Goal: Information Seeking & Learning: Learn about a topic

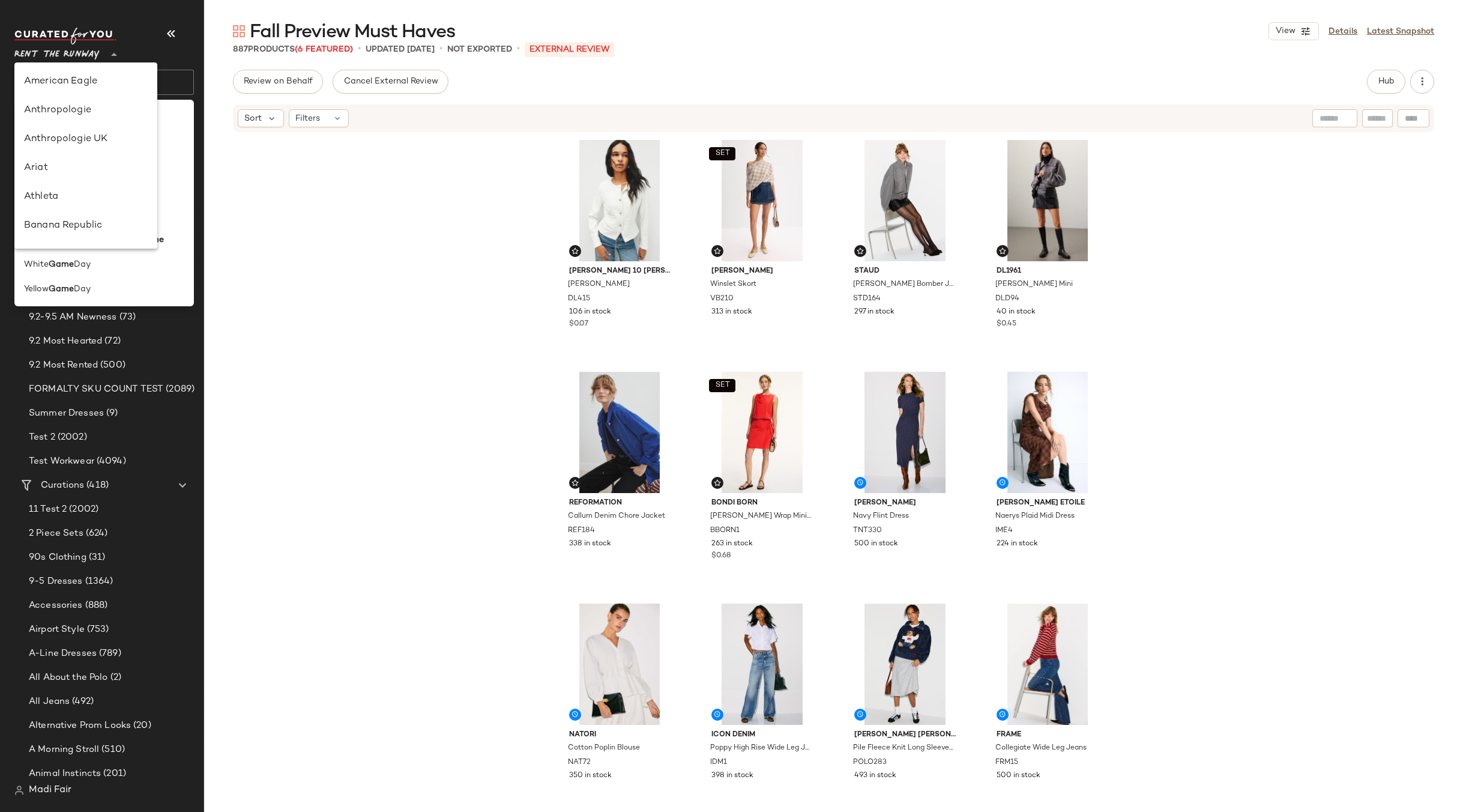
click at [89, 49] on span "Rent the Runway" at bounding box center [57, 52] width 86 height 22
click at [105, 218] on div "Saks OFF 5TH" at bounding box center [86, 228] width 143 height 29
type input "**"
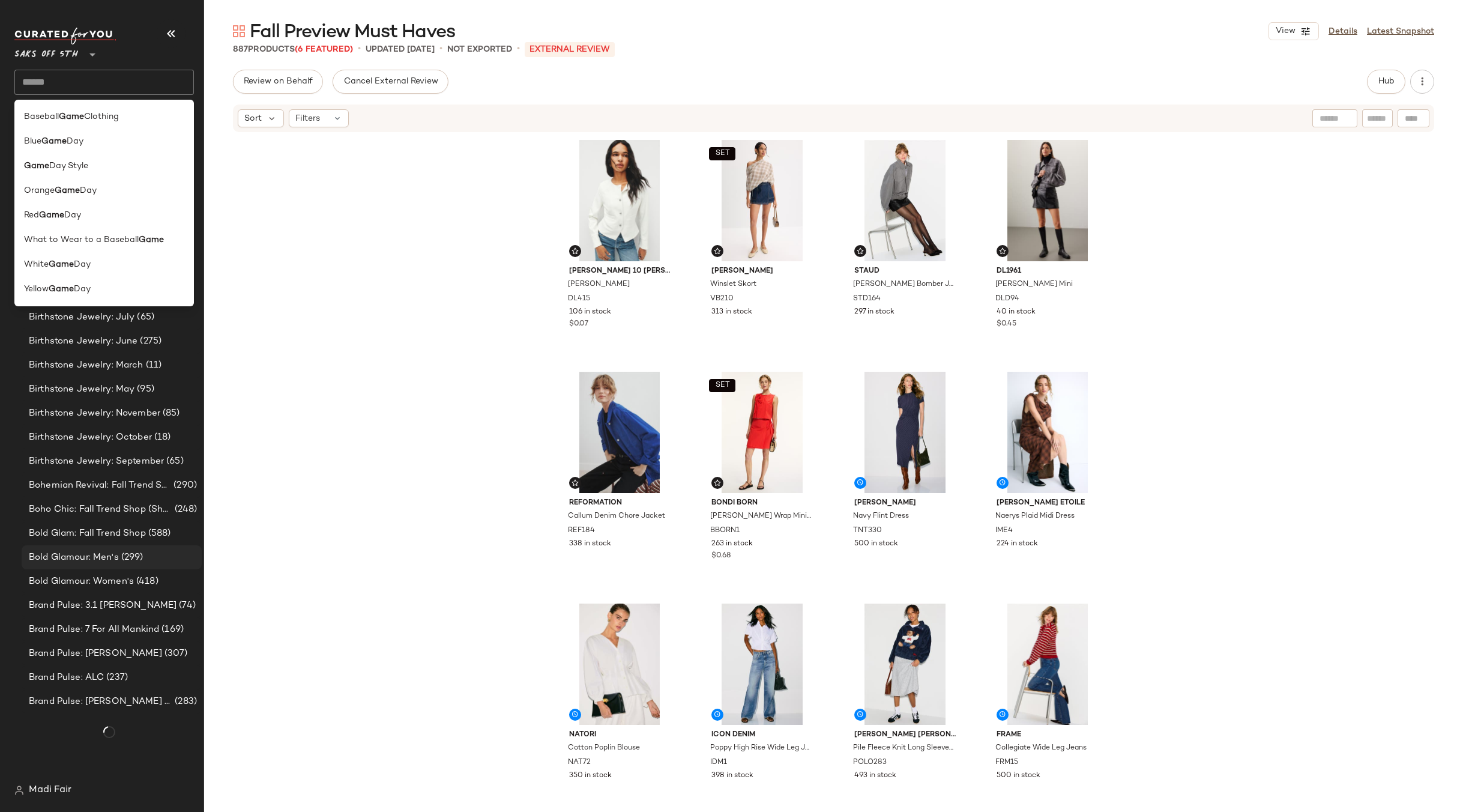
scroll to position [658, 0]
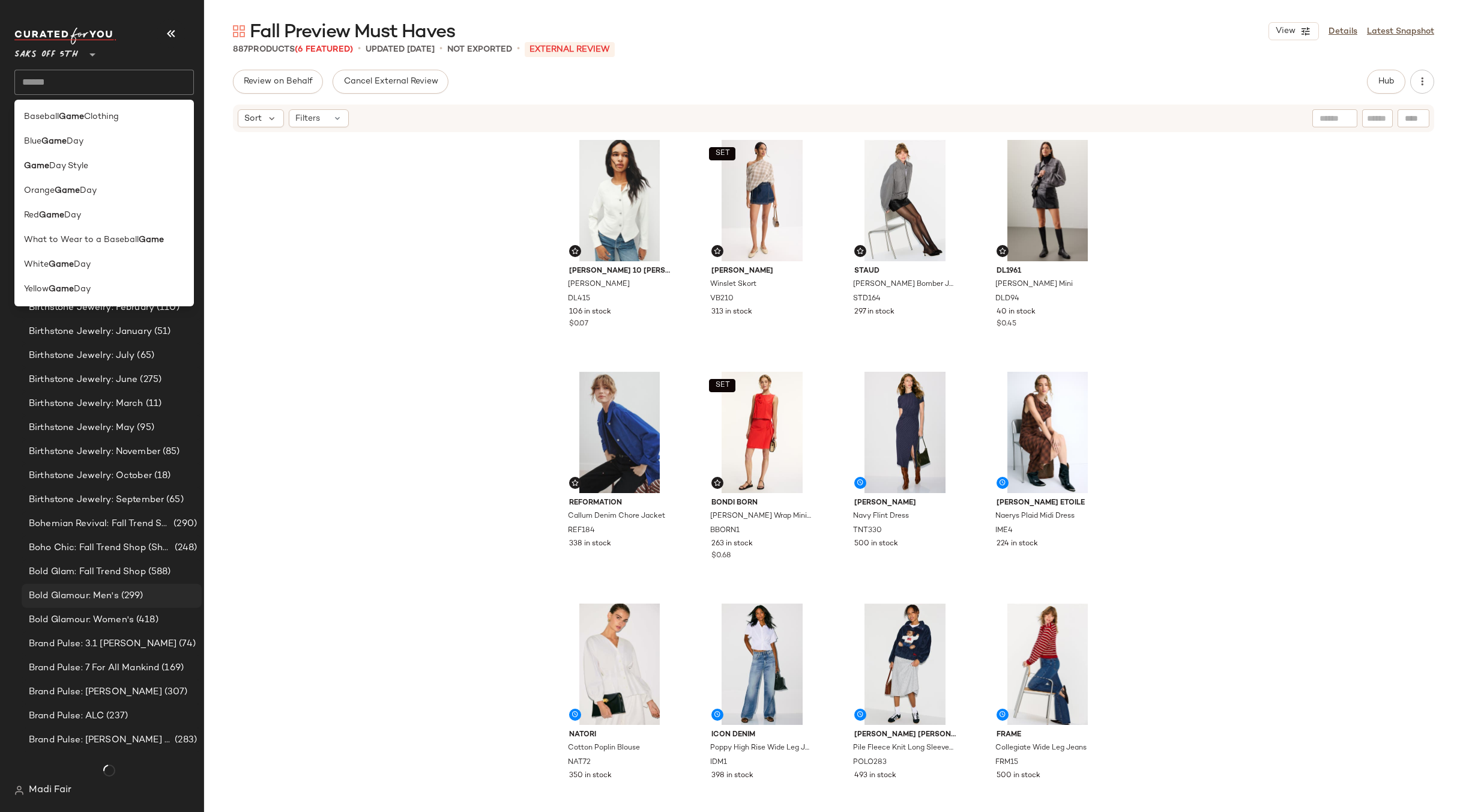
click at [111, 589] on span "Bold Glamour: Men's" at bounding box center [74, 596] width 90 height 14
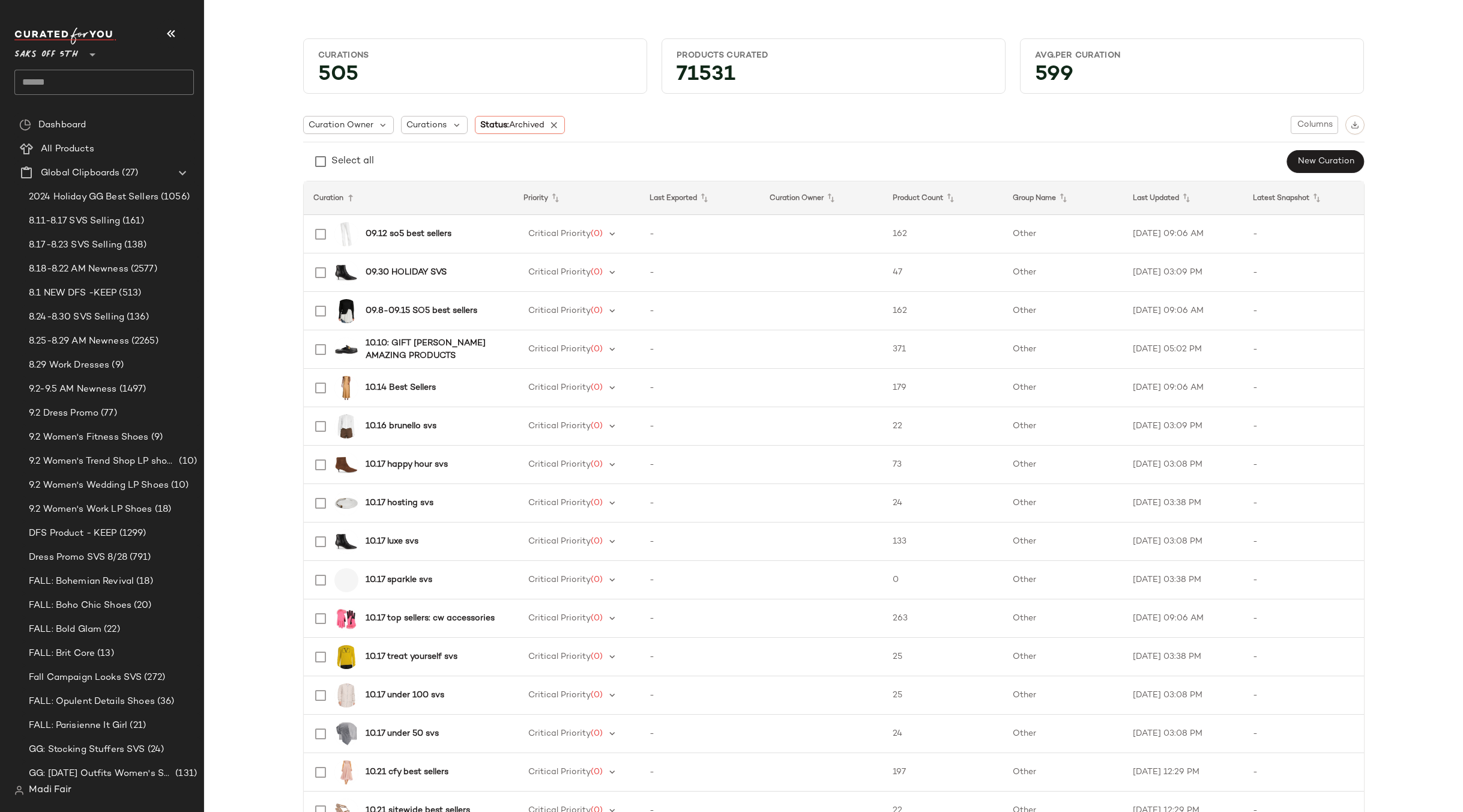
scroll to position [901, 0]
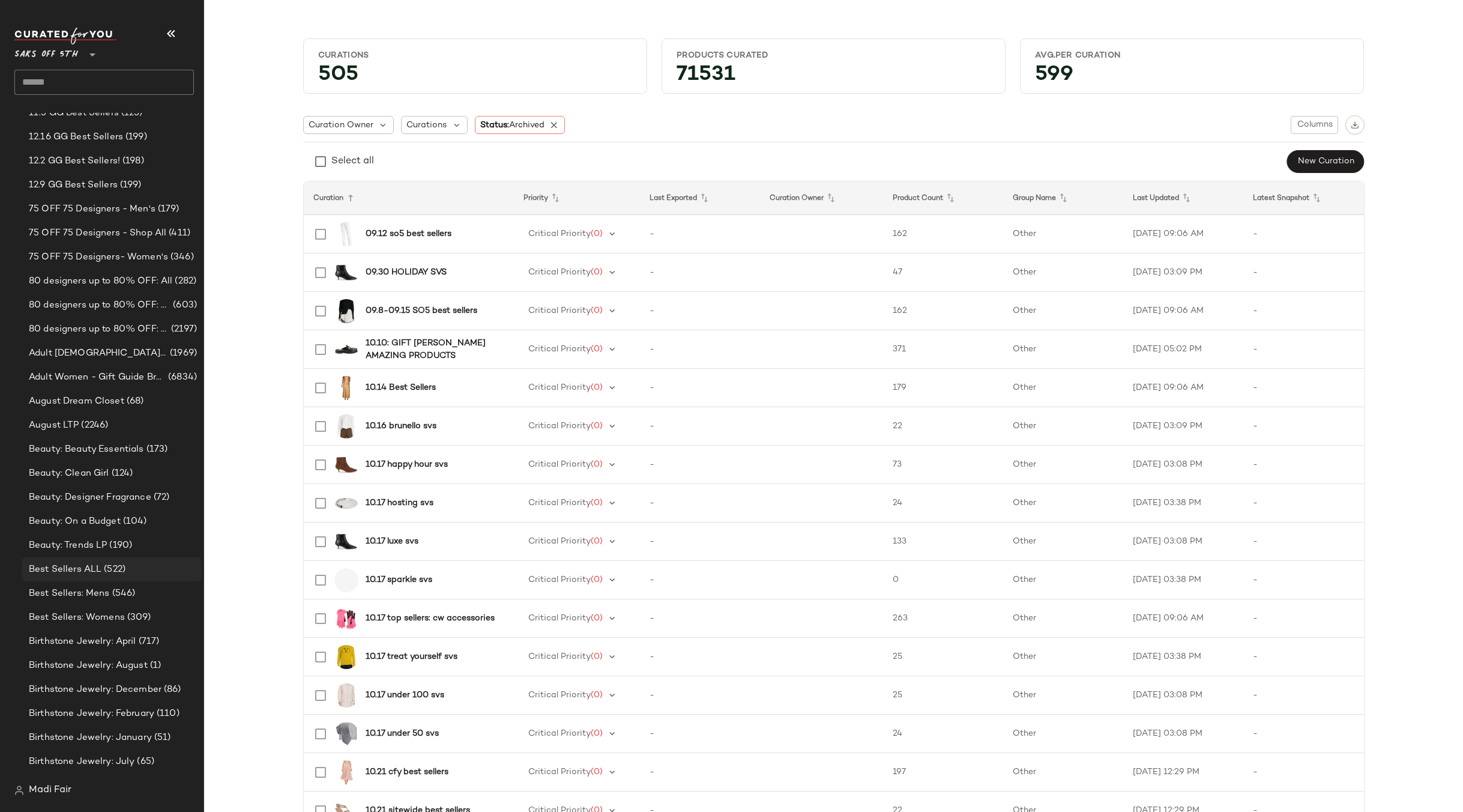
click at [128, 573] on div "Best Sellers ALL (522)" at bounding box center [111, 569] width 172 height 14
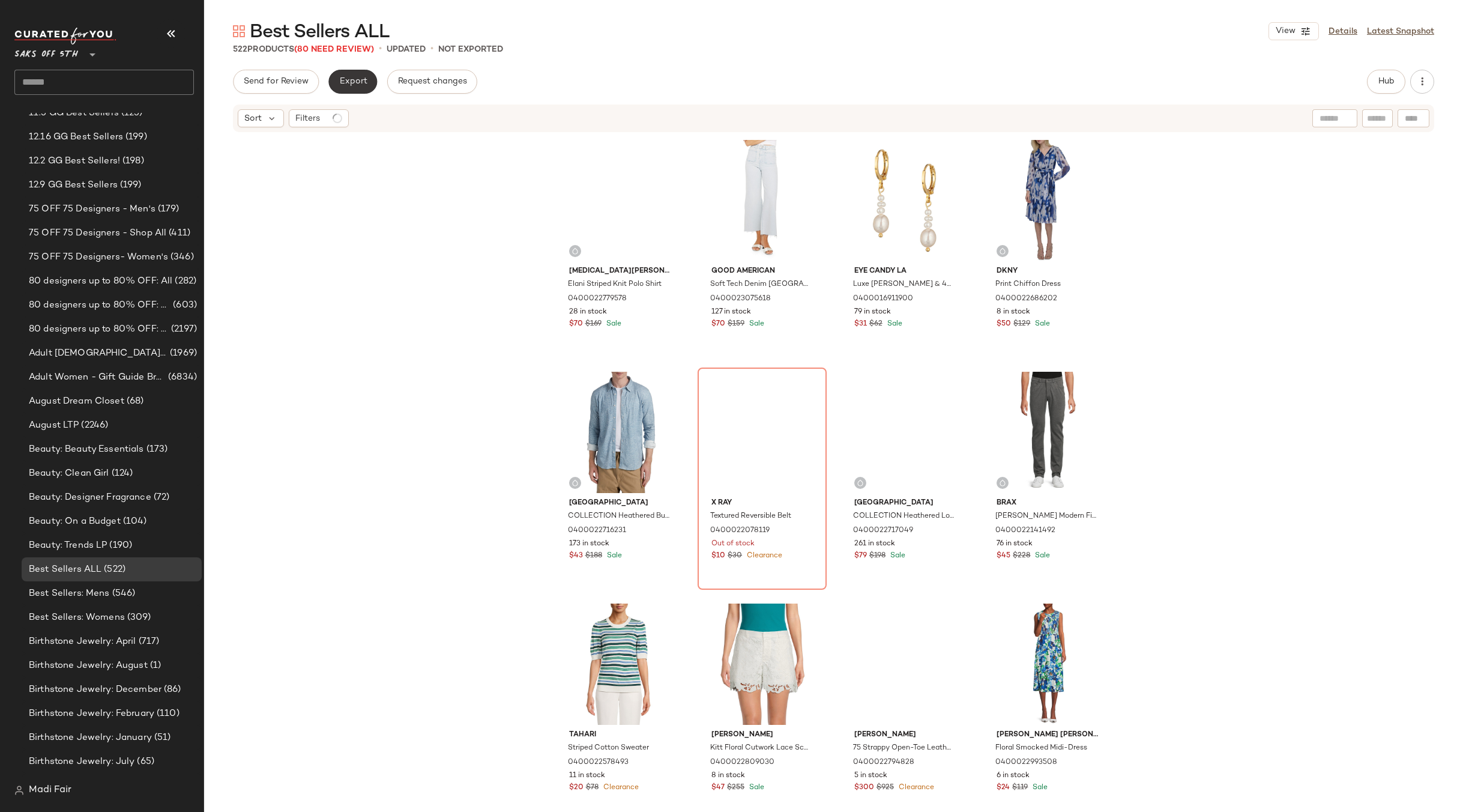
click at [364, 85] on span "Export" at bounding box center [353, 82] width 28 height 9
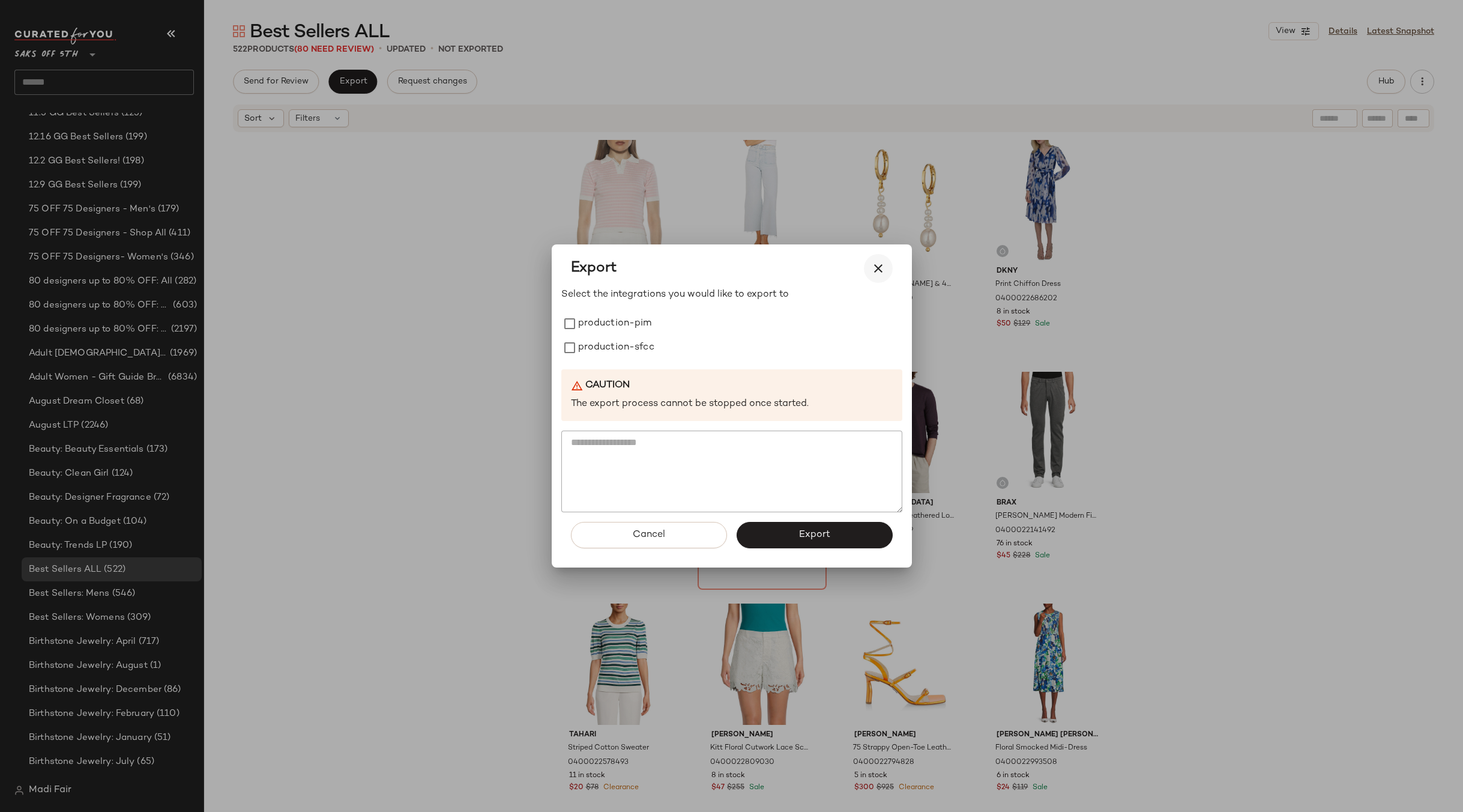
click at [885, 266] on icon "button" at bounding box center [878, 269] width 14 height 14
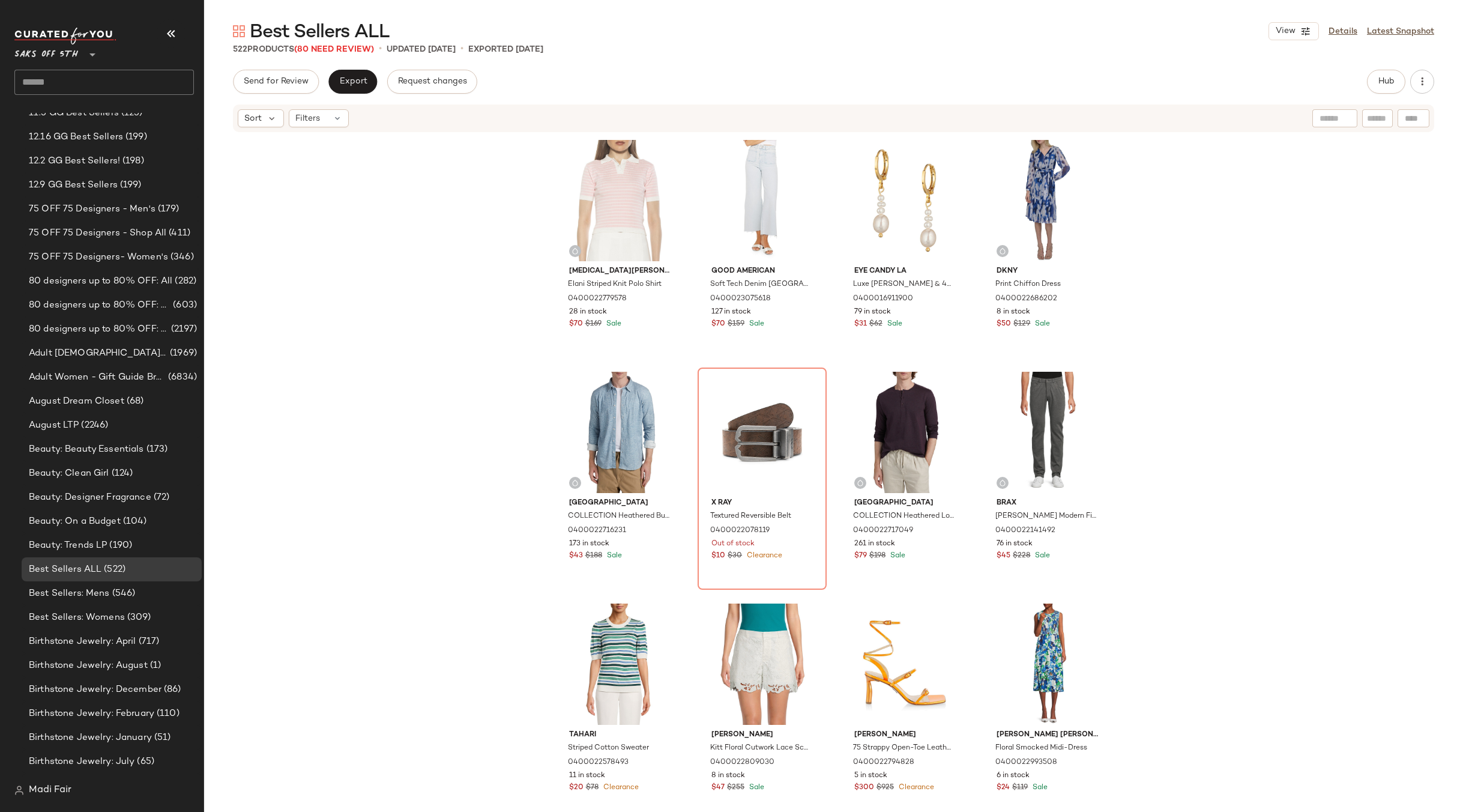
click at [68, 55] on span "Saks OFF 5TH" at bounding box center [46, 52] width 64 height 22
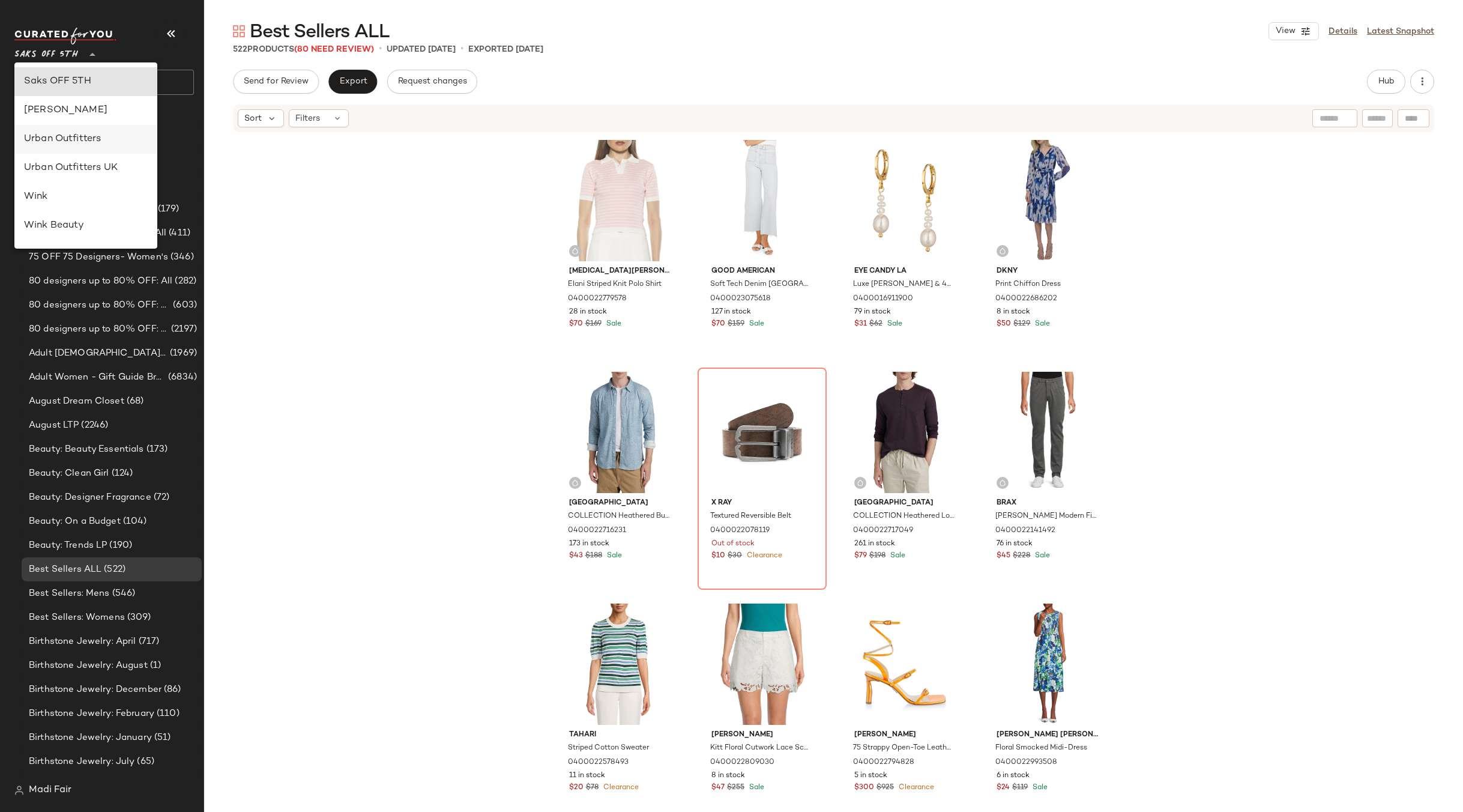
scroll to position [514, 0]
click at [93, 117] on div "Rent the Runway" at bounding box center [86, 115] width 124 height 14
type input "**"
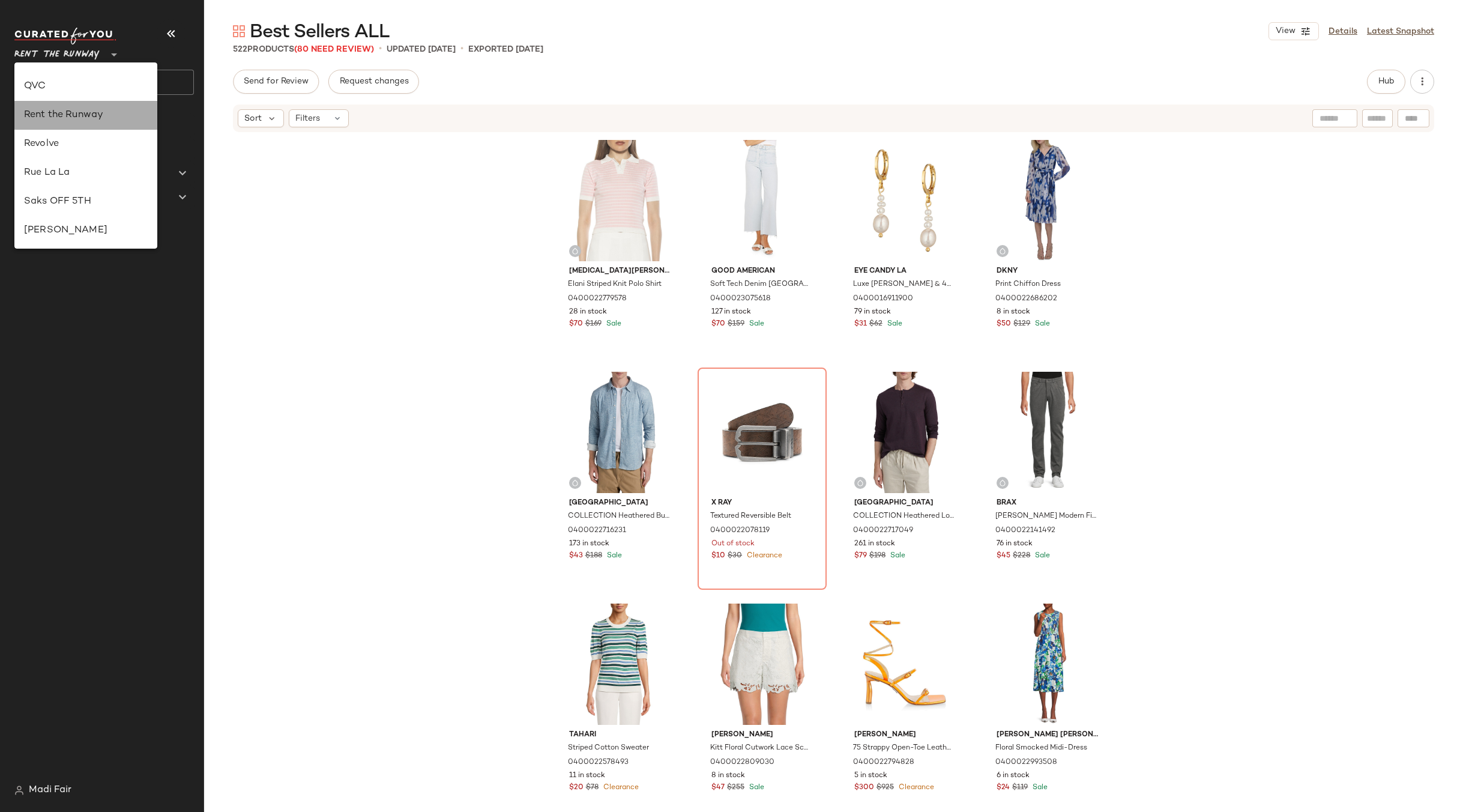
scroll to position [0, 0]
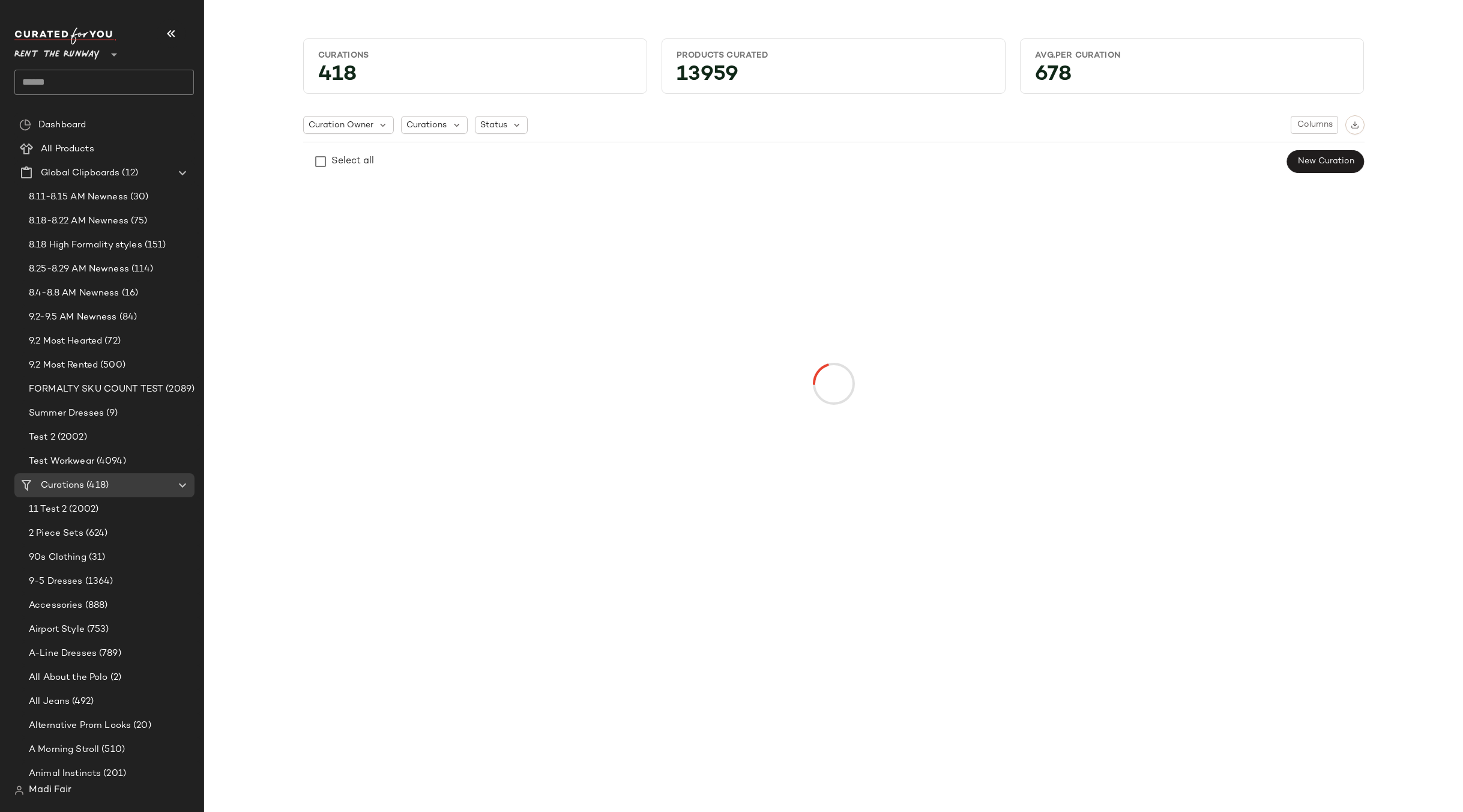
click at [93, 86] on input "text" at bounding box center [104, 82] width 180 height 25
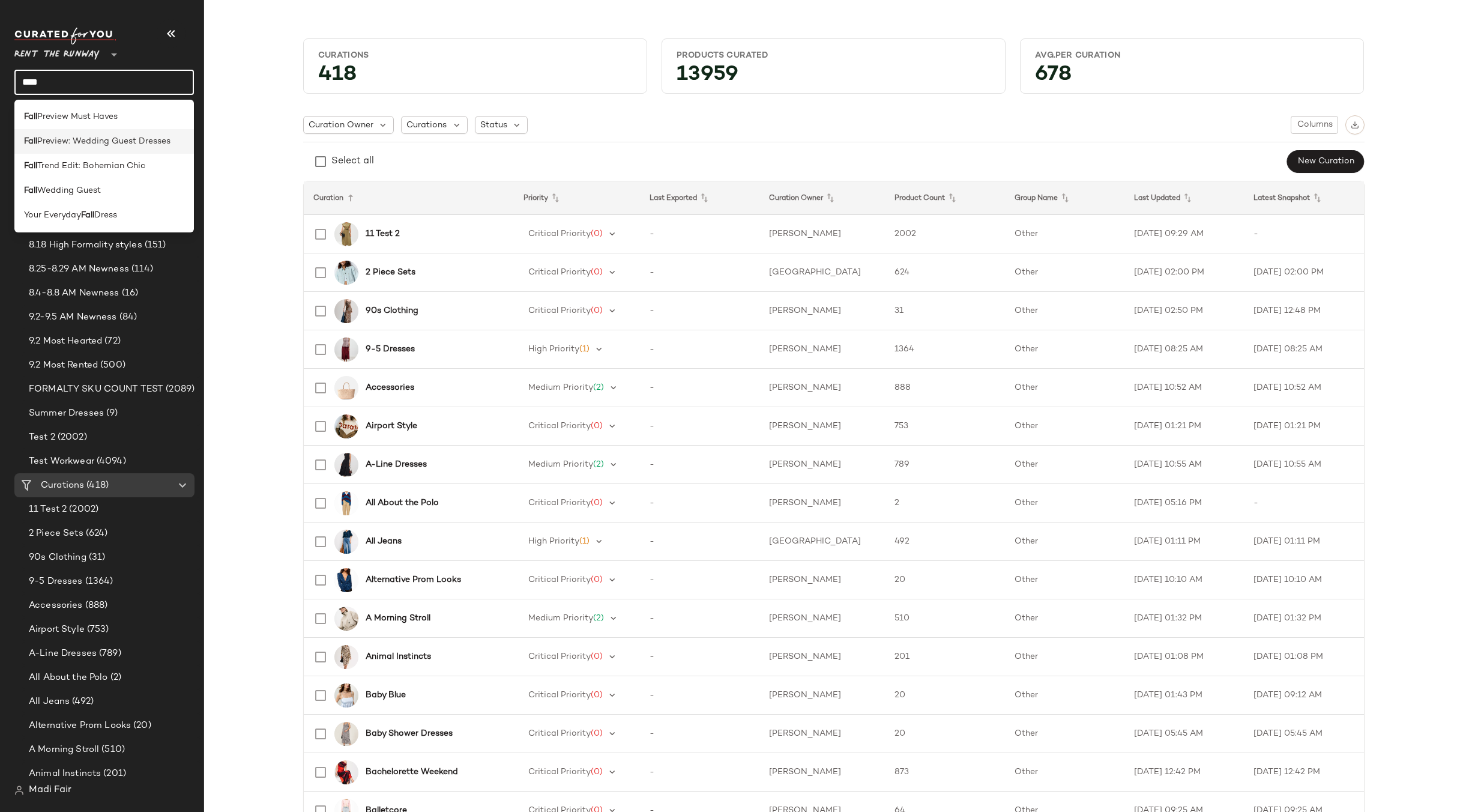
type input "****"
click at [61, 137] on span "Preview: Wedding Guest Dresses" at bounding box center [104, 141] width 133 height 13
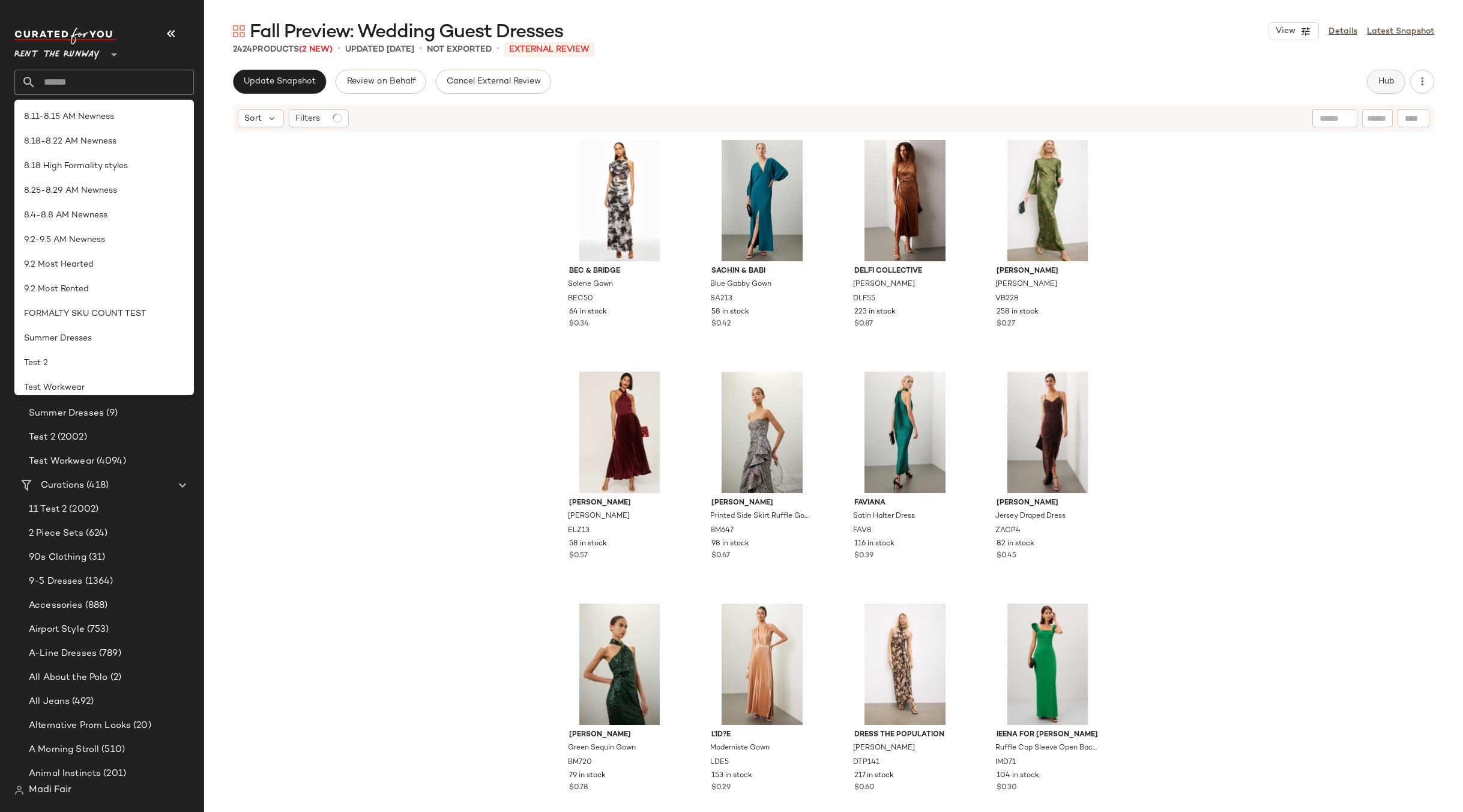
click at [1384, 80] on span "Hub" at bounding box center [1386, 82] width 16 height 9
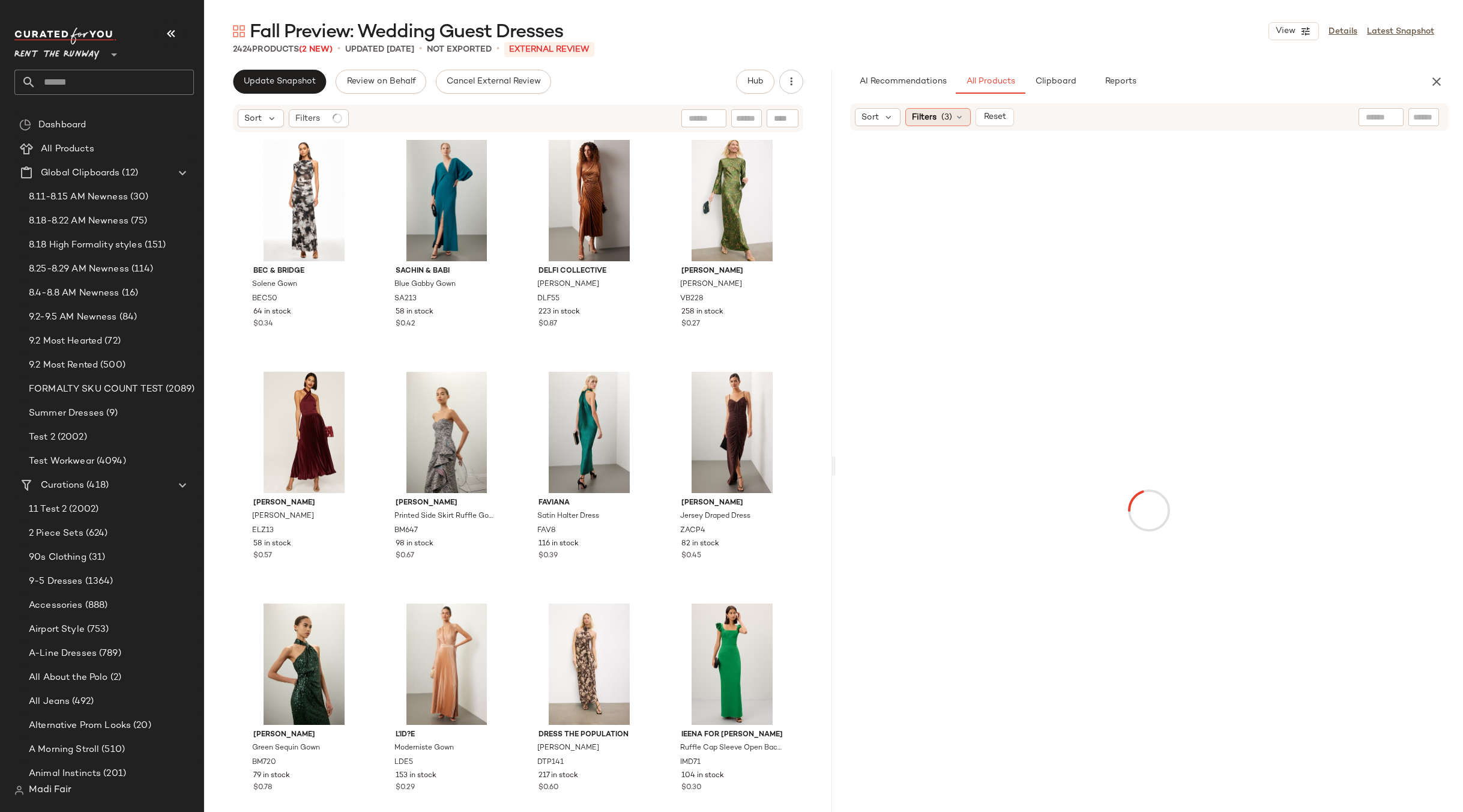
click at [953, 114] on div "Filters (3)" at bounding box center [938, 117] width 65 height 18
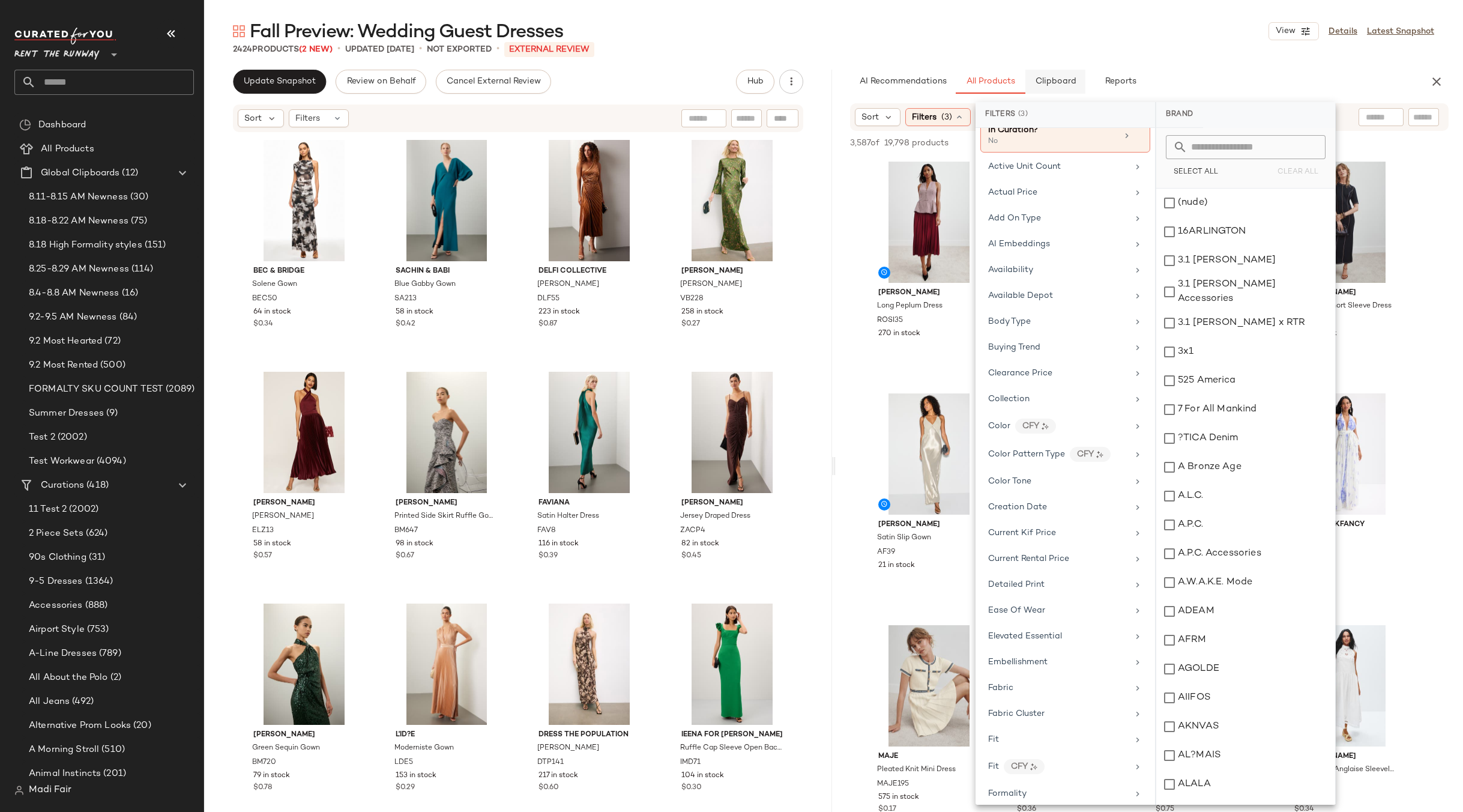
scroll to position [7, 0]
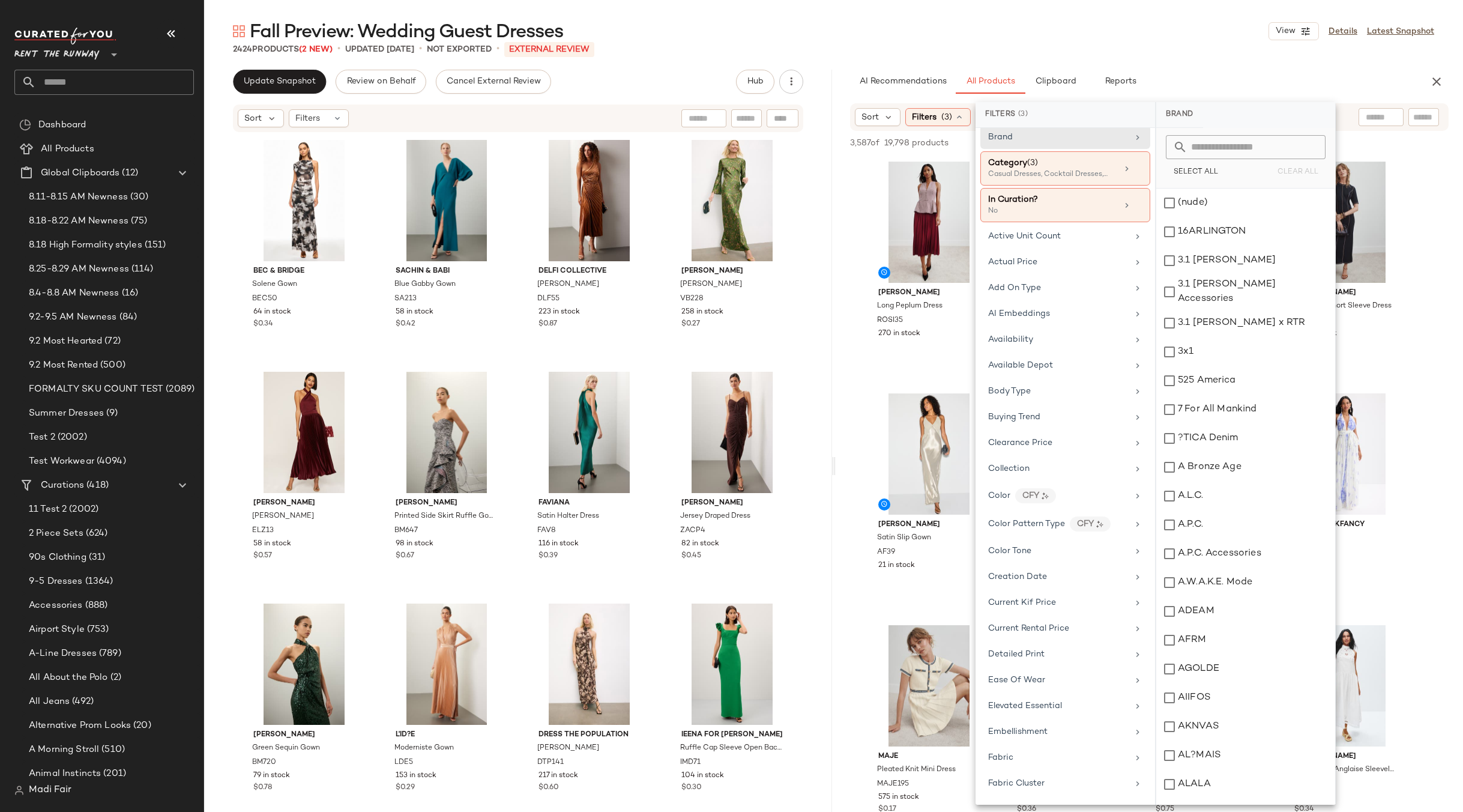
click at [1042, 31] on div "Fall Preview: Wedding Guest Dresses View Details Latest Snapshot" at bounding box center [833, 31] width 1259 height 24
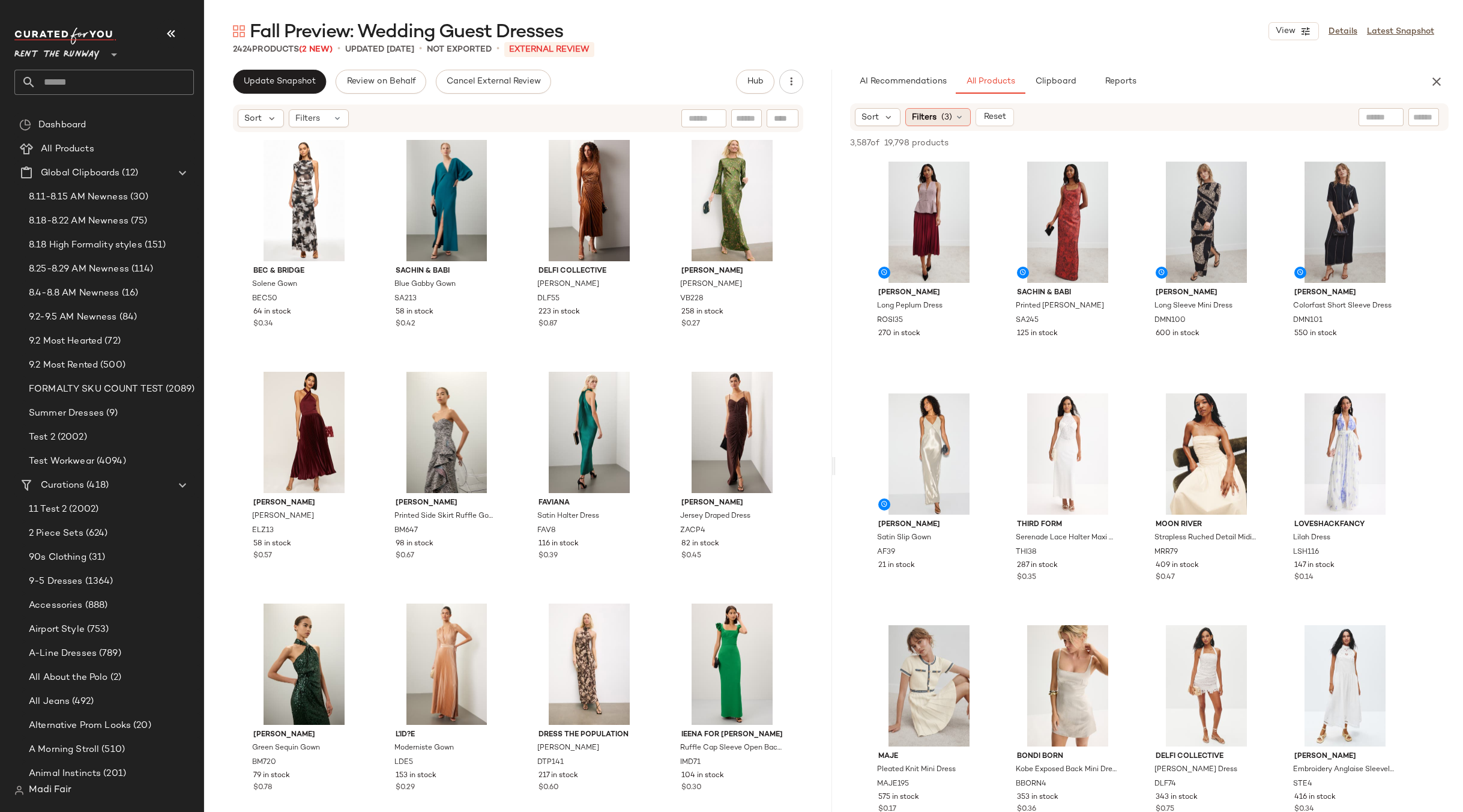
click at [939, 121] on div "Filters (3)" at bounding box center [938, 117] width 65 height 18
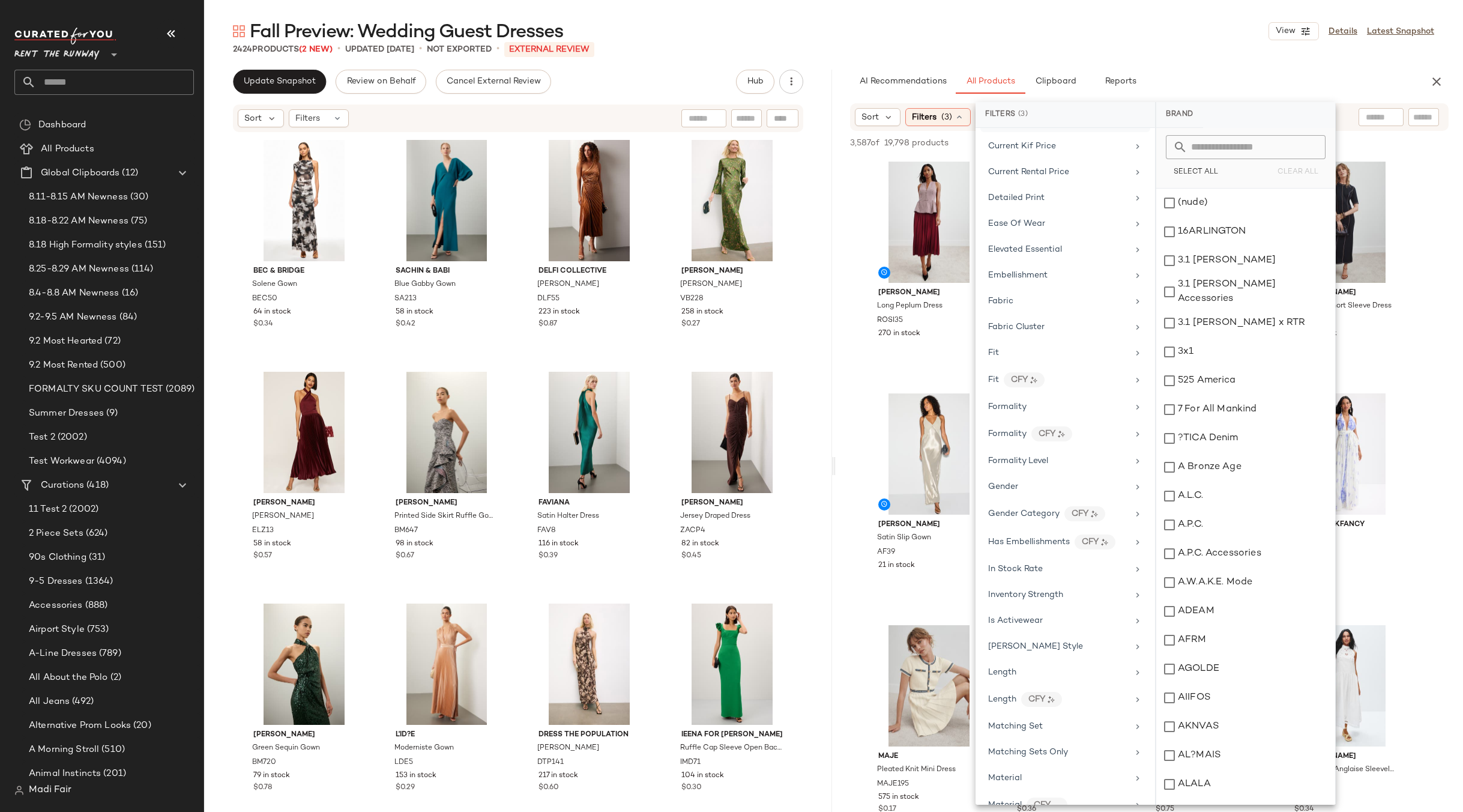
scroll to position [540, 0]
click at [1050, 752] on div "Maternity" at bounding box center [1059, 755] width 140 height 13
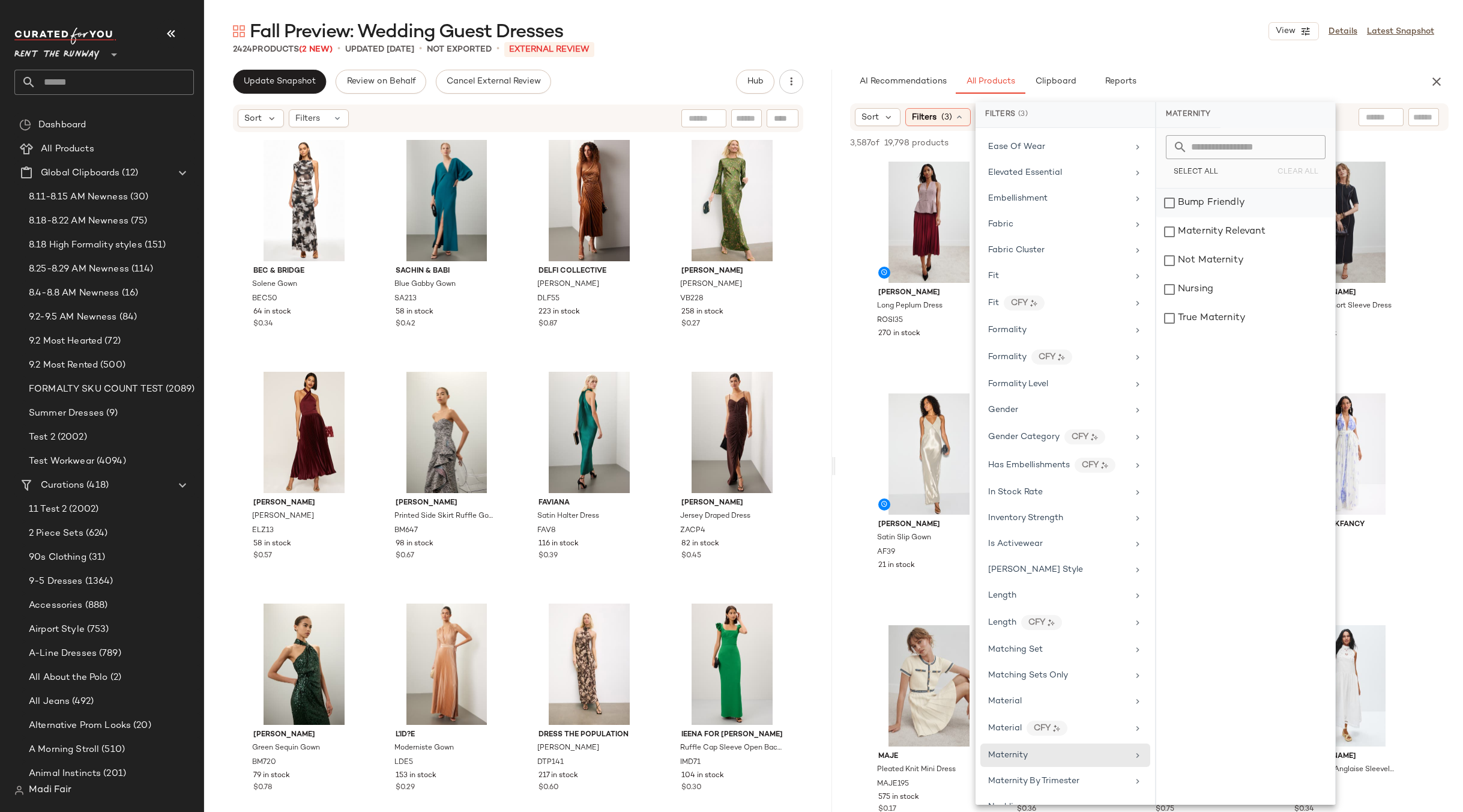
click at [1245, 218] on div "Bump Friendly" at bounding box center [1246, 232] width 179 height 29
click at [1245, 246] on div "Maternity Relevant" at bounding box center [1246, 260] width 179 height 29
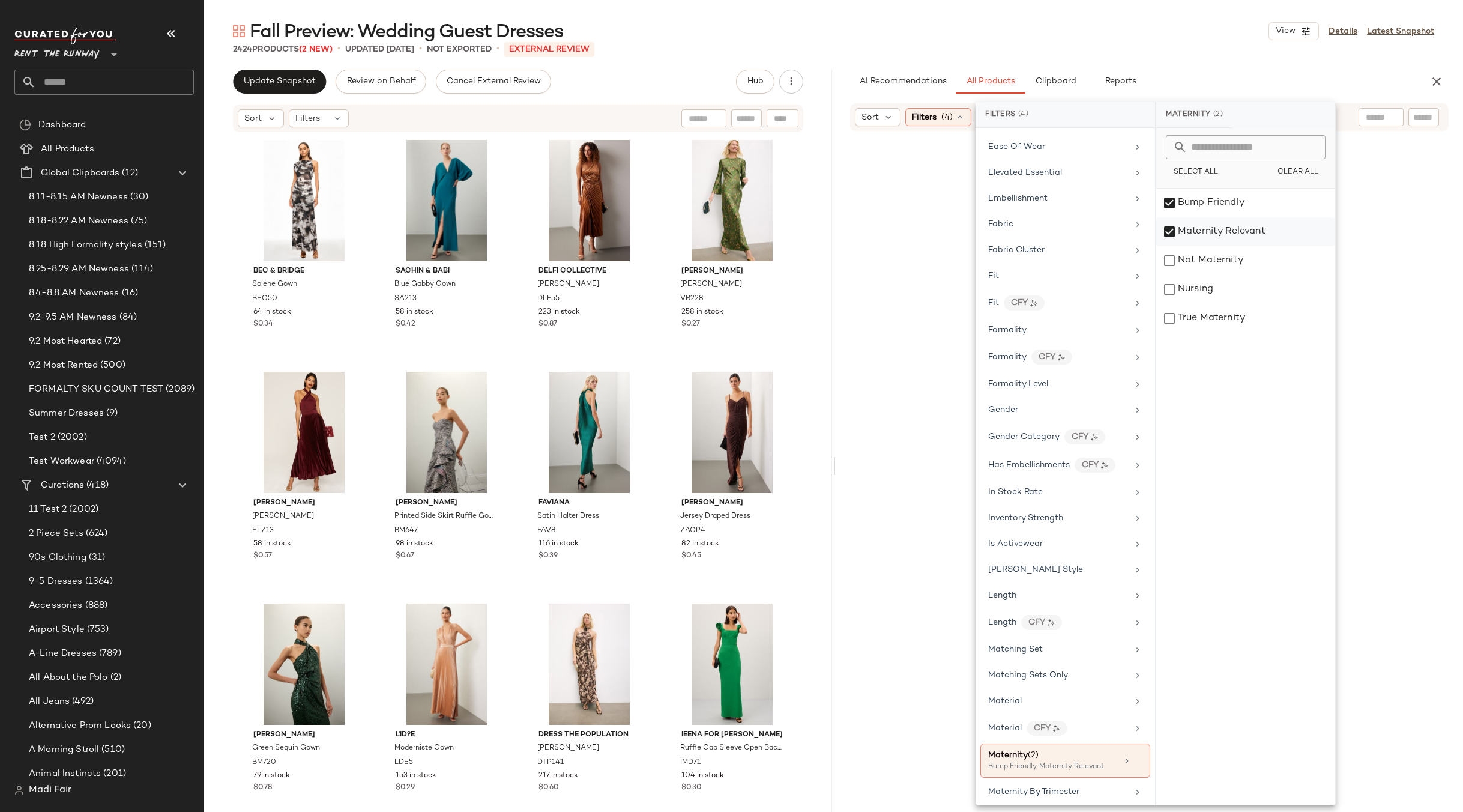
click at [1245, 246] on div "Maternity Relevant" at bounding box center [1246, 260] width 179 height 29
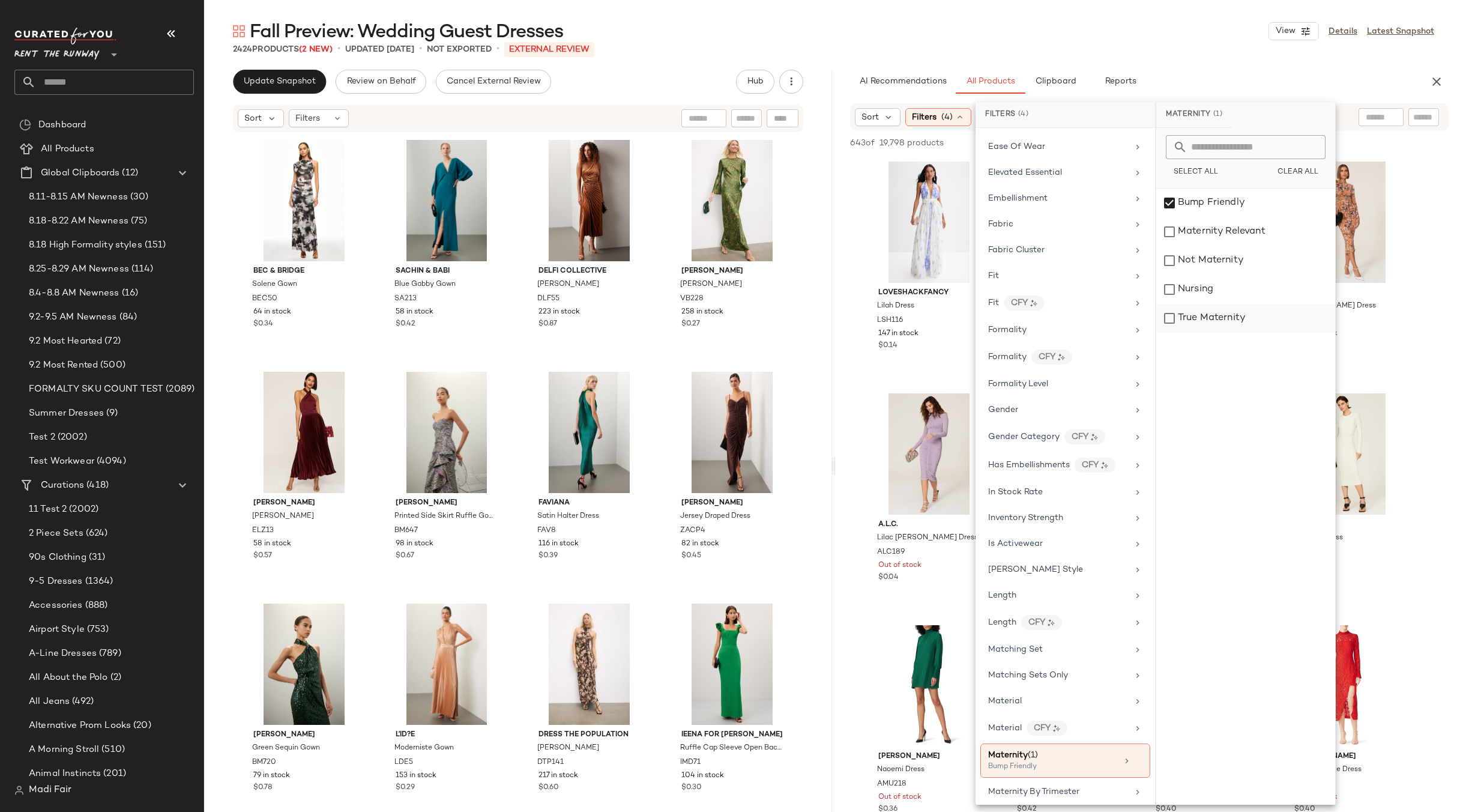
click at [1231, 313] on div "True Maternity" at bounding box center [1246, 318] width 179 height 29
click at [1223, 304] on div "Nursing" at bounding box center [1246, 318] width 179 height 29
click at [1129, 27] on div "Fall Preview: Wedding Guest Dresses View Details Latest Snapshot" at bounding box center [833, 31] width 1259 height 24
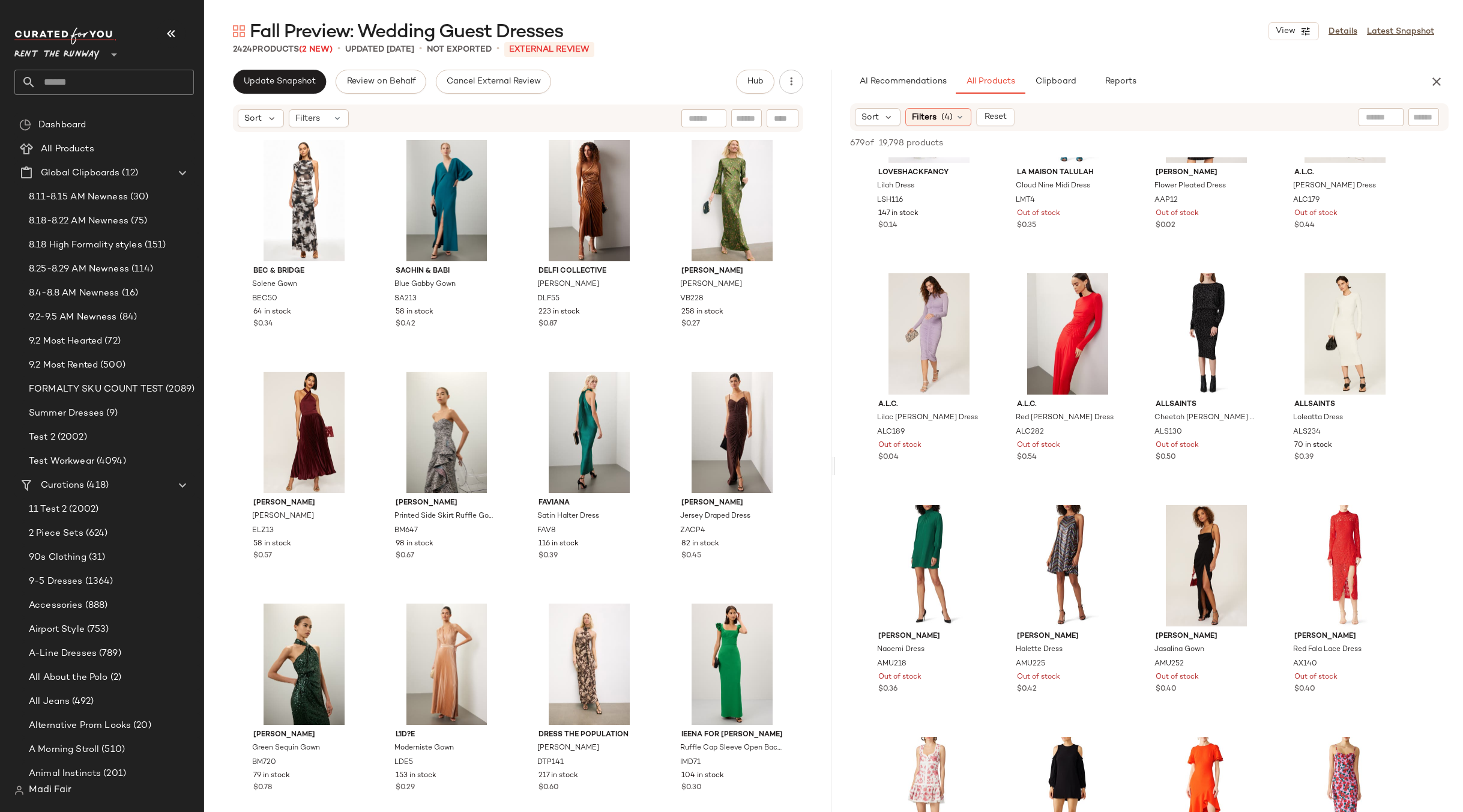
scroll to position [0, 0]
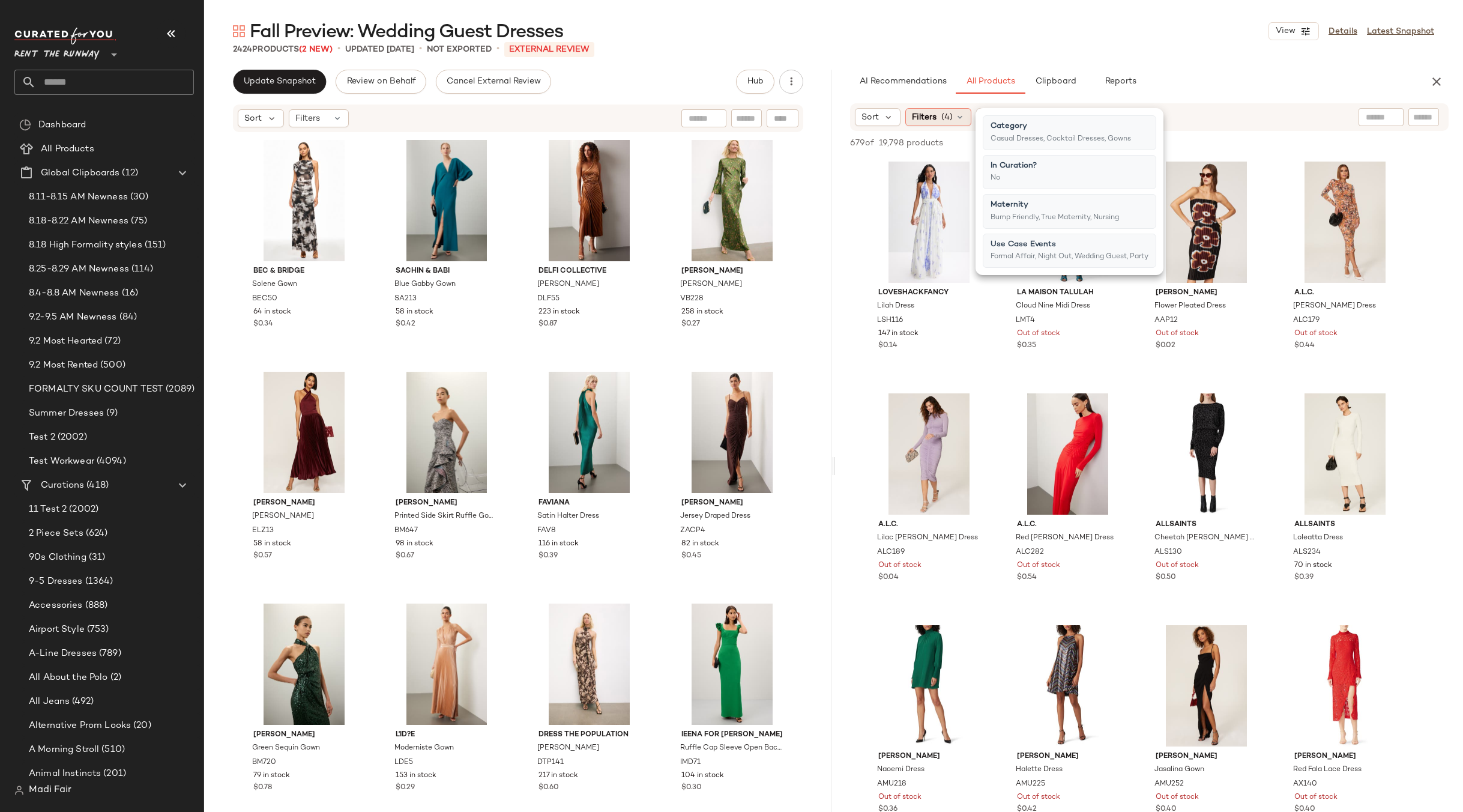
click at [948, 119] on span "(4)" at bounding box center [947, 117] width 12 height 13
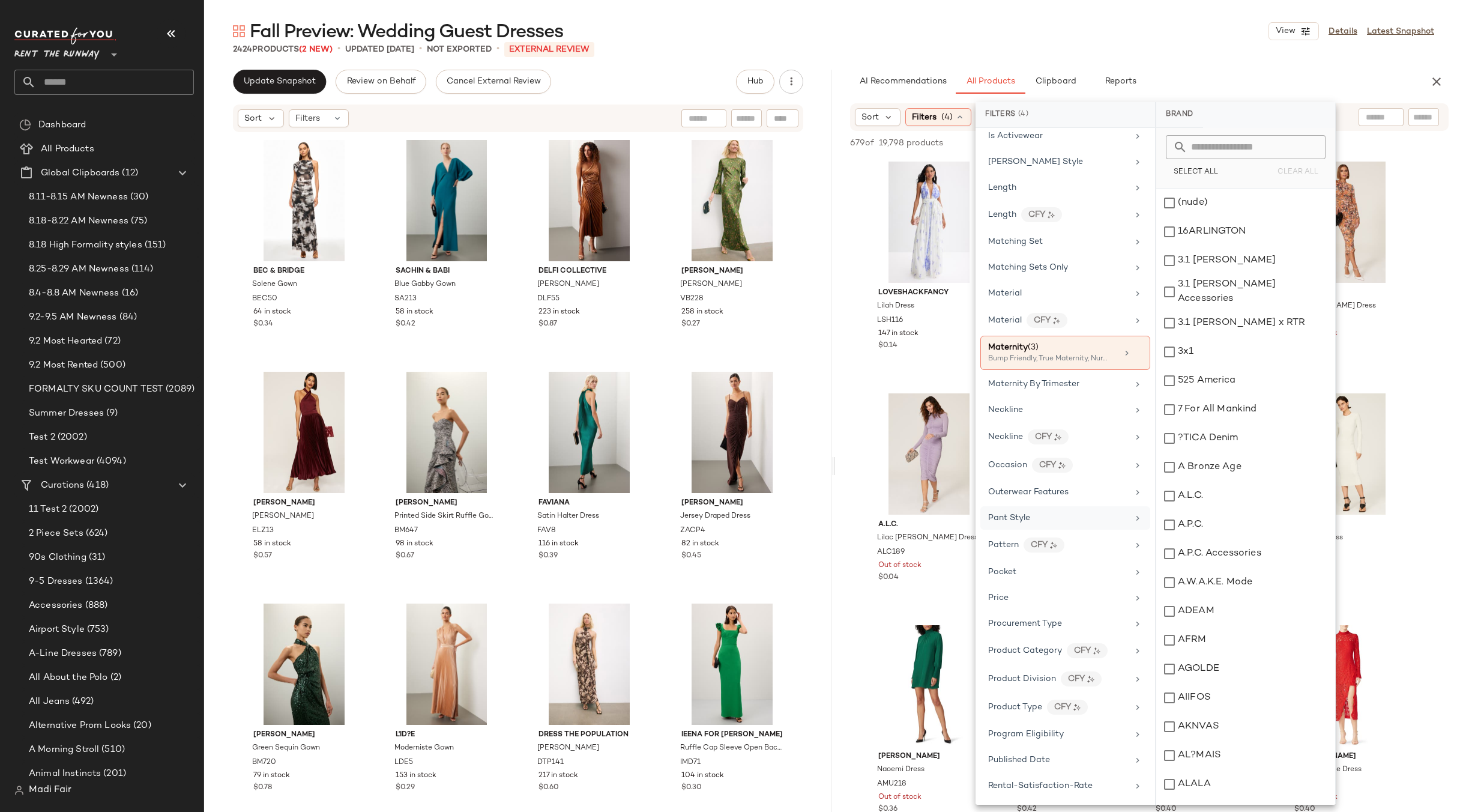
scroll to position [960, 0]
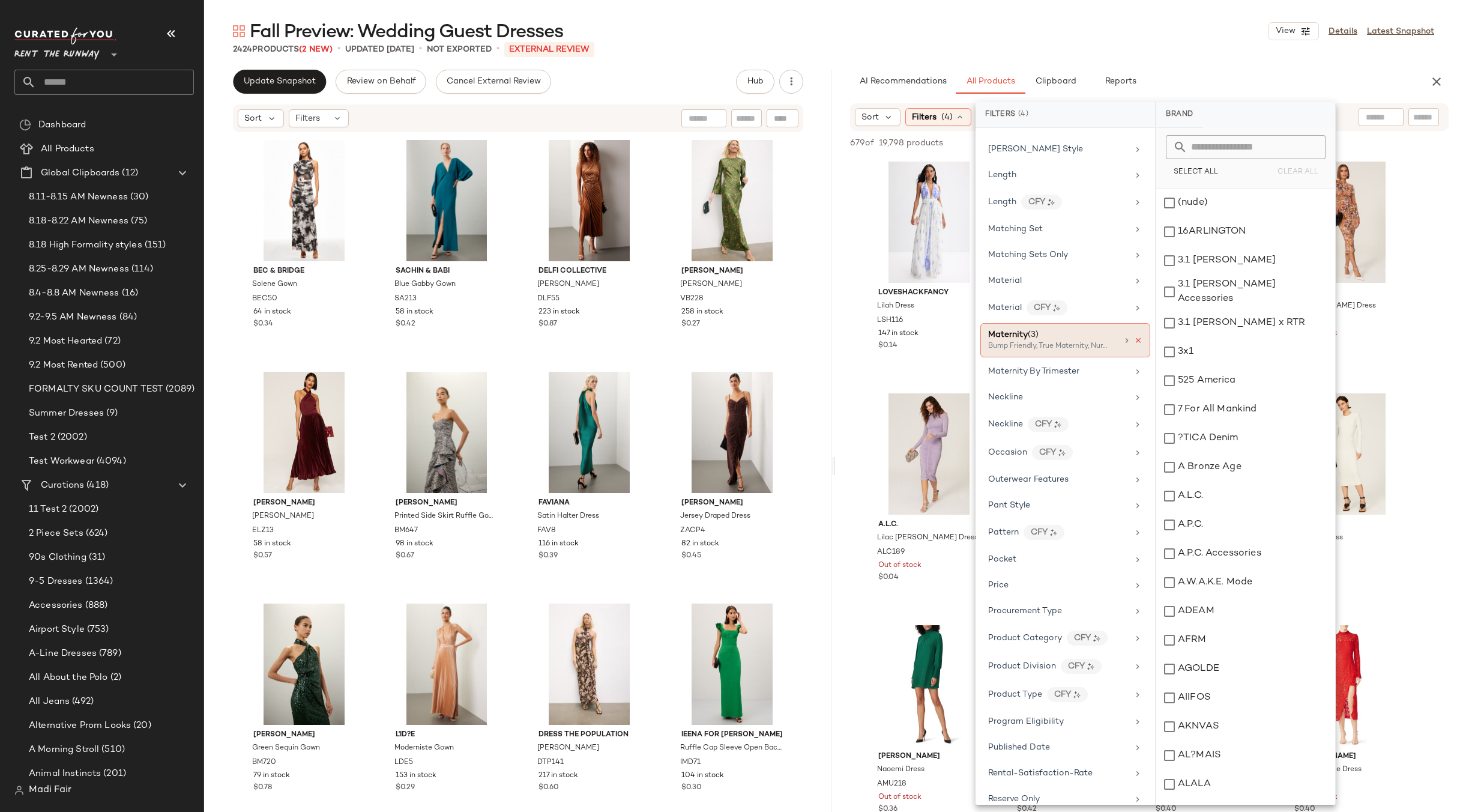
click at [1134, 342] on icon at bounding box center [1138, 340] width 9 height 9
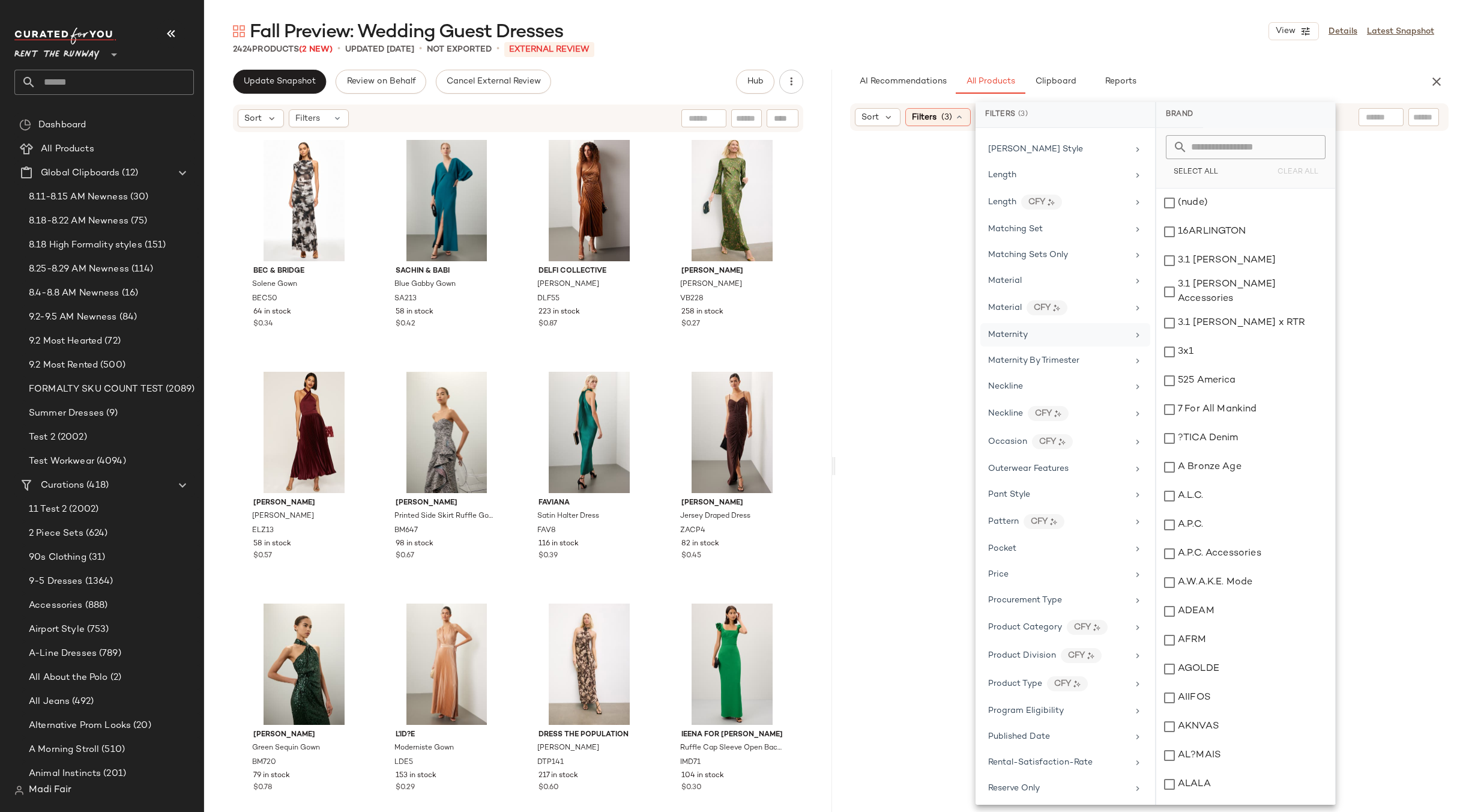
click at [1073, 338] on div "Maternity" at bounding box center [1059, 335] width 140 height 13
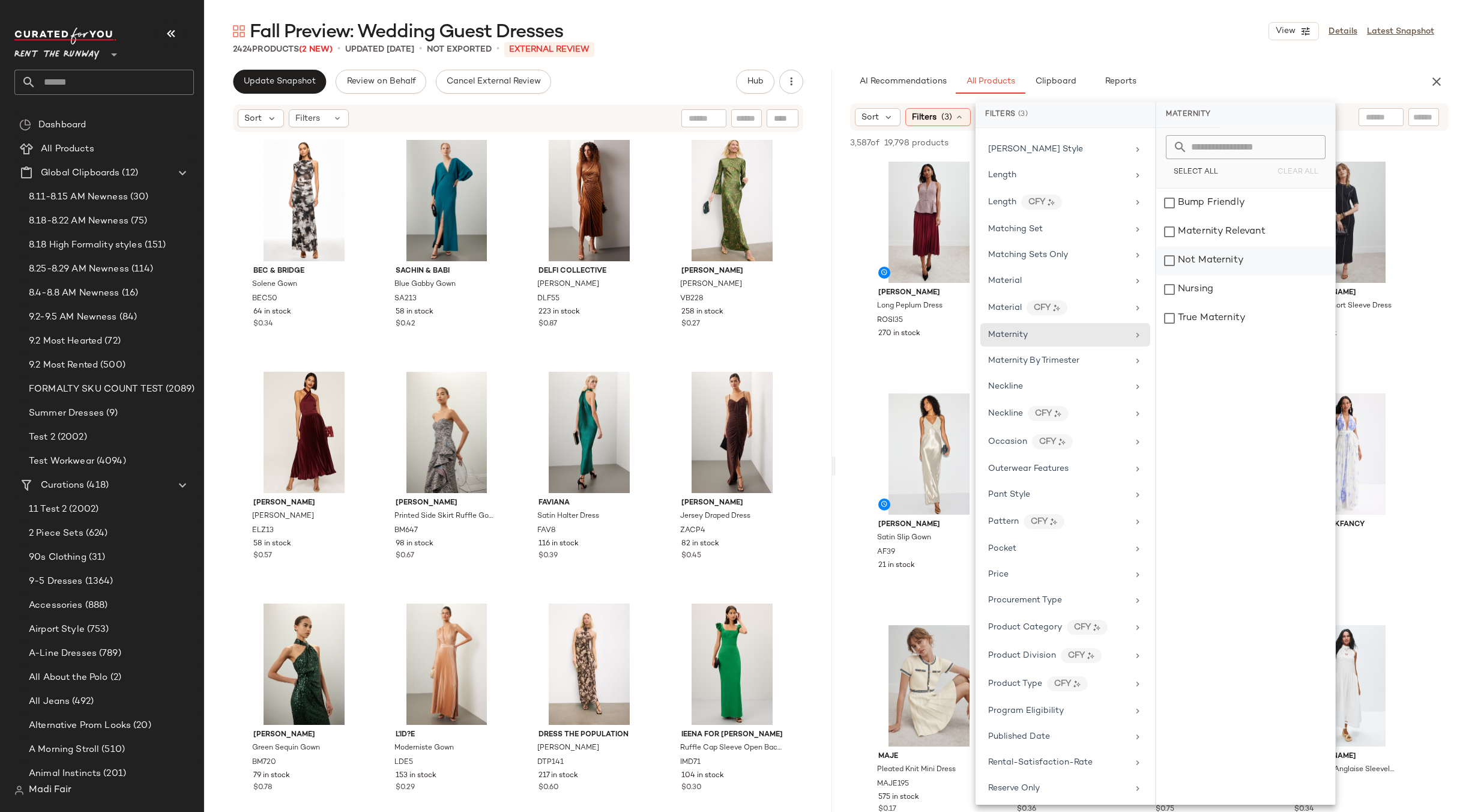
click at [1204, 275] on div "Not Maternity" at bounding box center [1246, 289] width 179 height 29
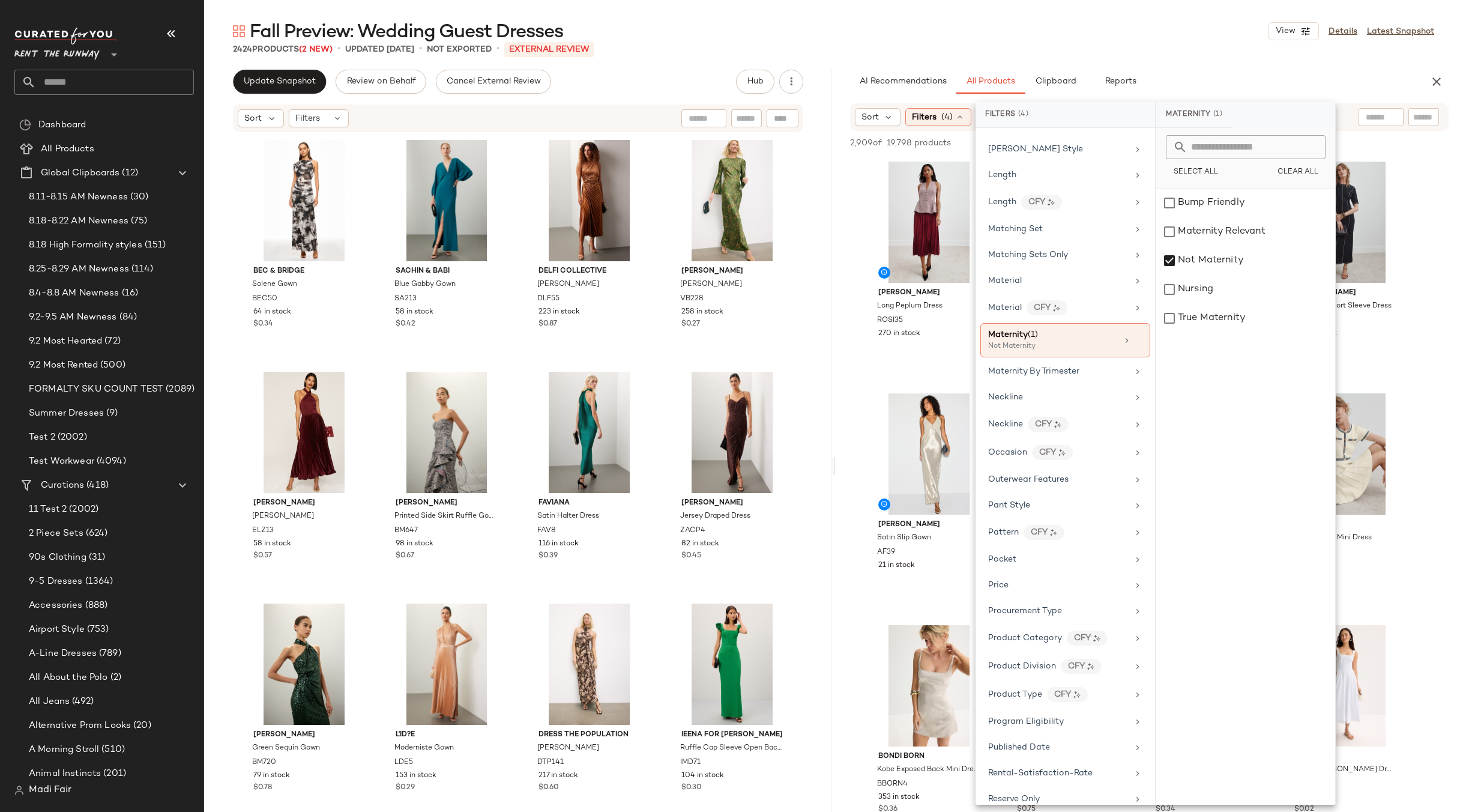
click at [1083, 19] on main "Fall Preview: Wedding Guest Dresses View Details Latest Snapshot 2424 Products …" at bounding box center [731, 406] width 1463 height 812
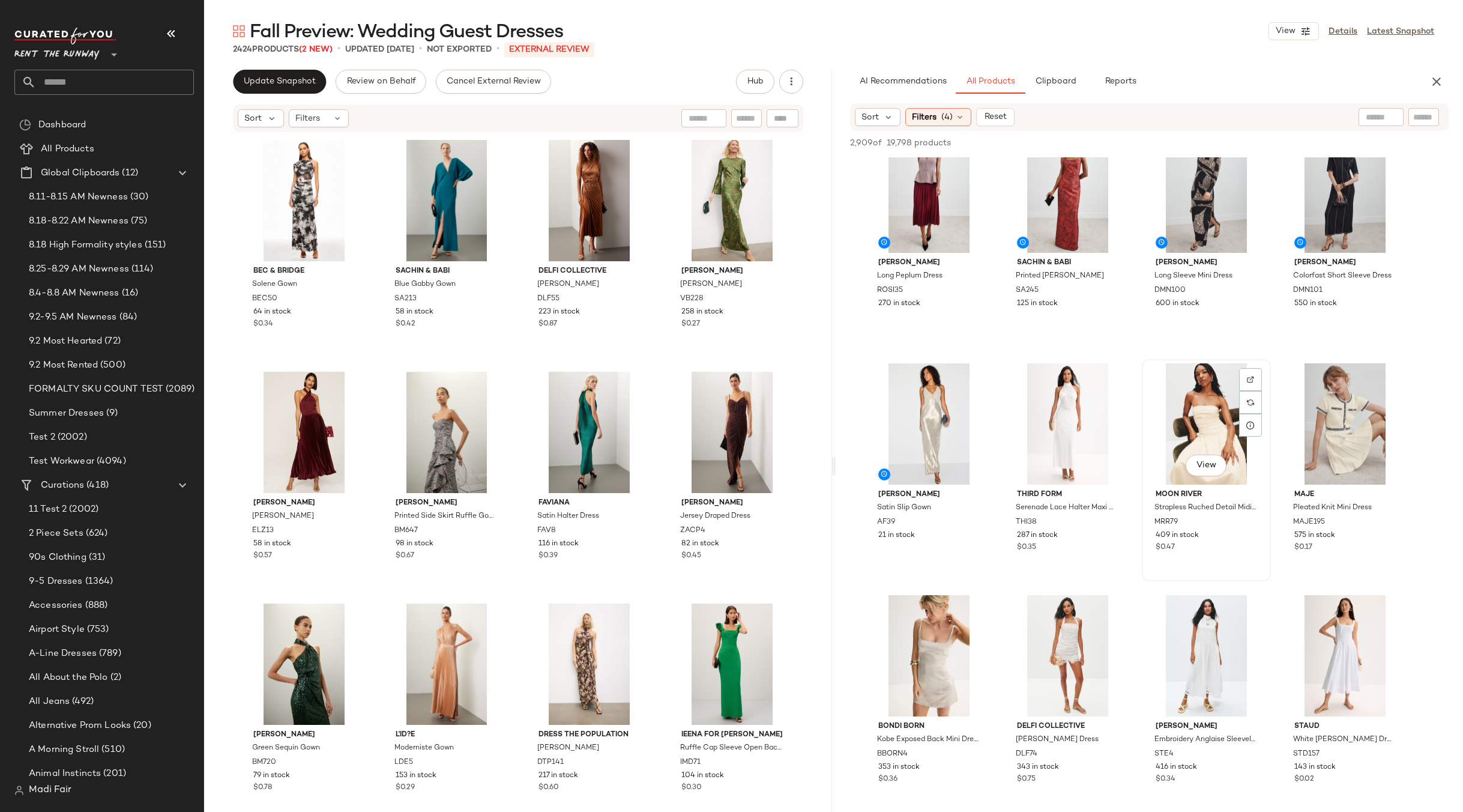
scroll to position [0, 0]
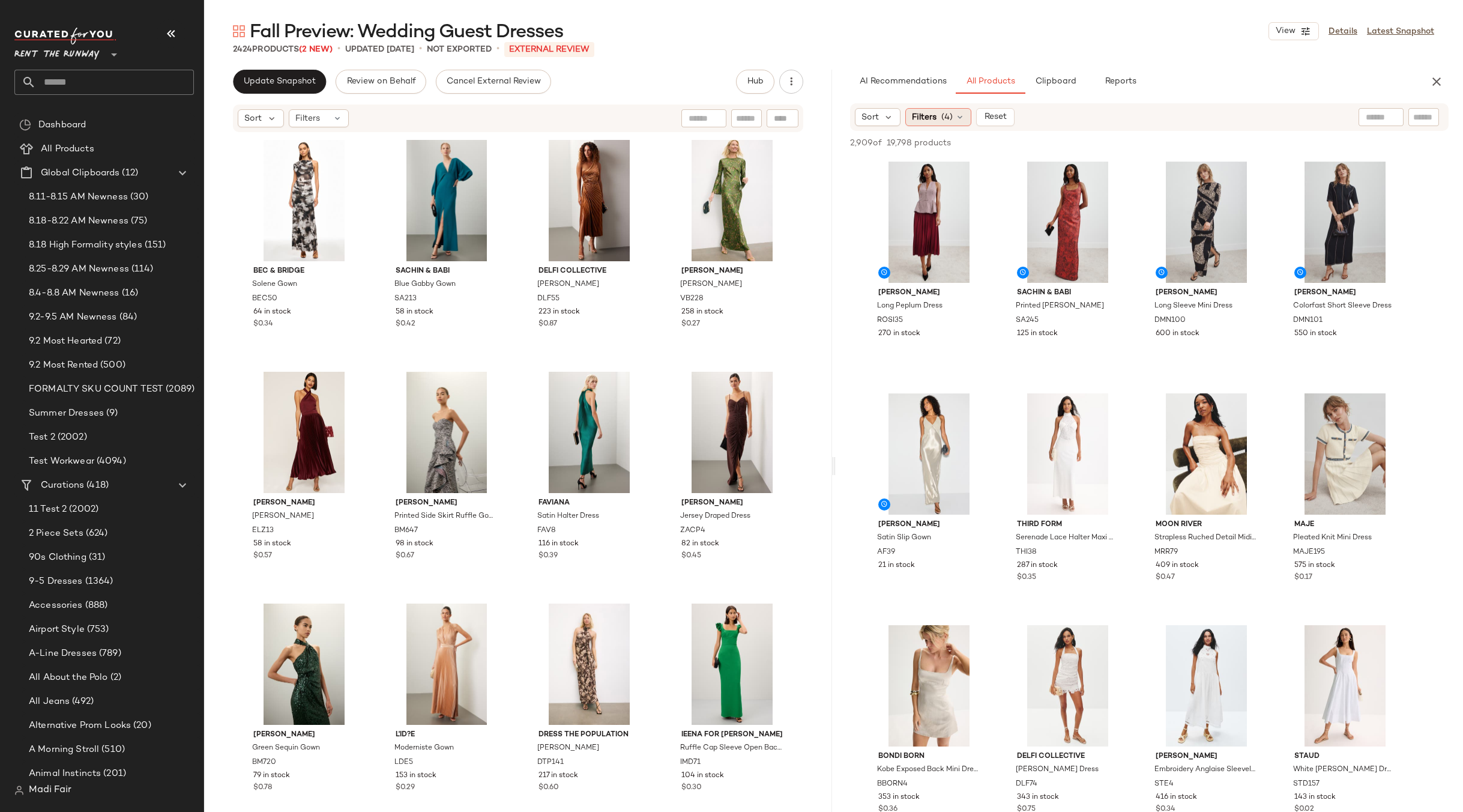
click at [945, 116] on span "(4)" at bounding box center [947, 117] width 12 height 13
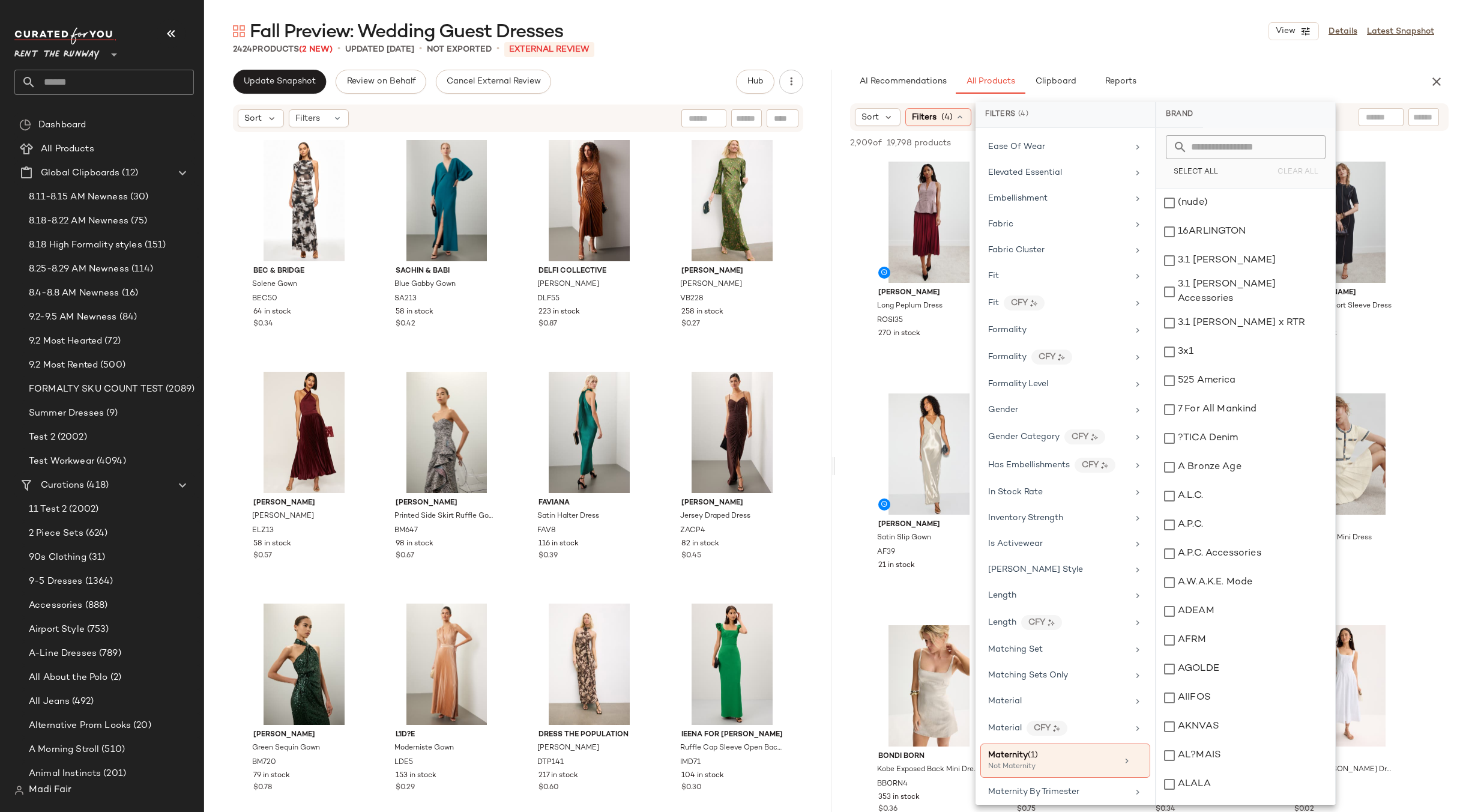
scroll to position [960, 0]
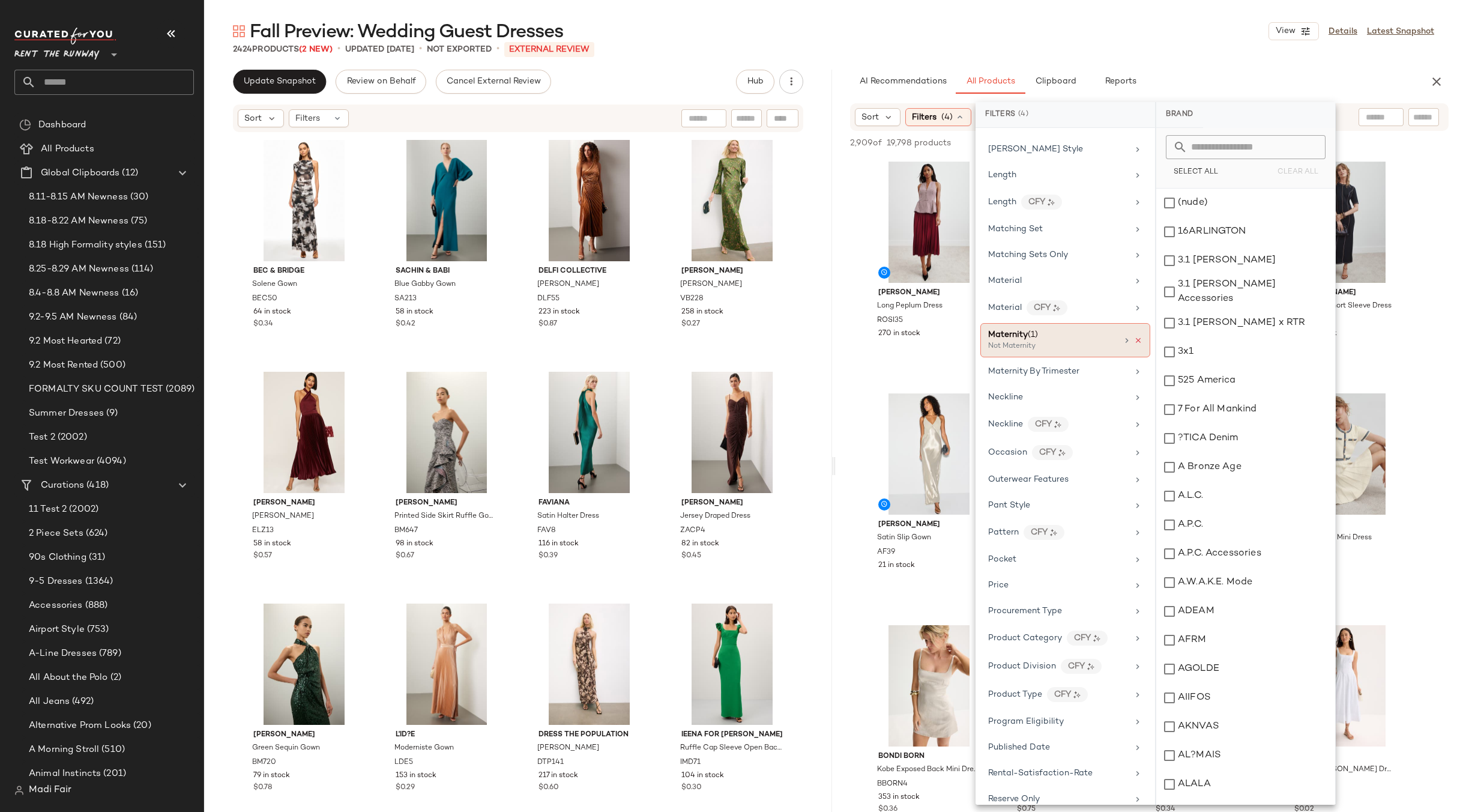
click at [1134, 341] on icon at bounding box center [1138, 340] width 9 height 9
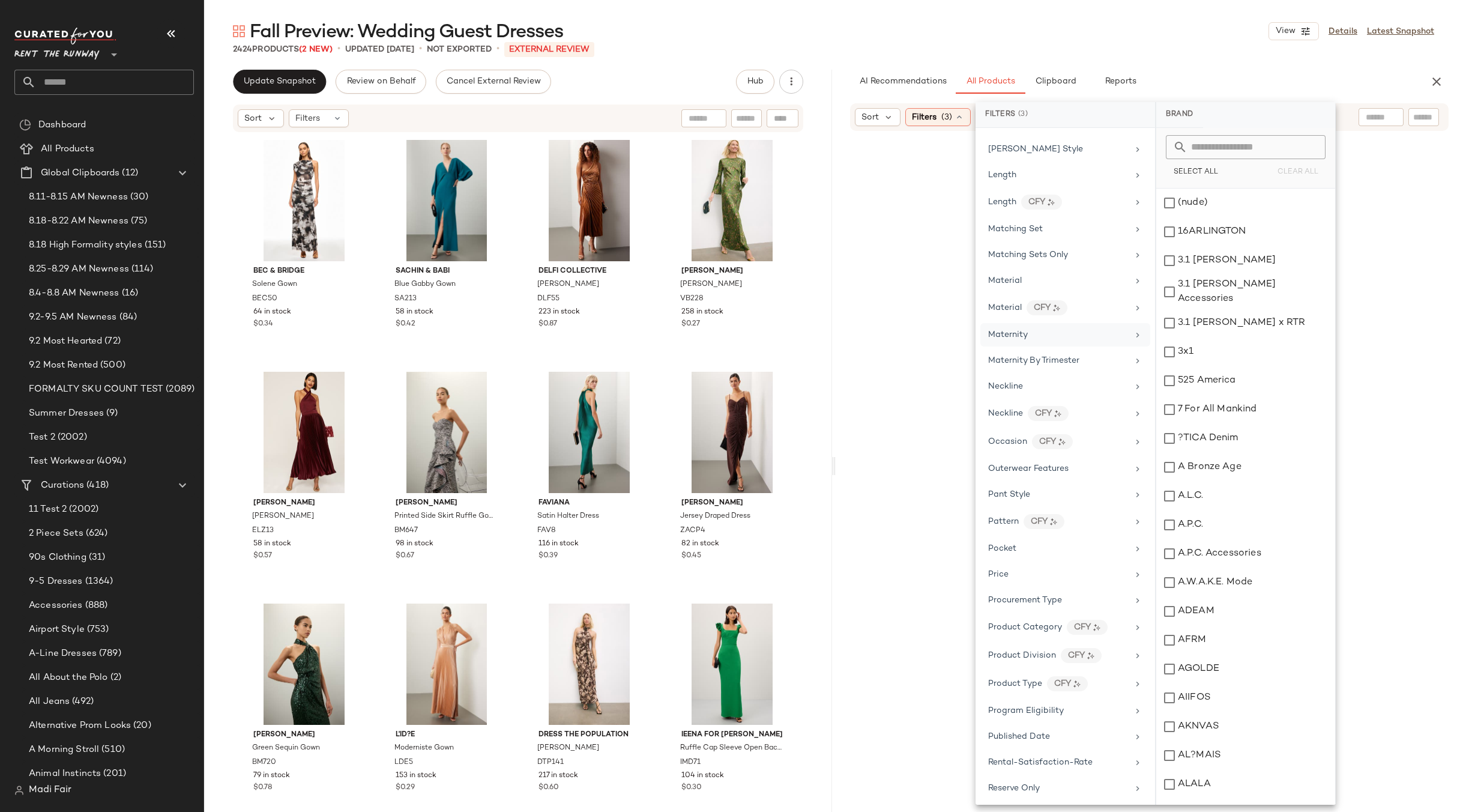
click at [1118, 339] on div "Maternity" at bounding box center [1059, 335] width 140 height 13
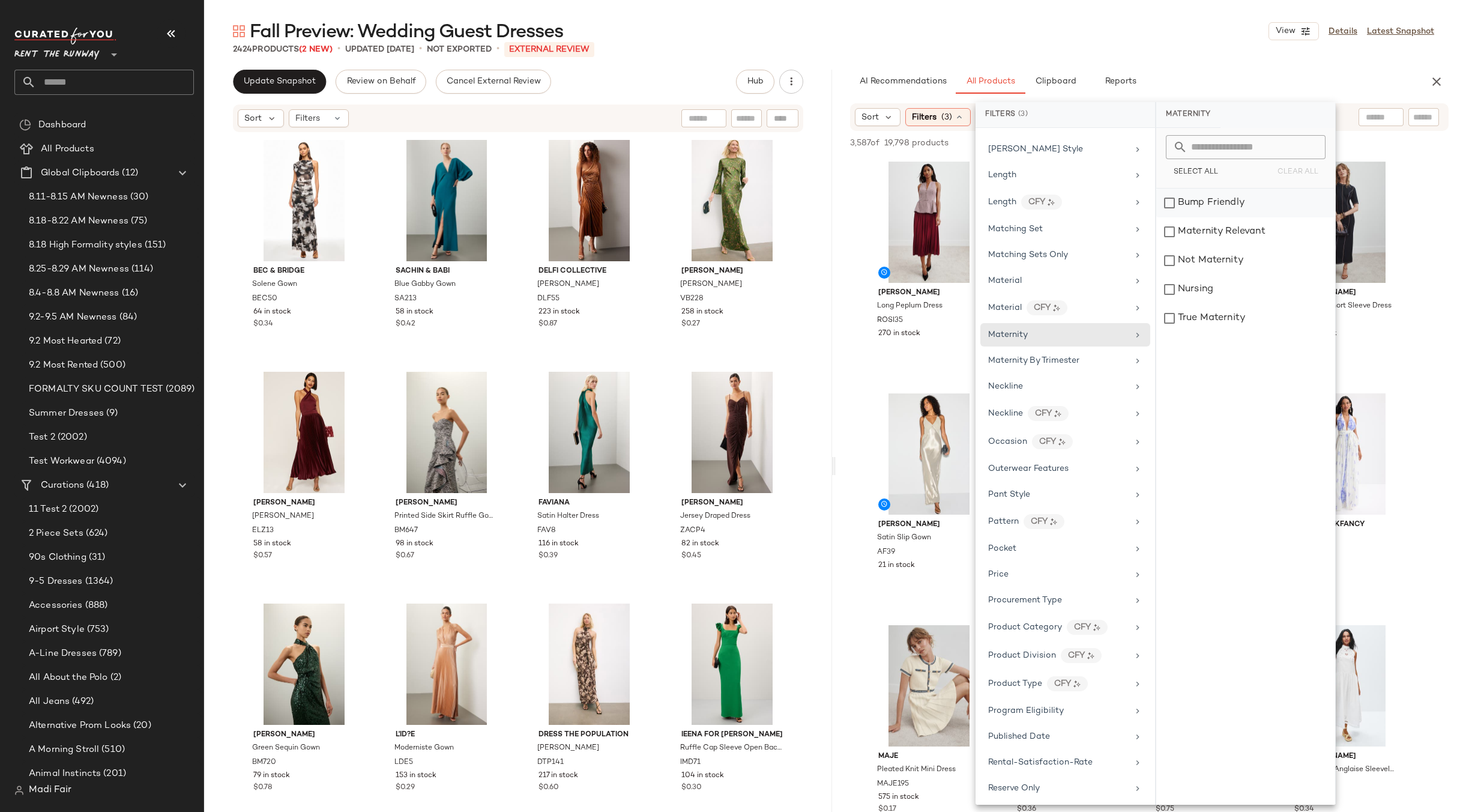
click at [1213, 218] on div "Bump Friendly" at bounding box center [1246, 232] width 179 height 29
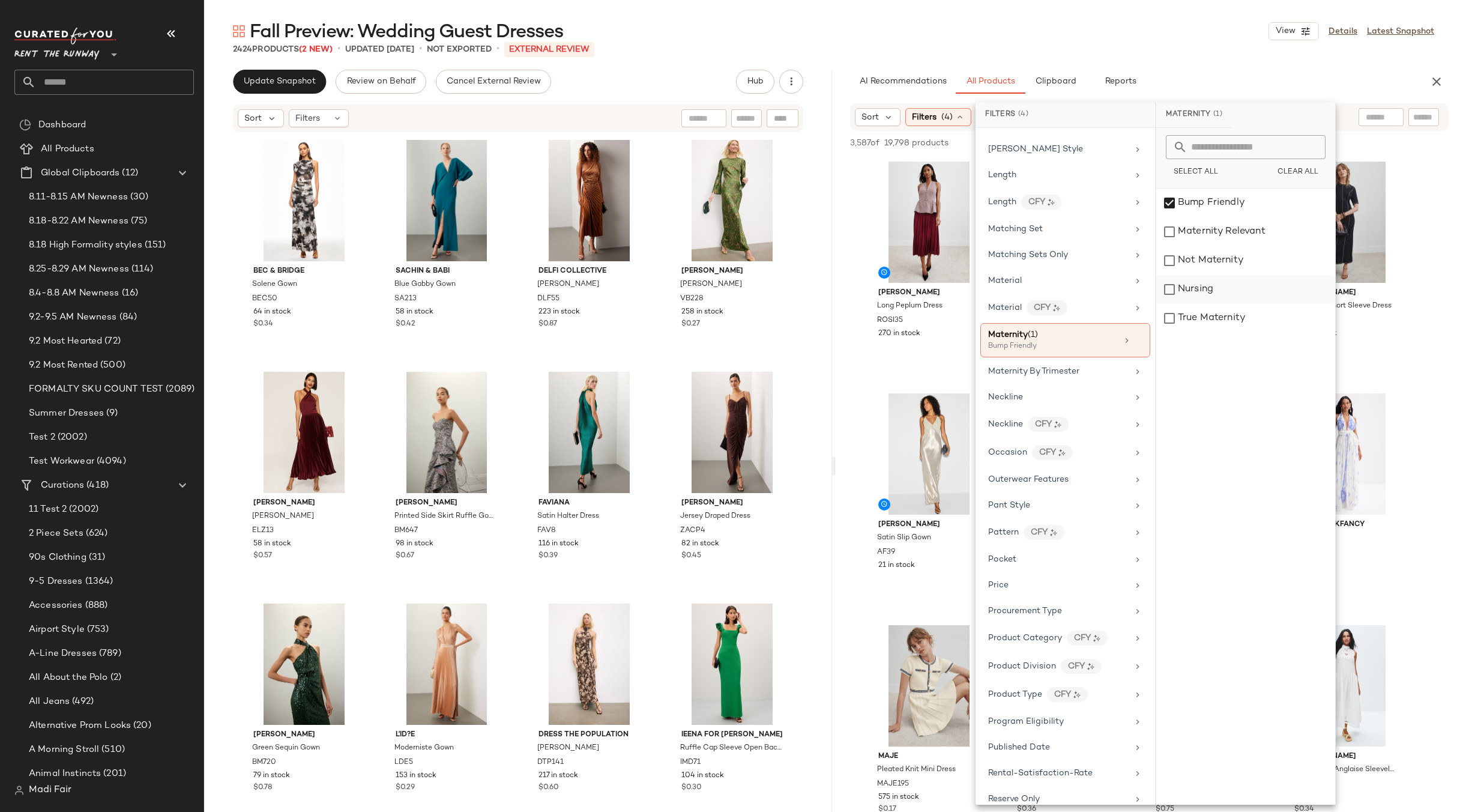
click at [1195, 304] on div "Nursing" at bounding box center [1246, 318] width 179 height 29
click at [1198, 313] on div "True Maternity" at bounding box center [1246, 318] width 179 height 29
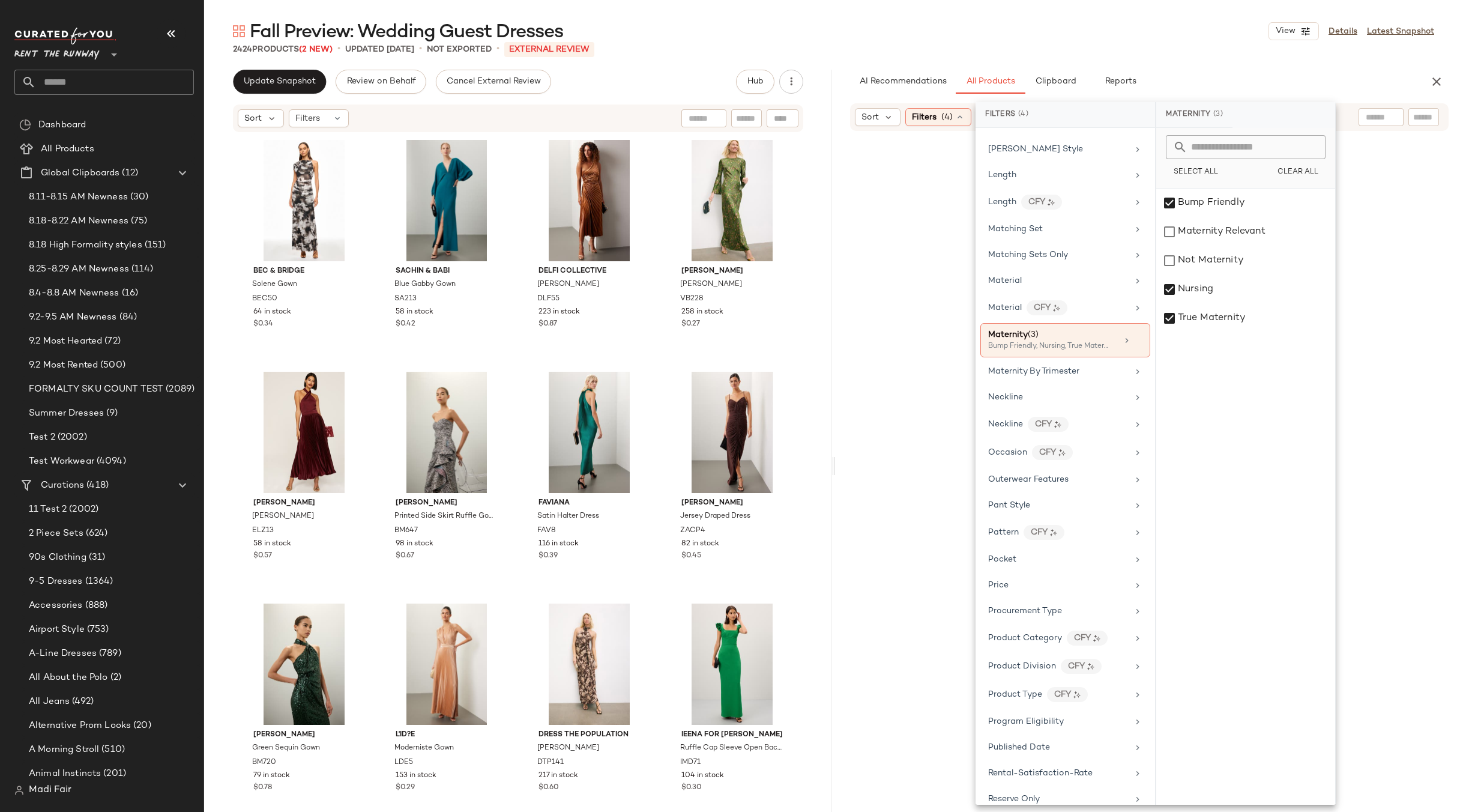
click at [1128, 56] on div "Fall Preview: Wedding Guest Dresses View Details Latest Snapshot 2424 Products …" at bounding box center [833, 415] width 1259 height 792
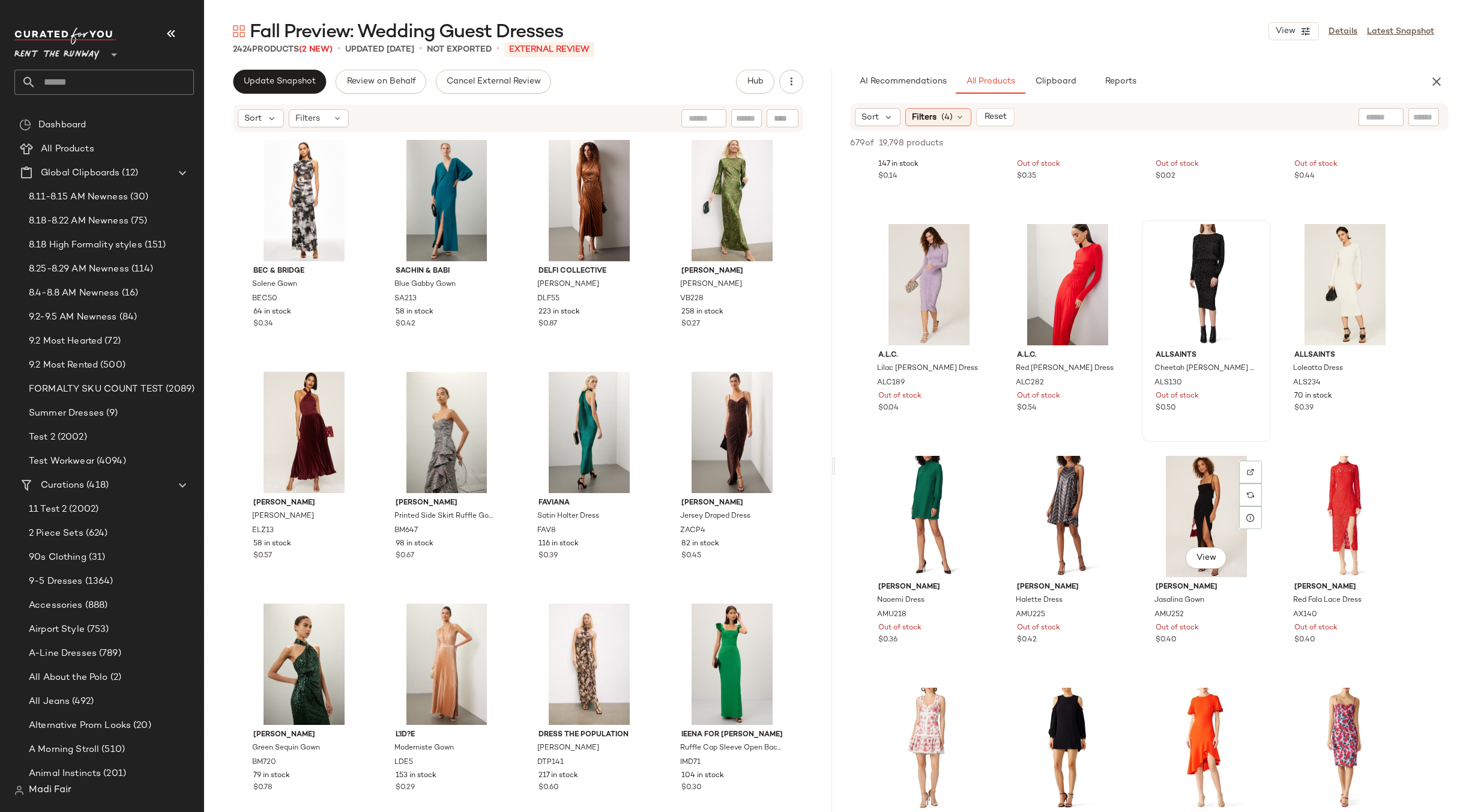
scroll to position [0, 0]
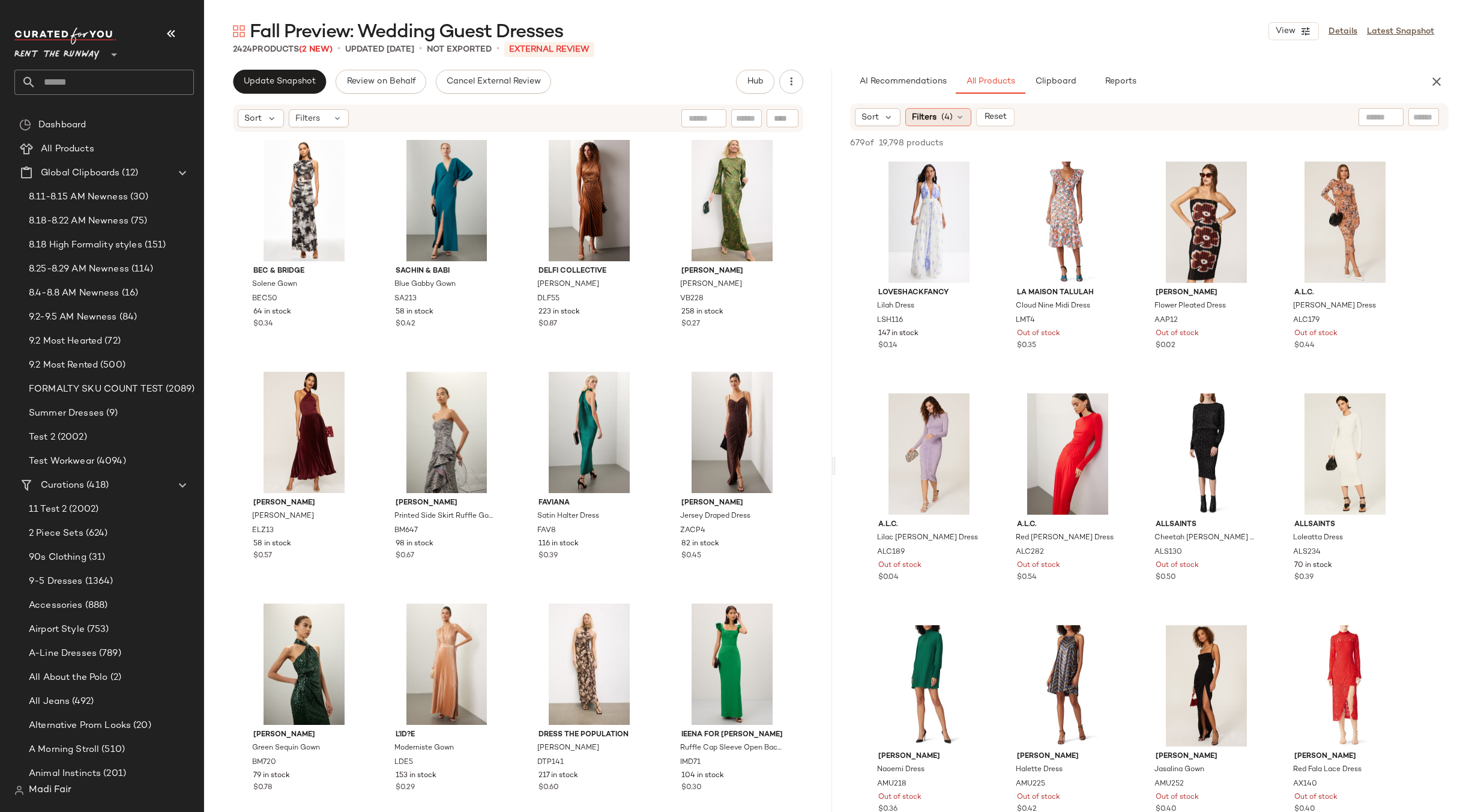
click at [928, 118] on span "Filters" at bounding box center [924, 117] width 24 height 13
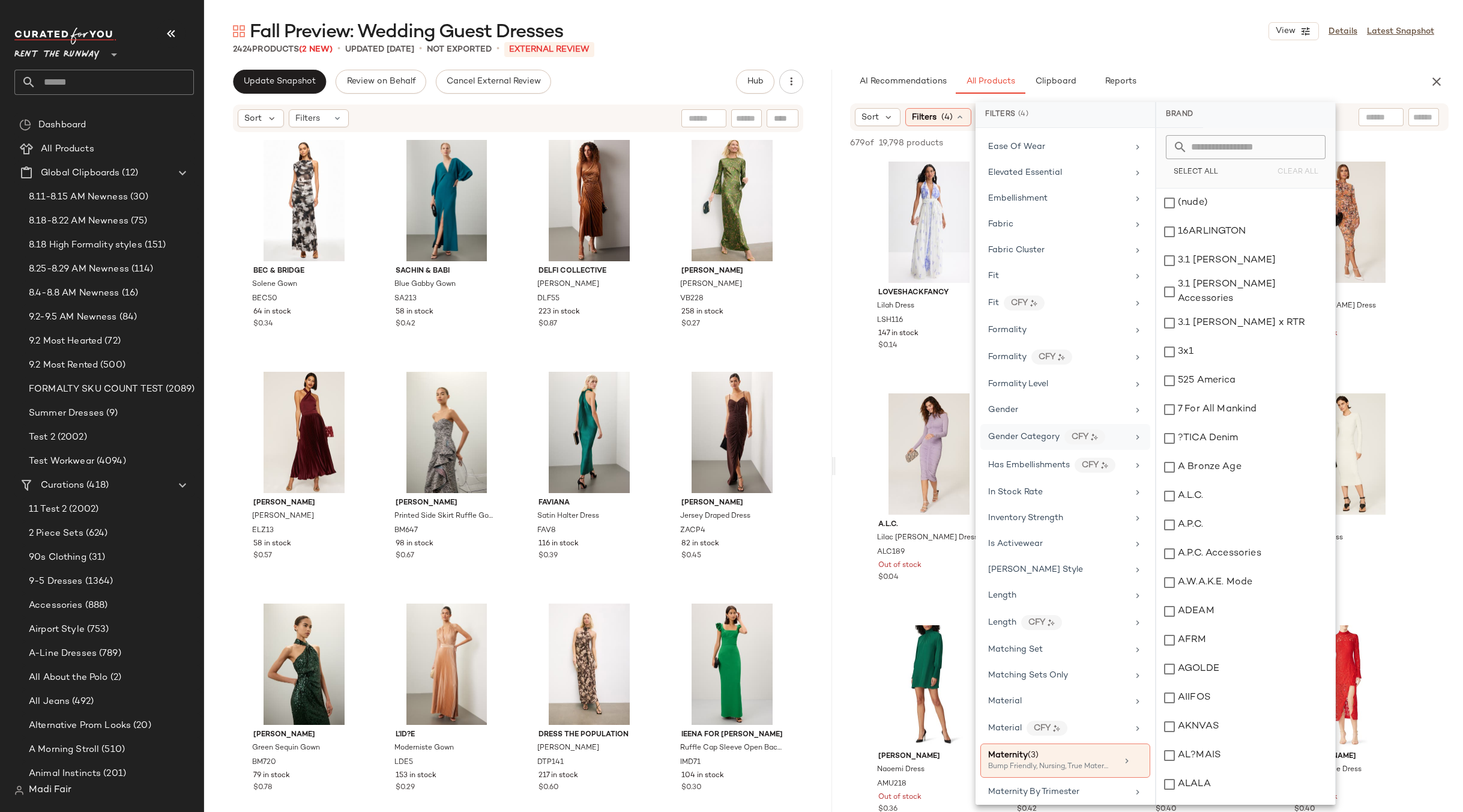
scroll to position [1081, 0]
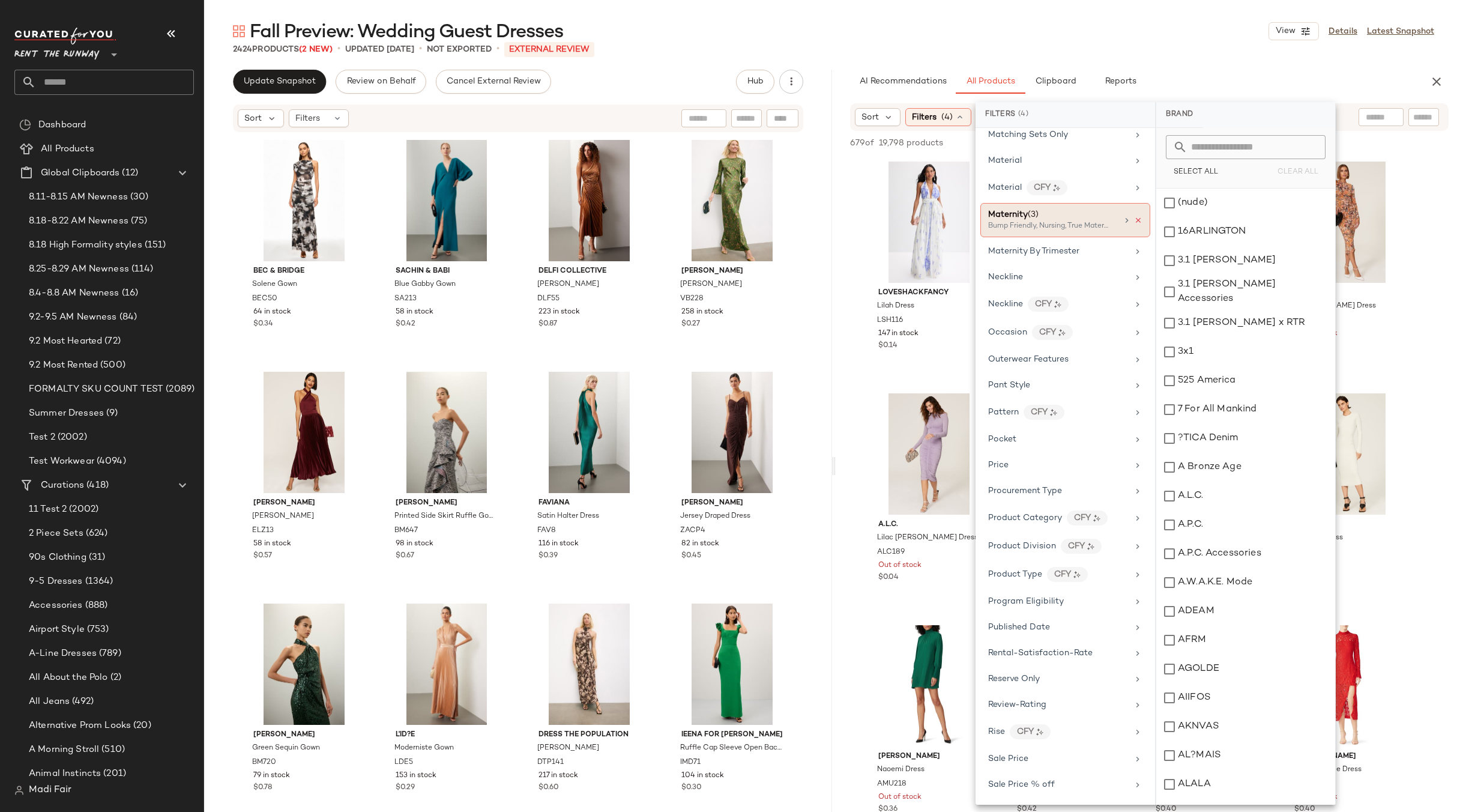
click at [1134, 221] on icon at bounding box center [1138, 220] width 9 height 9
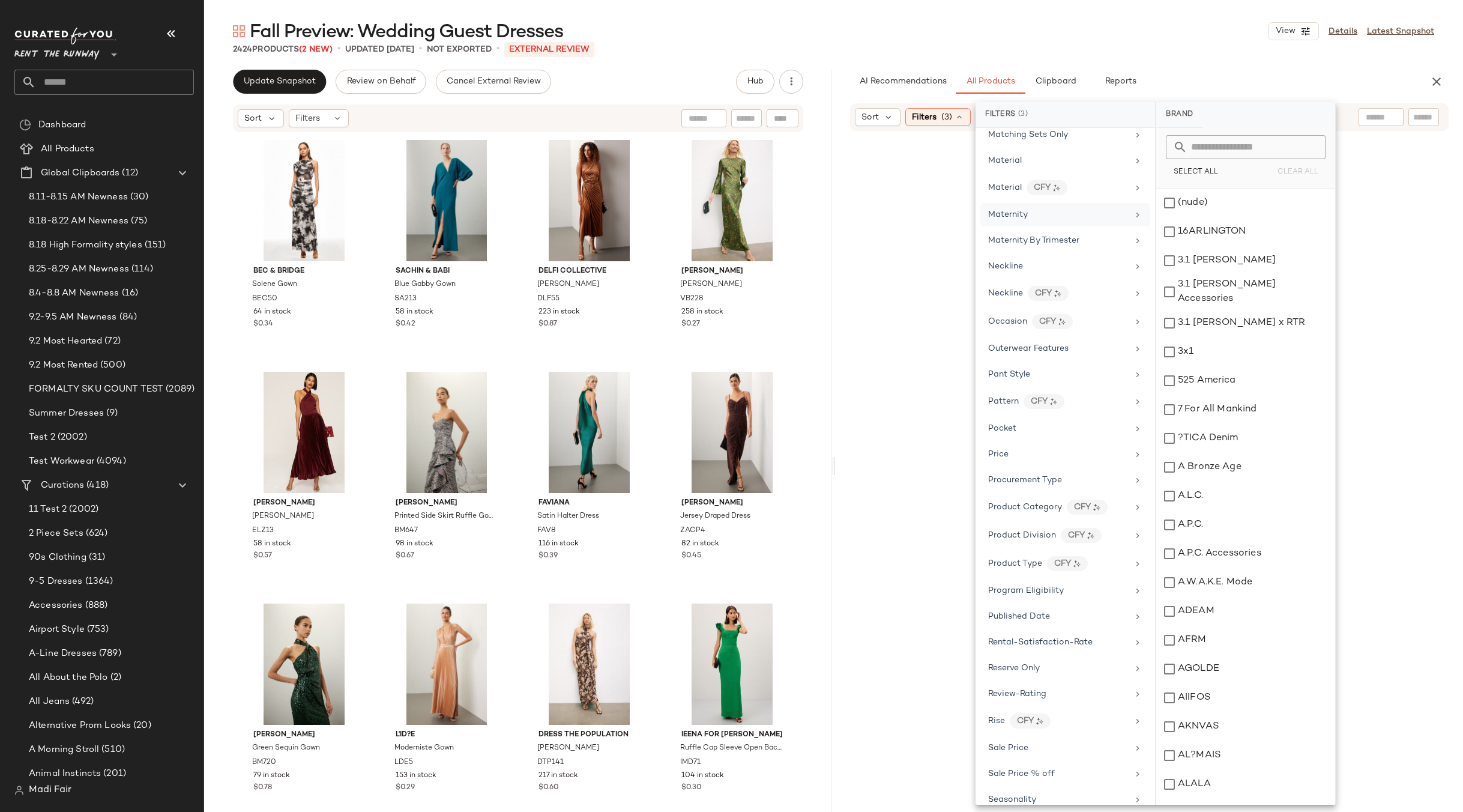
click at [1095, 229] on div "Maternity" at bounding box center [1066, 240] width 170 height 24
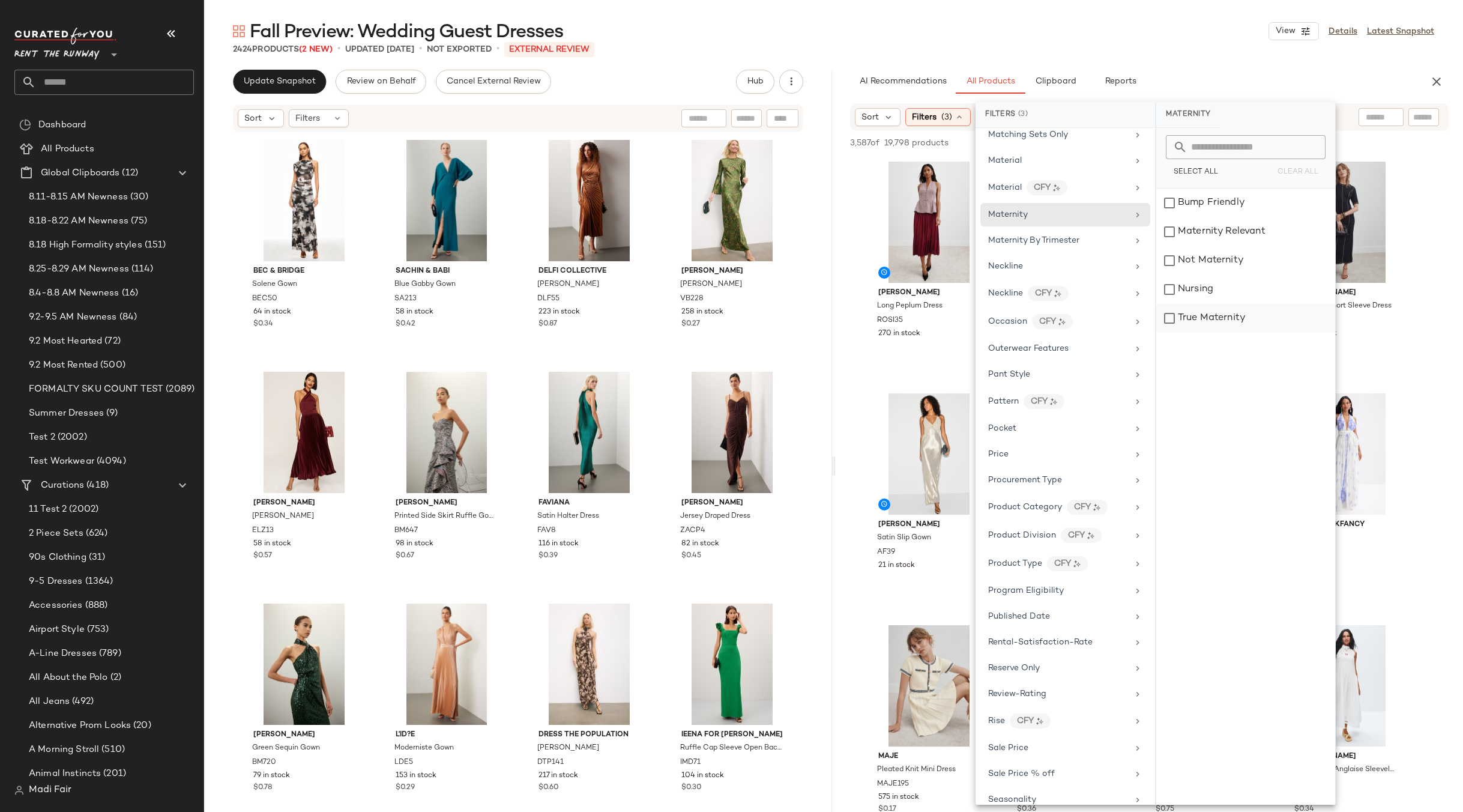
click at [1218, 318] on div "True Maternity" at bounding box center [1246, 318] width 179 height 29
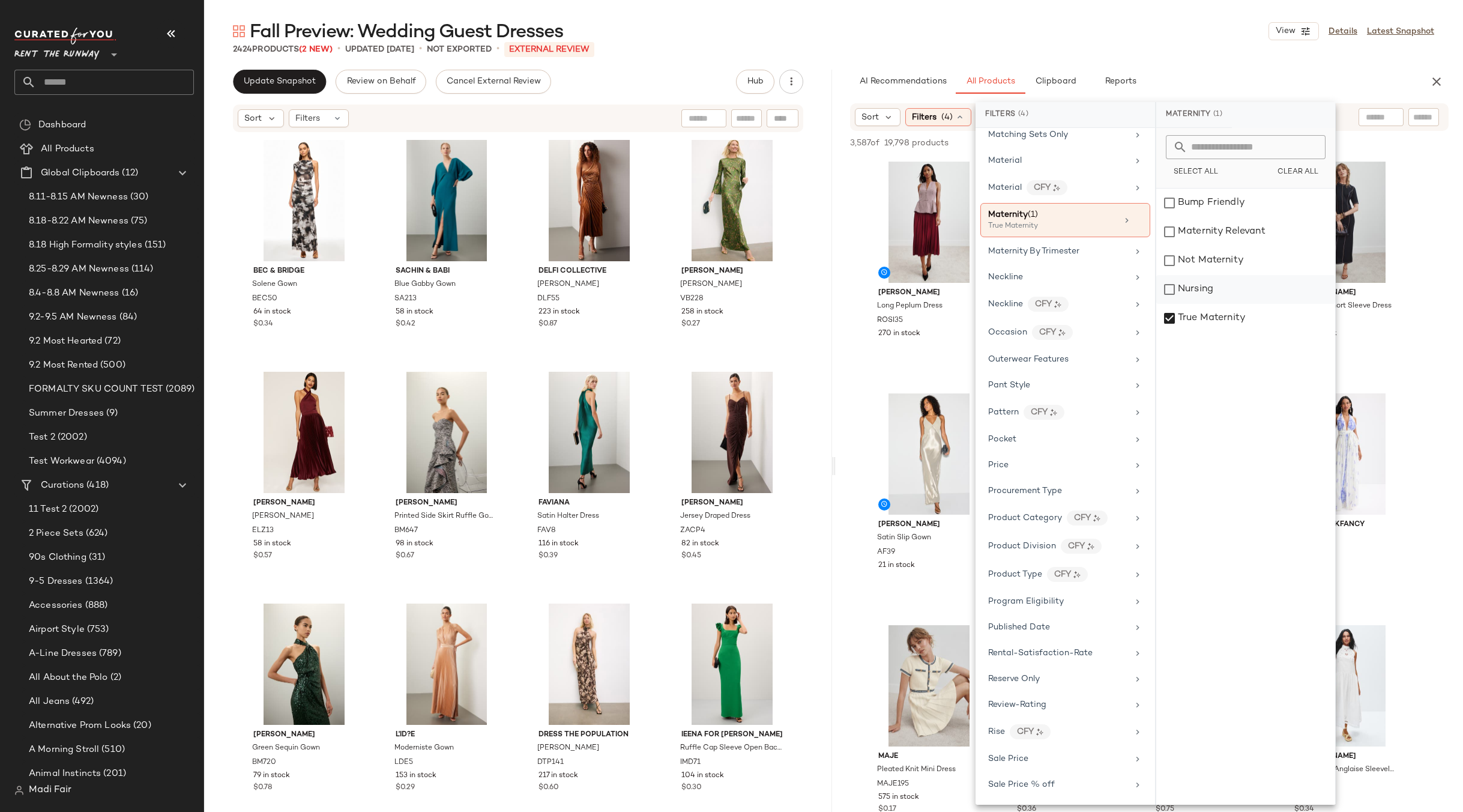
click at [1213, 304] on div "Nursing" at bounding box center [1246, 318] width 179 height 29
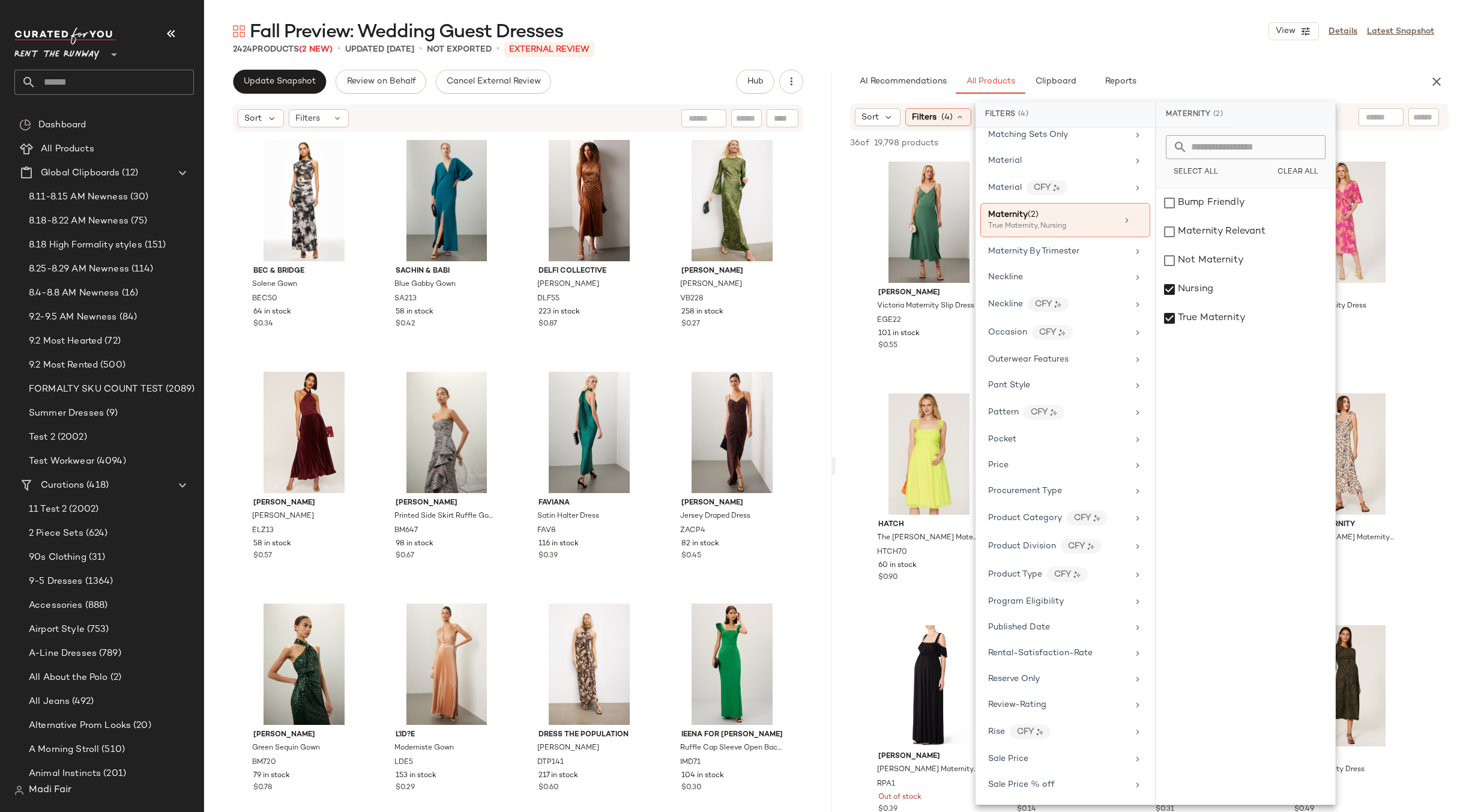
click at [1097, 28] on div "Fall Preview: Wedding Guest Dresses View Details Latest Snapshot" at bounding box center [833, 31] width 1259 height 24
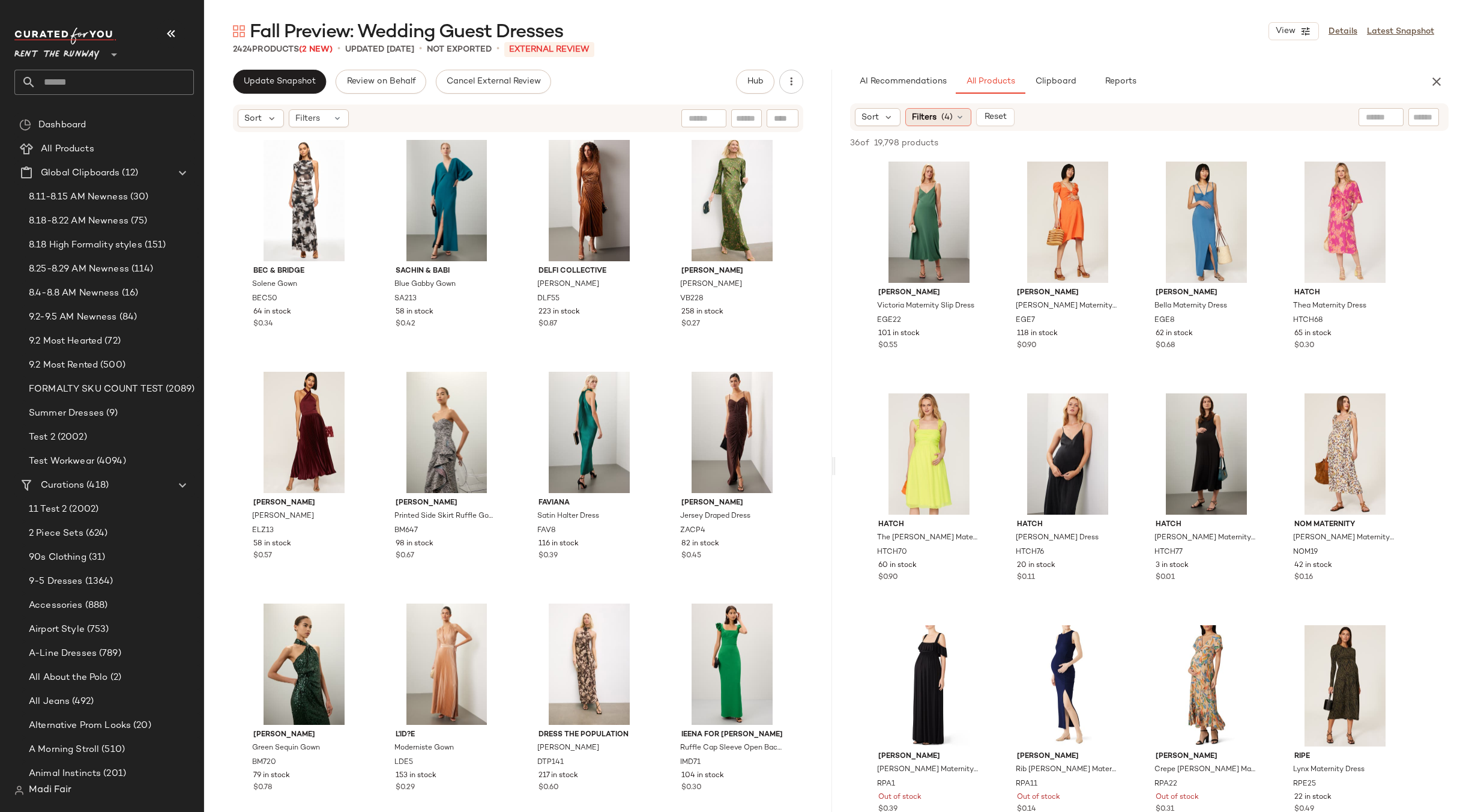
click at [953, 114] on span "(4)" at bounding box center [947, 117] width 12 height 13
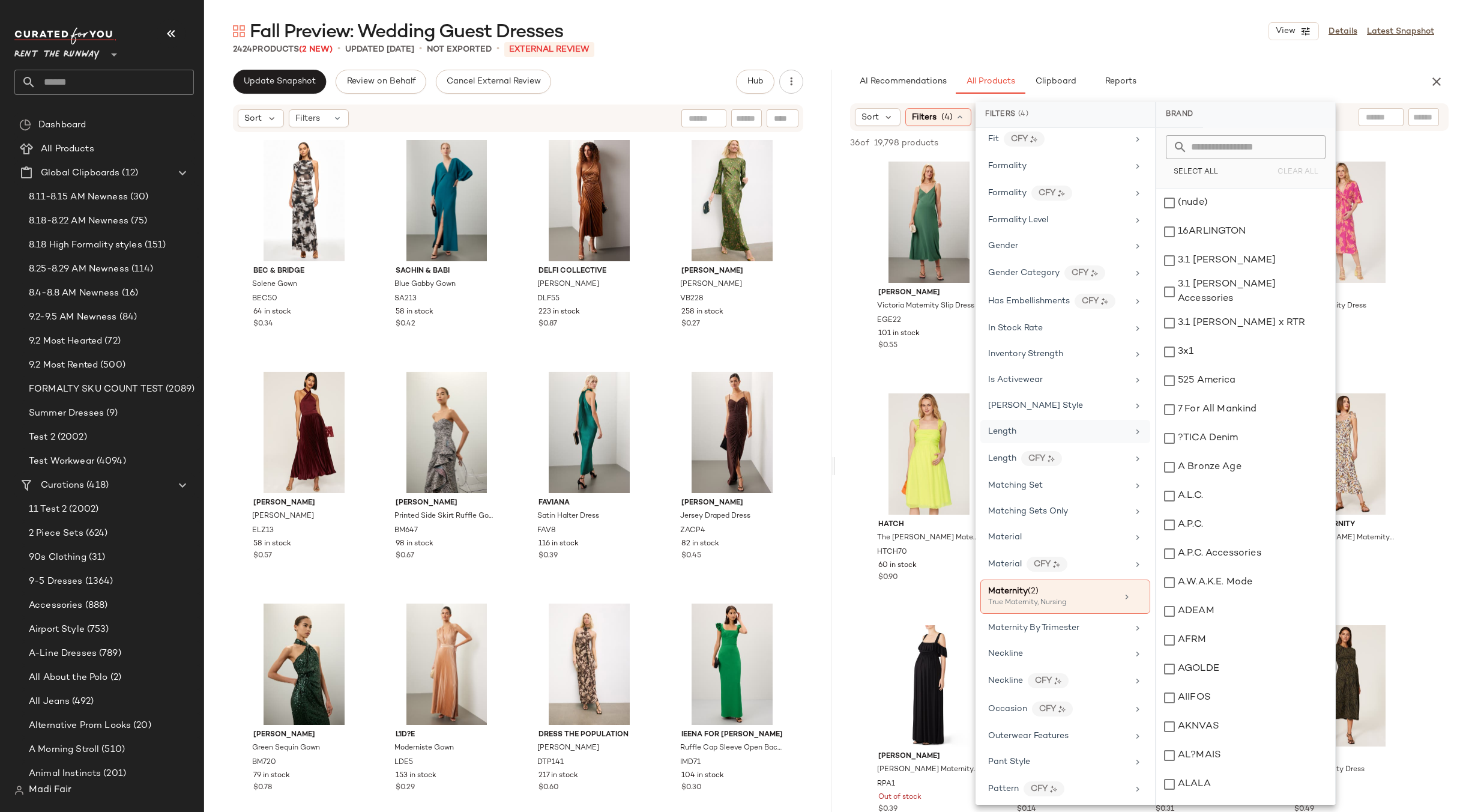
scroll to position [781, 0]
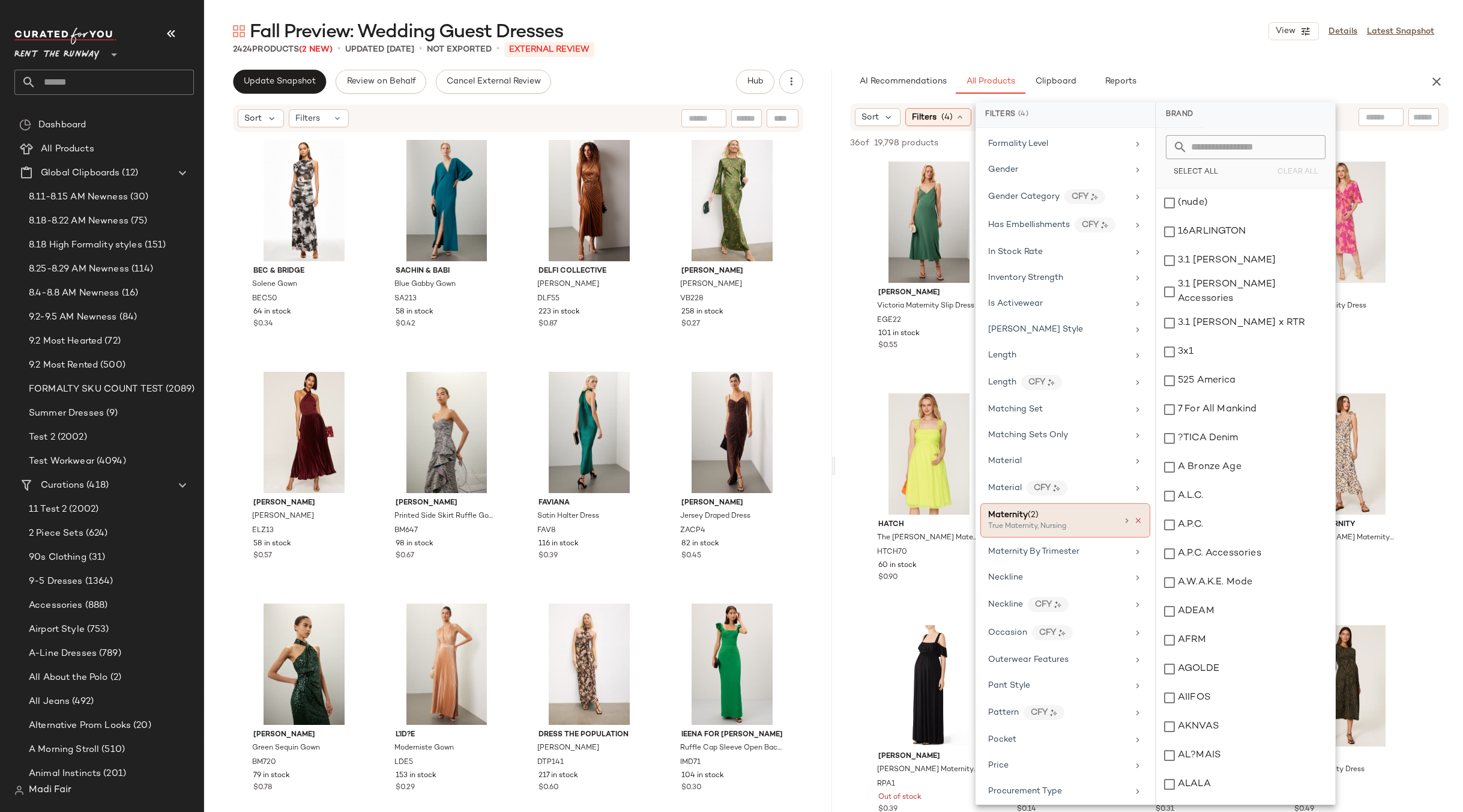
click at [1134, 521] on icon at bounding box center [1138, 521] width 9 height 9
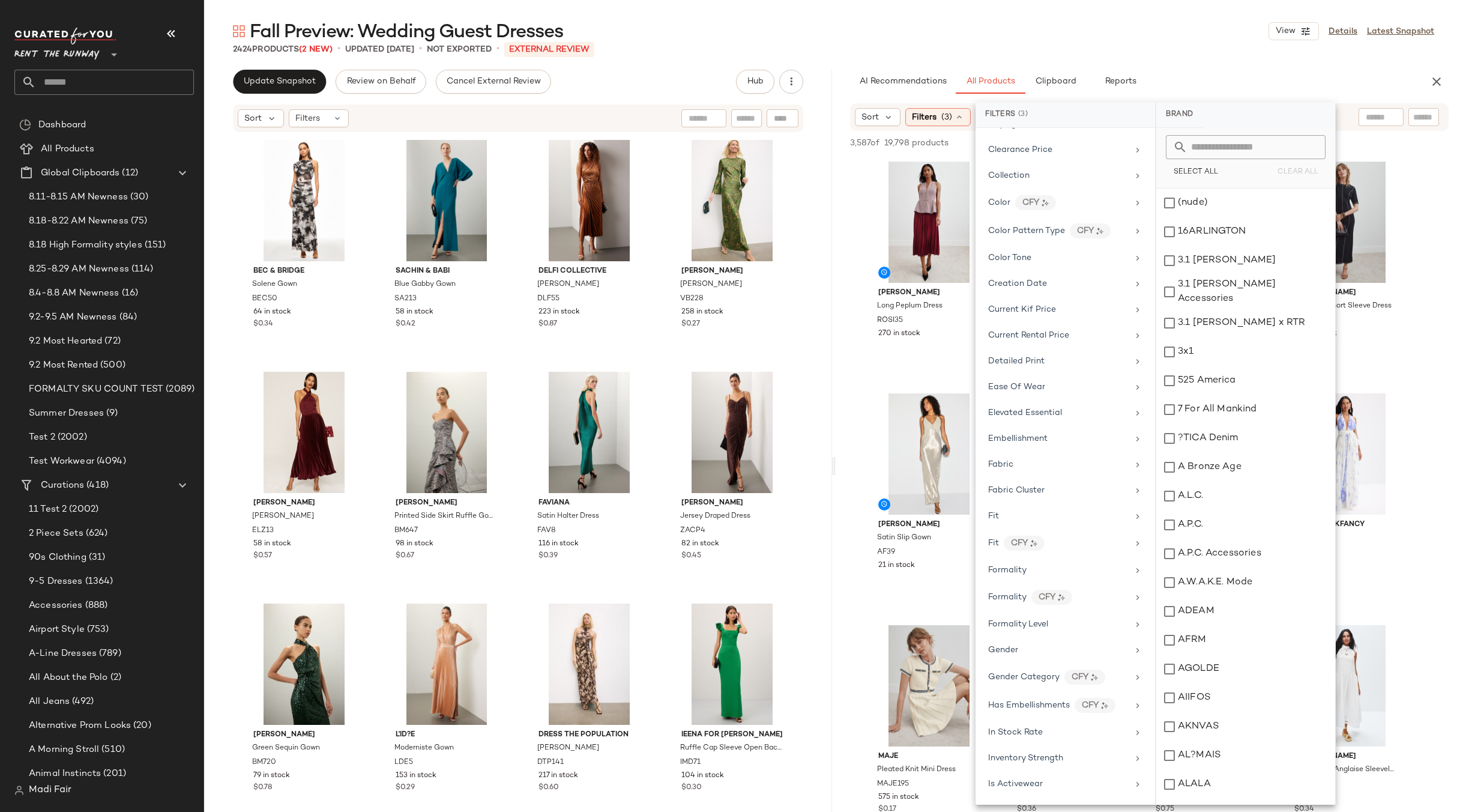
scroll to position [0, 0]
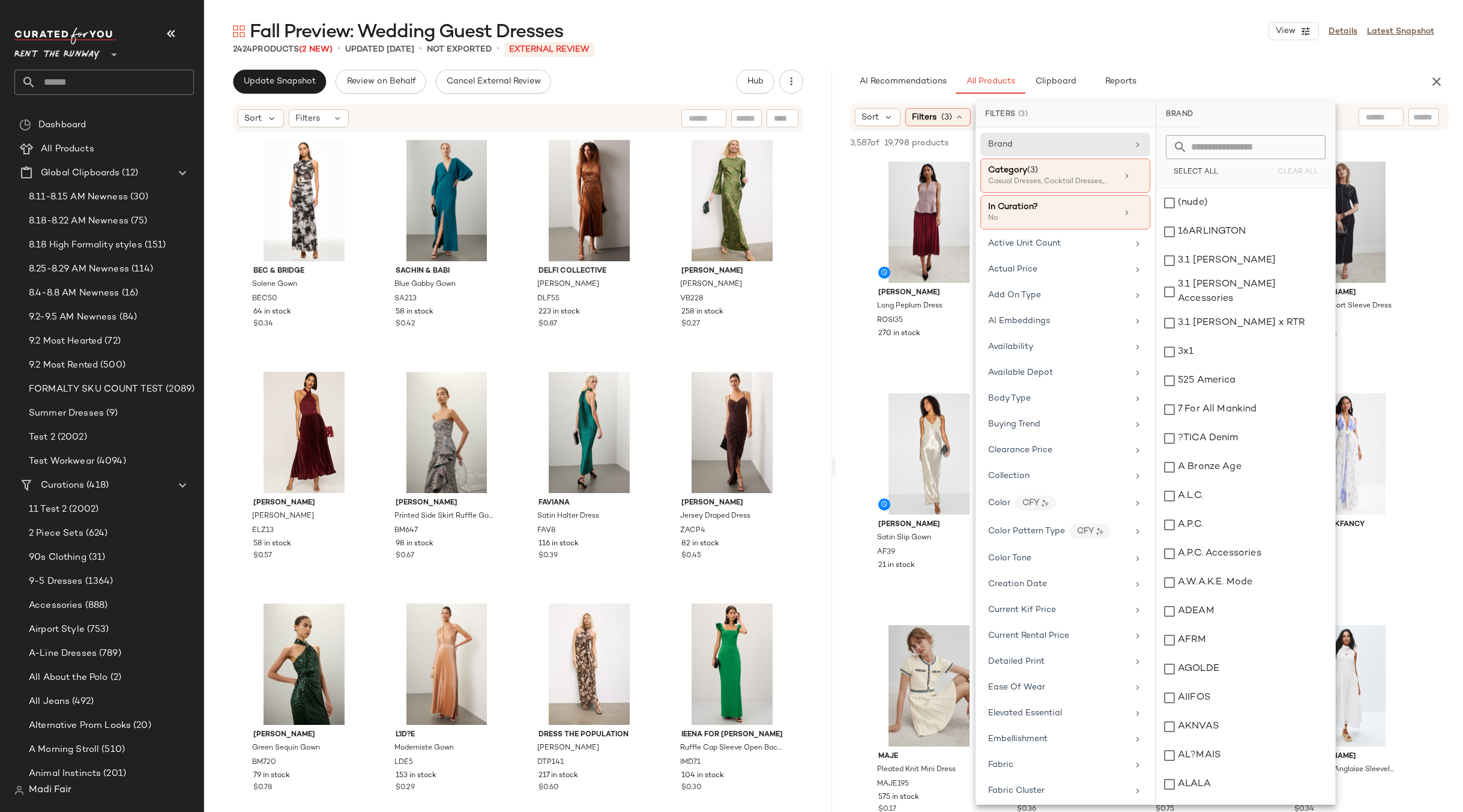
click at [1073, 42] on div "Fall Preview: Wedding Guest Dresses View Details Latest Snapshot" at bounding box center [833, 31] width 1259 height 24
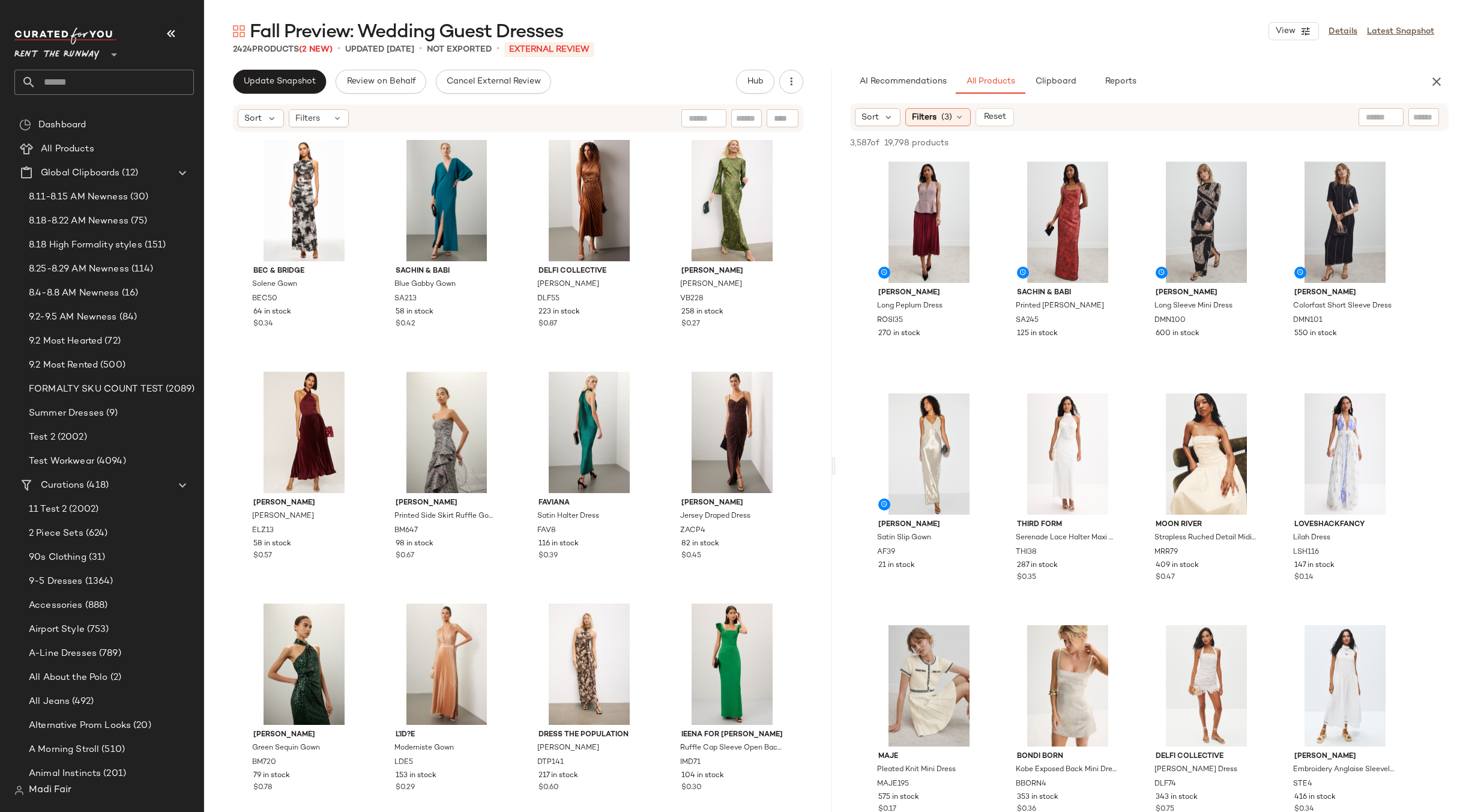
click at [85, 29] on img at bounding box center [65, 35] width 102 height 16
click at [86, 57] on span "Rent the Runway" at bounding box center [57, 52] width 86 height 22
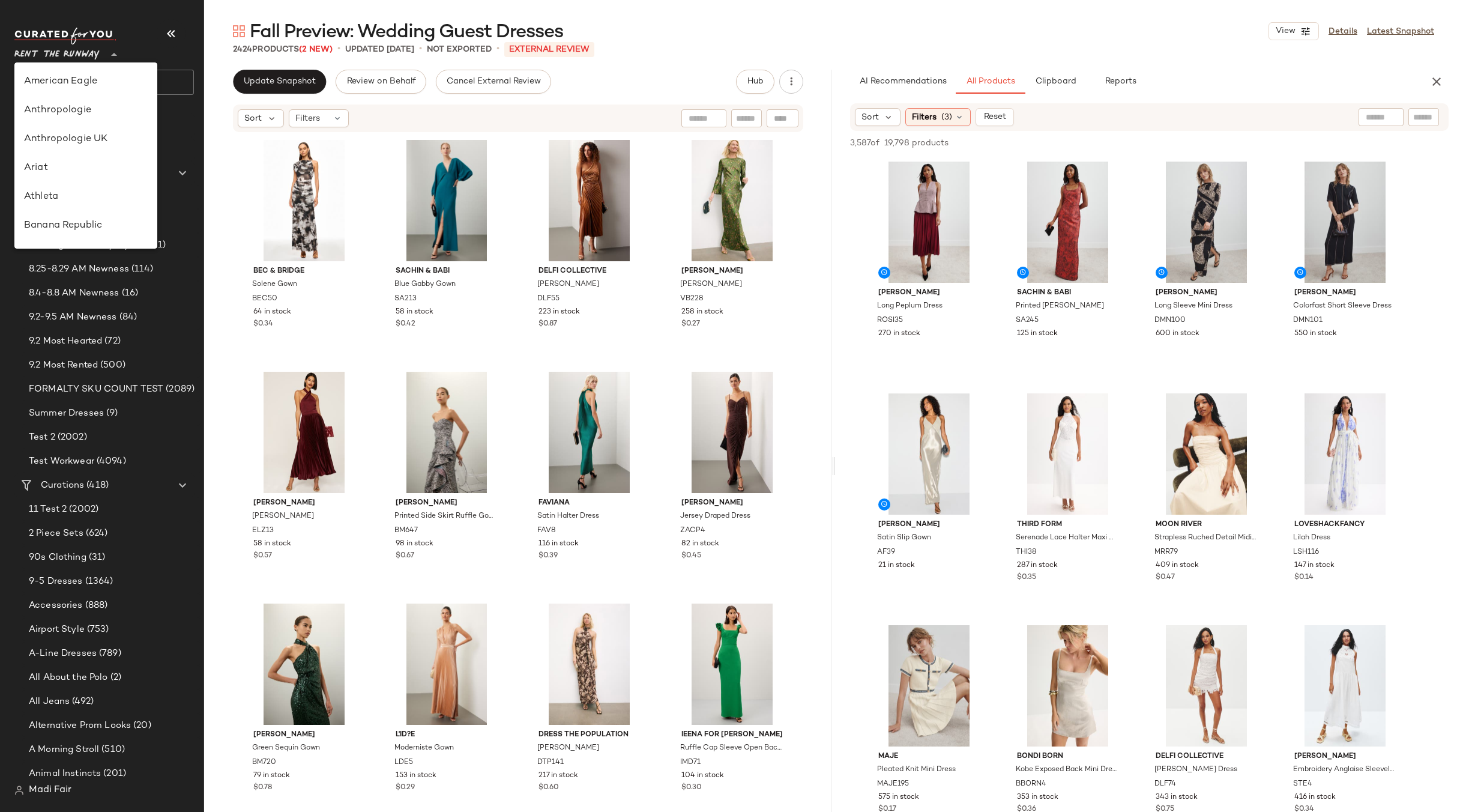
scroll to position [547, 0]
click at [88, 180] on div "Saks OFF 5TH" at bounding box center [86, 168] width 143 height 29
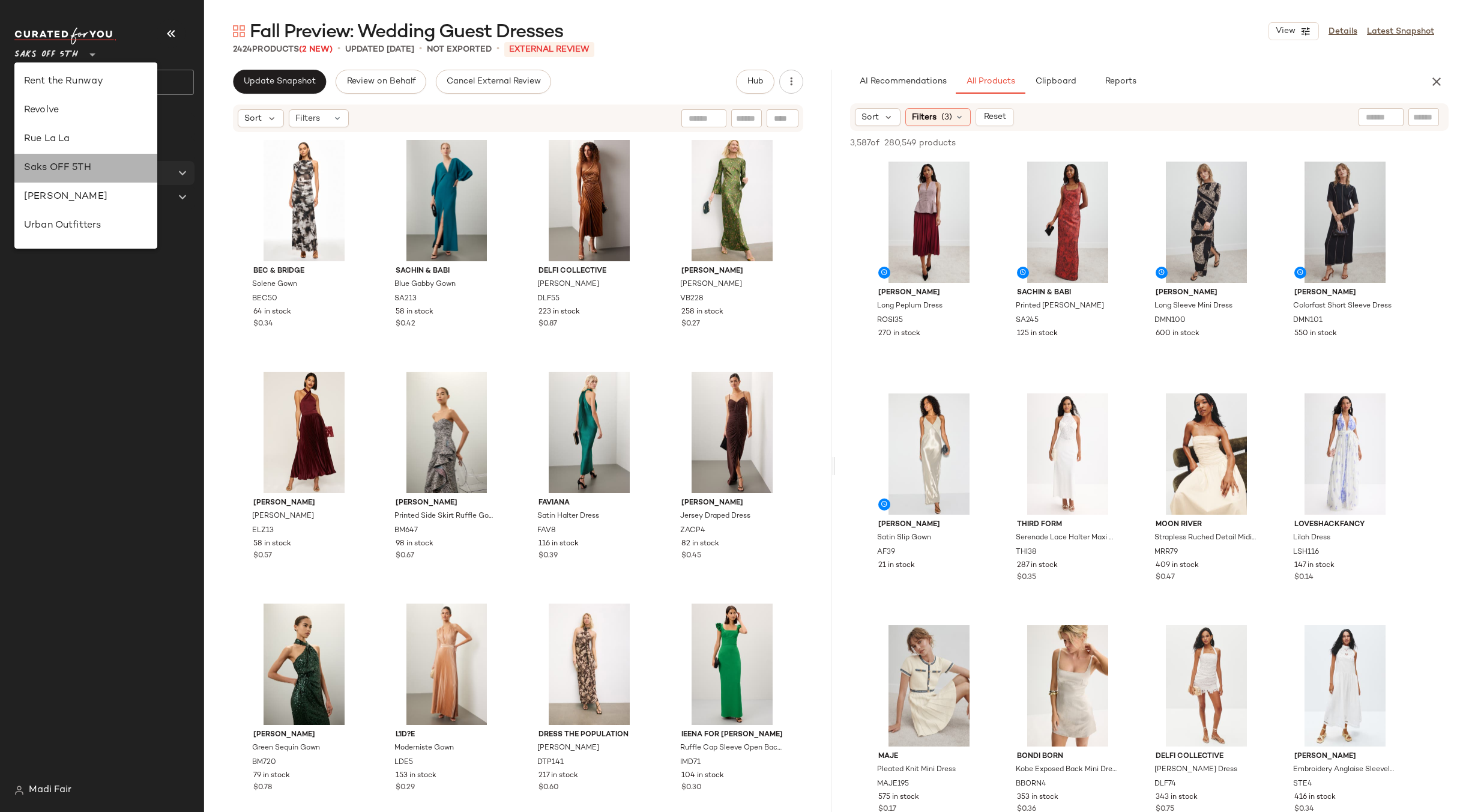
type input "**"
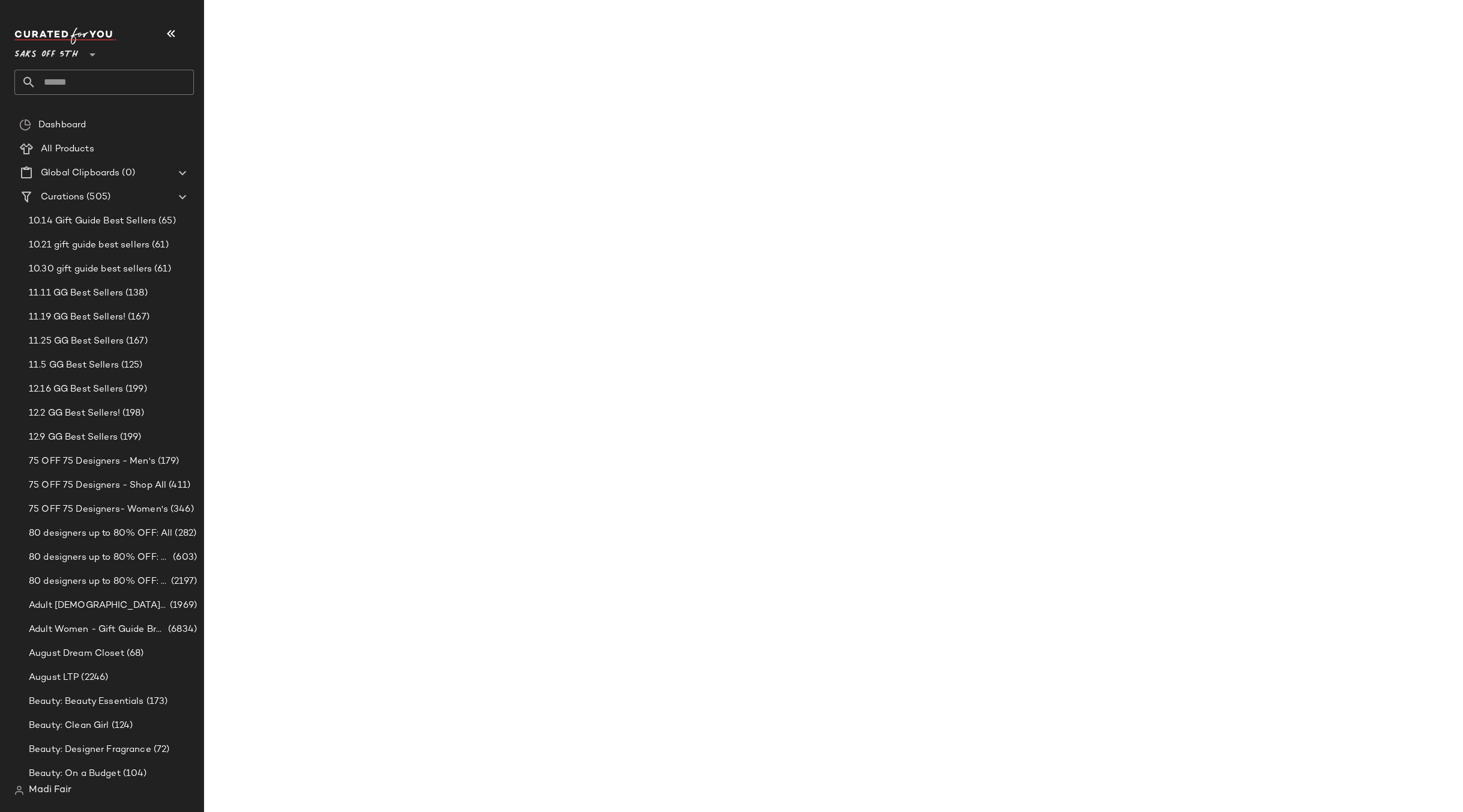
click at [60, 81] on input "text" at bounding box center [115, 82] width 158 height 25
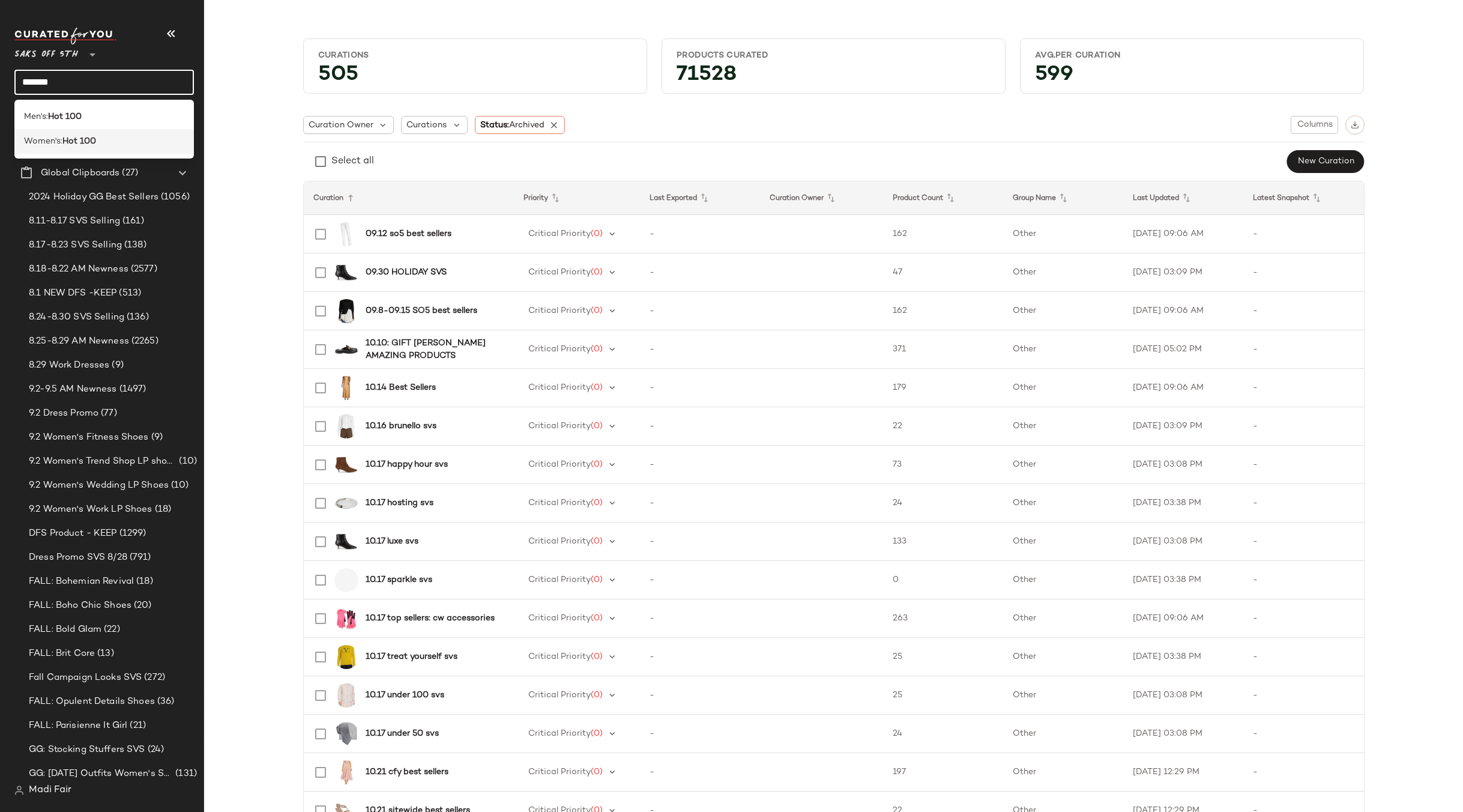
type input "*******"
click at [72, 136] on b "Hot 100" at bounding box center [79, 141] width 34 height 13
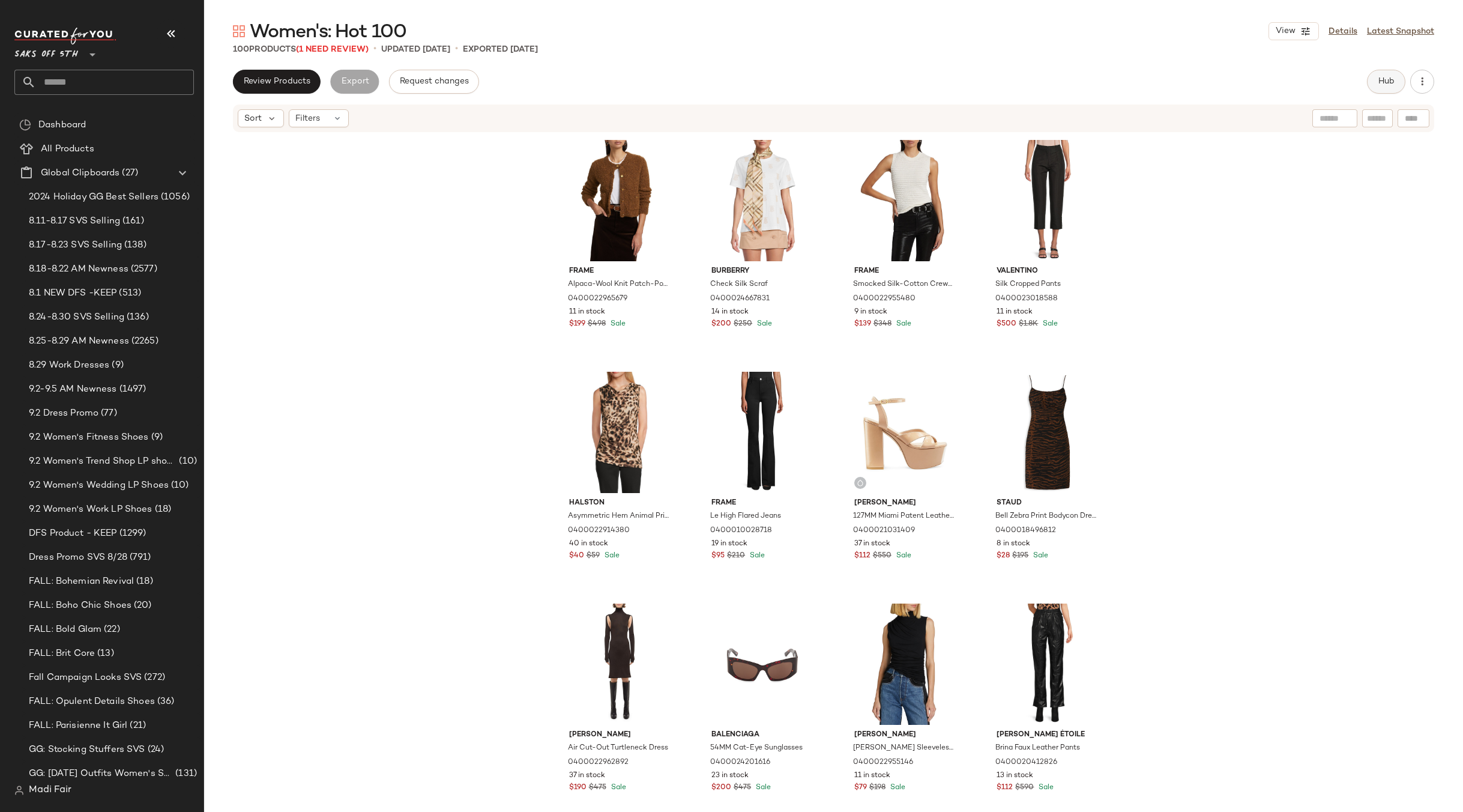
click at [1378, 87] on button "Hub" at bounding box center [1386, 82] width 38 height 24
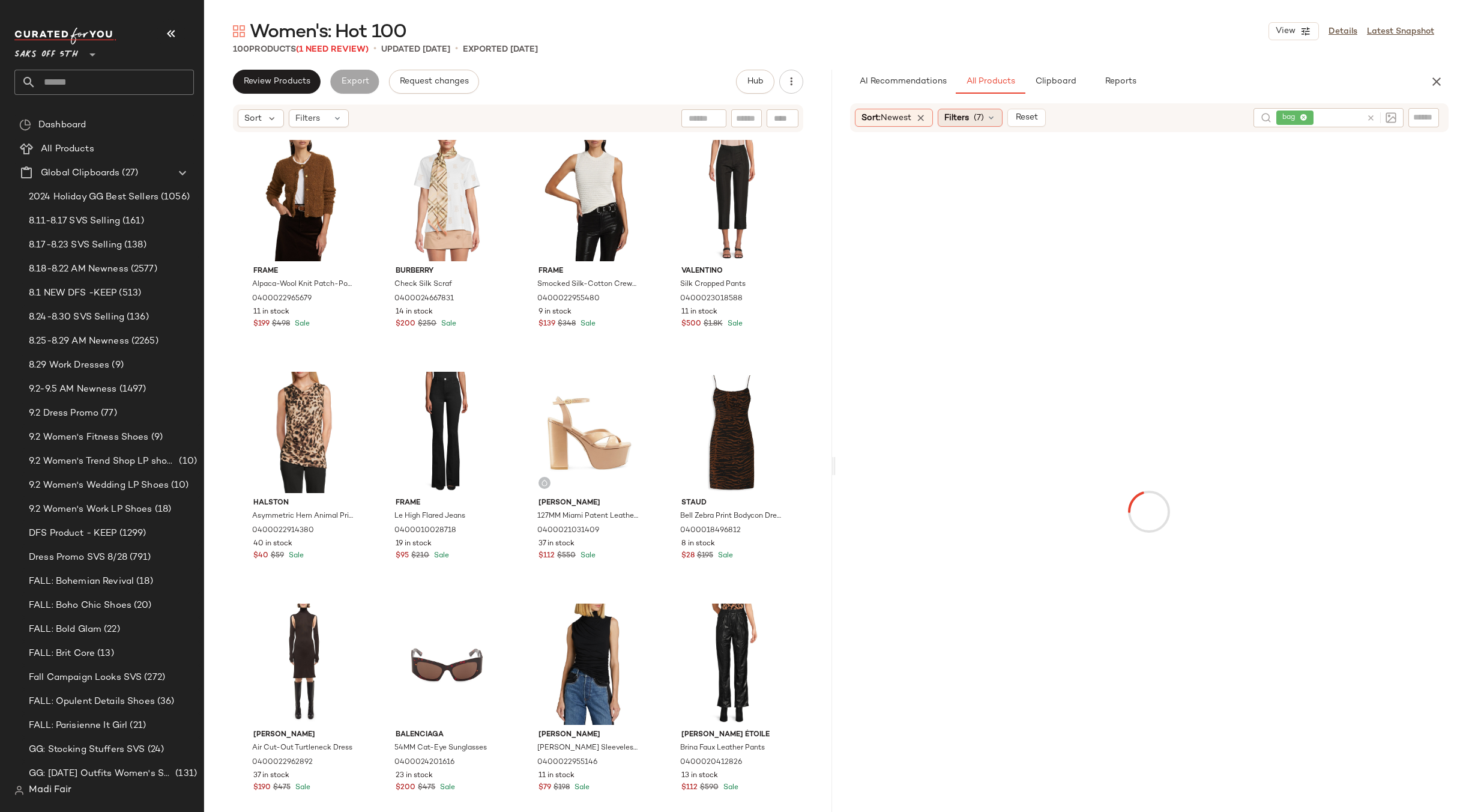
click at [993, 115] on icon at bounding box center [991, 118] width 9 height 9
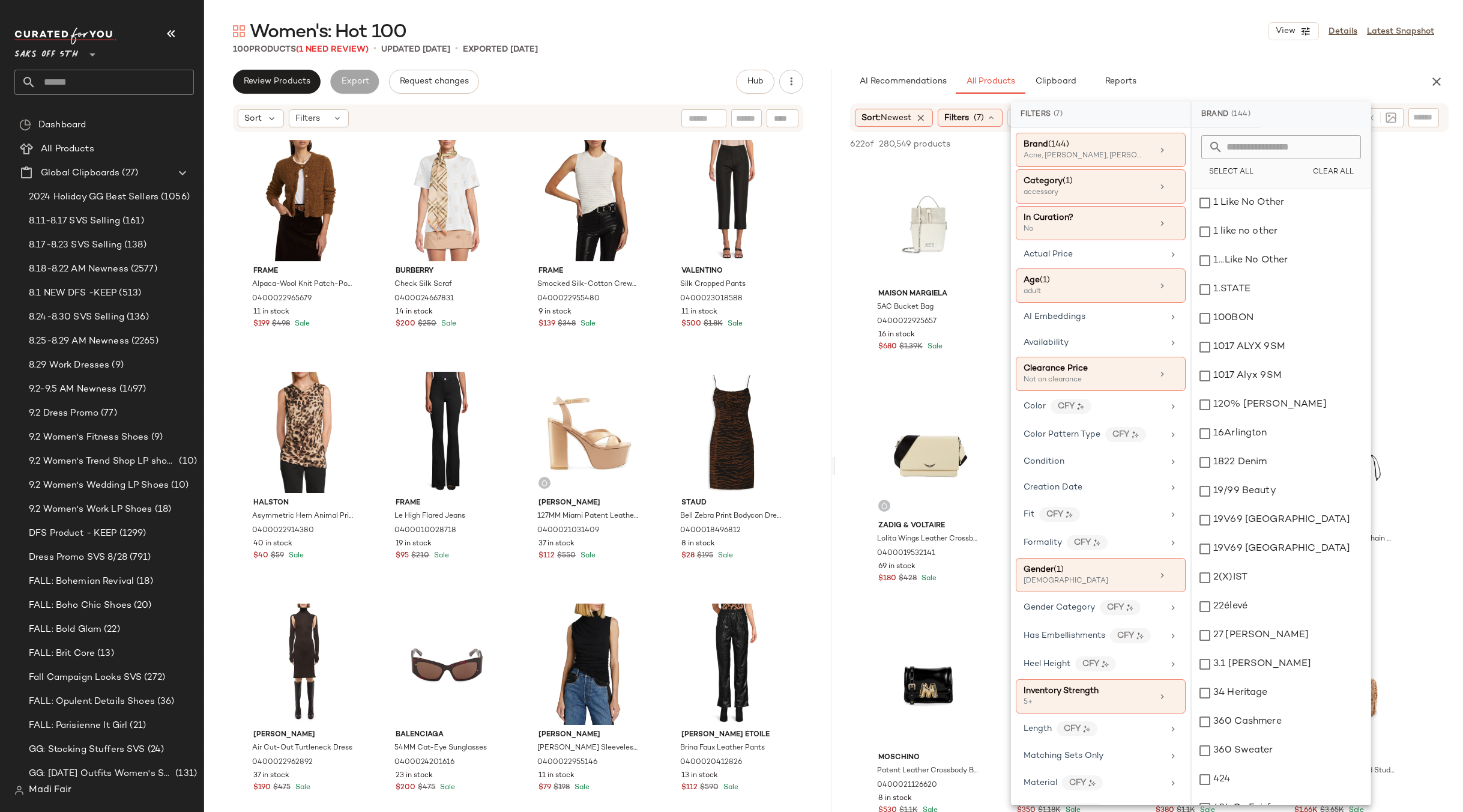
click at [1073, 30] on div "Women's: Hot 100 View Details Latest Snapshot" at bounding box center [833, 31] width 1259 height 24
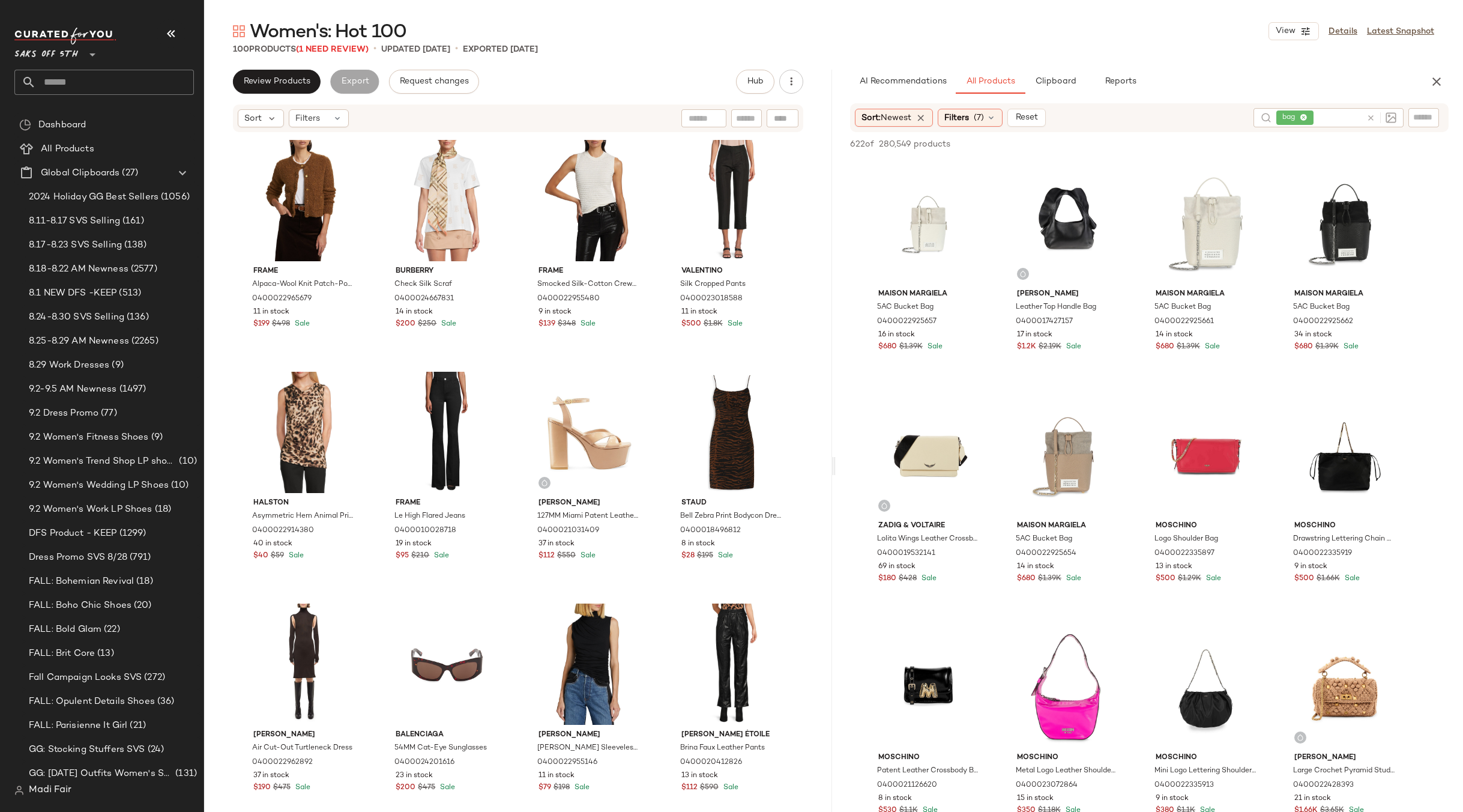
click at [652, 354] on div "Frame Alpaca-Wool Knit Patch-Pocket Cardigan 0400022965679 11 in stock $199 $49…" at bounding box center [518, 492] width 558 height 712
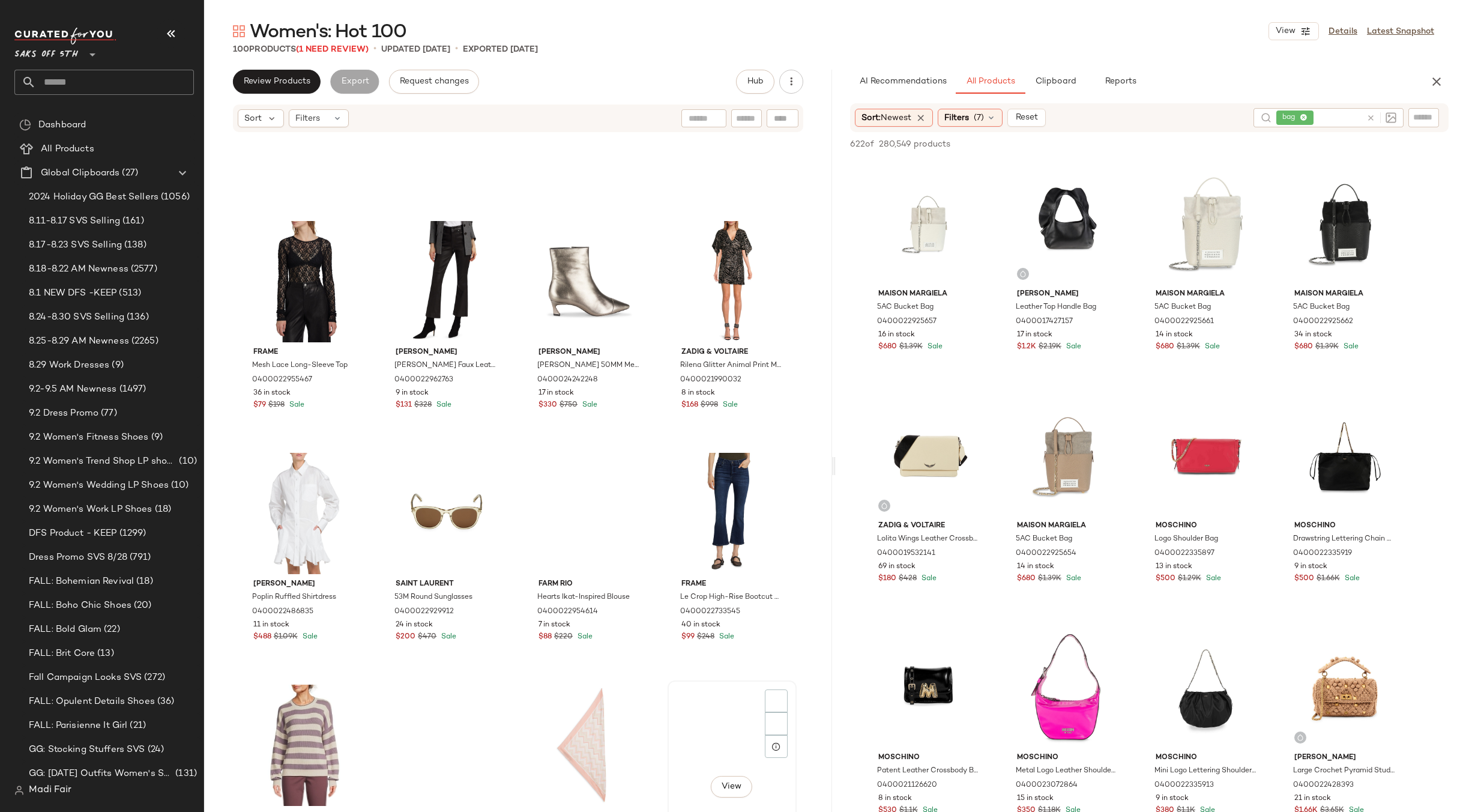
scroll to position [1271, 0]
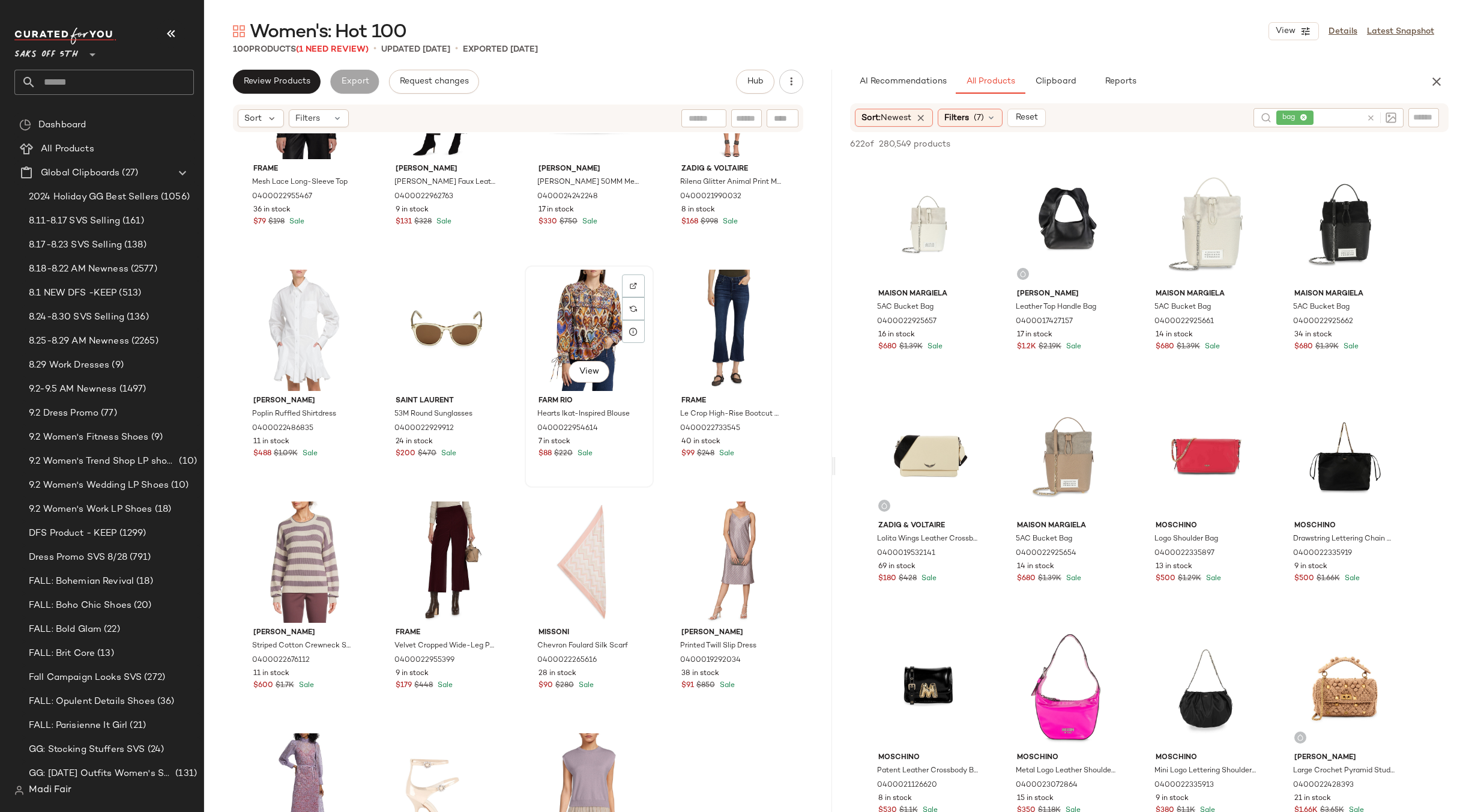
click at [586, 356] on div "View" at bounding box center [590, 330] width 121 height 121
click at [660, 485] on div "Frame Mesh Lace Long-Sleeve Top 0400022955467 36 in stock $79 $198 Sale [PERSON…" at bounding box center [518, 491] width 628 height 715
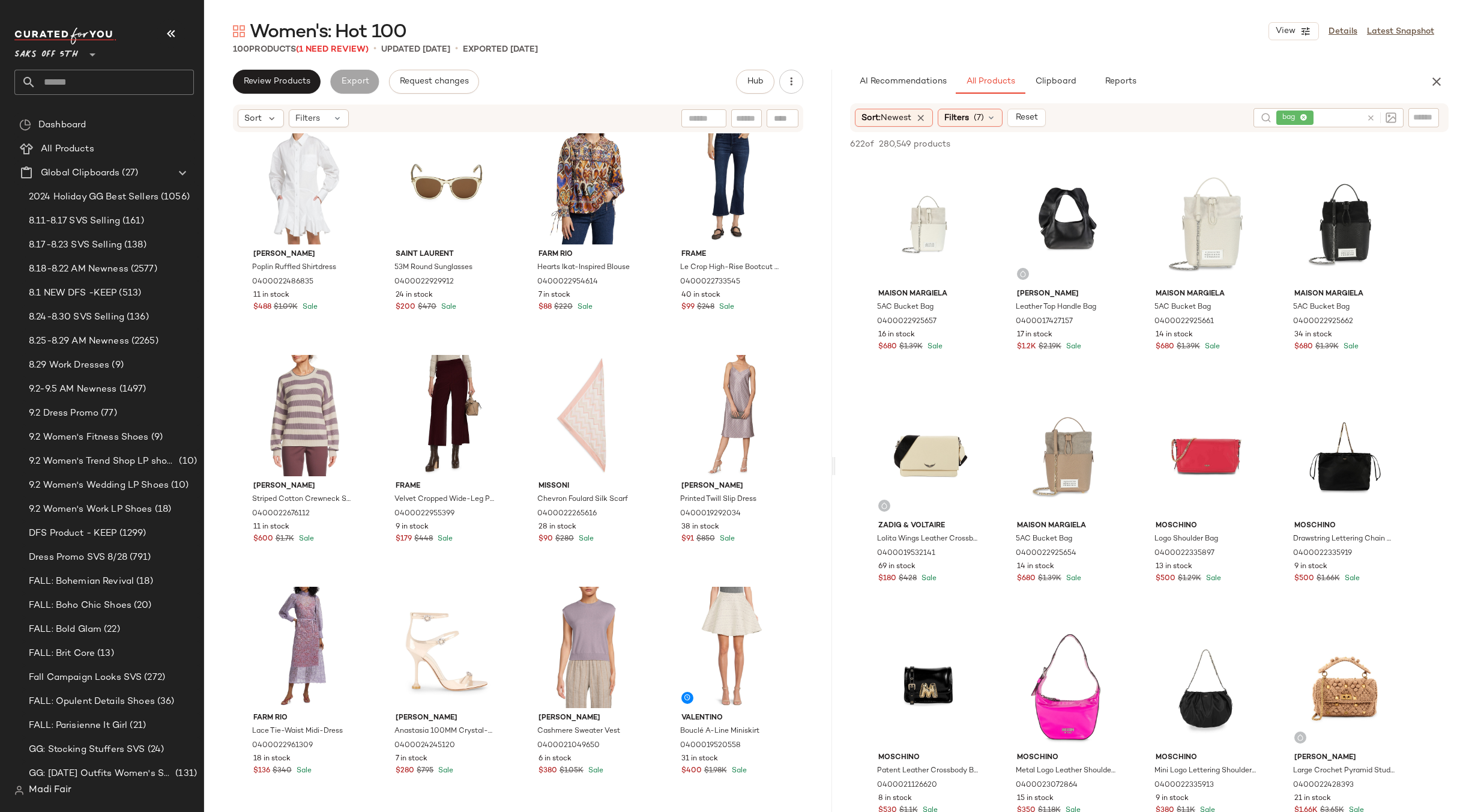
scroll to position [1450, 0]
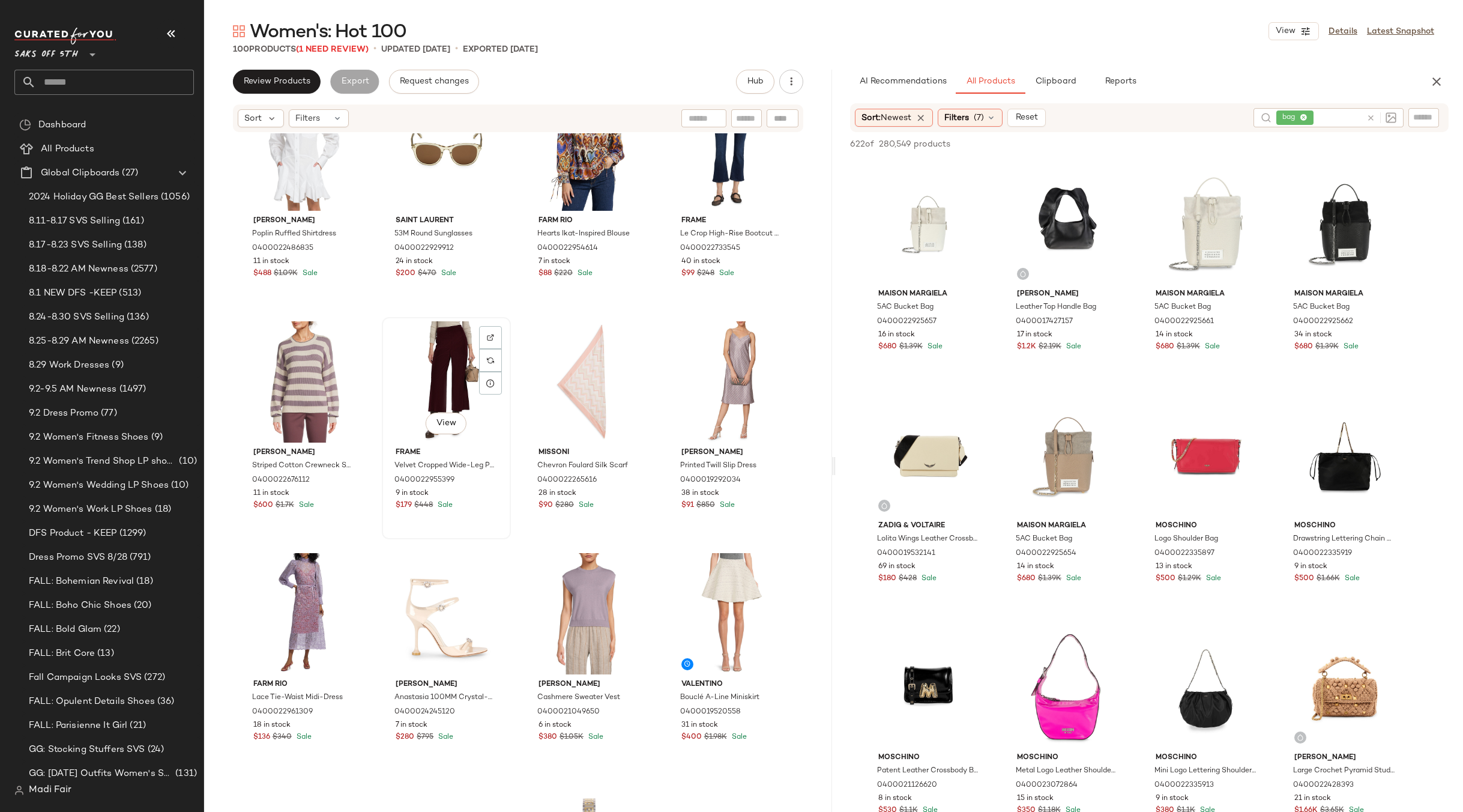
click at [432, 386] on div "View" at bounding box center [447, 382] width 121 height 121
click at [653, 540] on div "[PERSON_NAME] [PERSON_NAME] Ruffled Shirtdress 0400022486835 11 in stock $488 $…" at bounding box center [518, 491] width 628 height 715
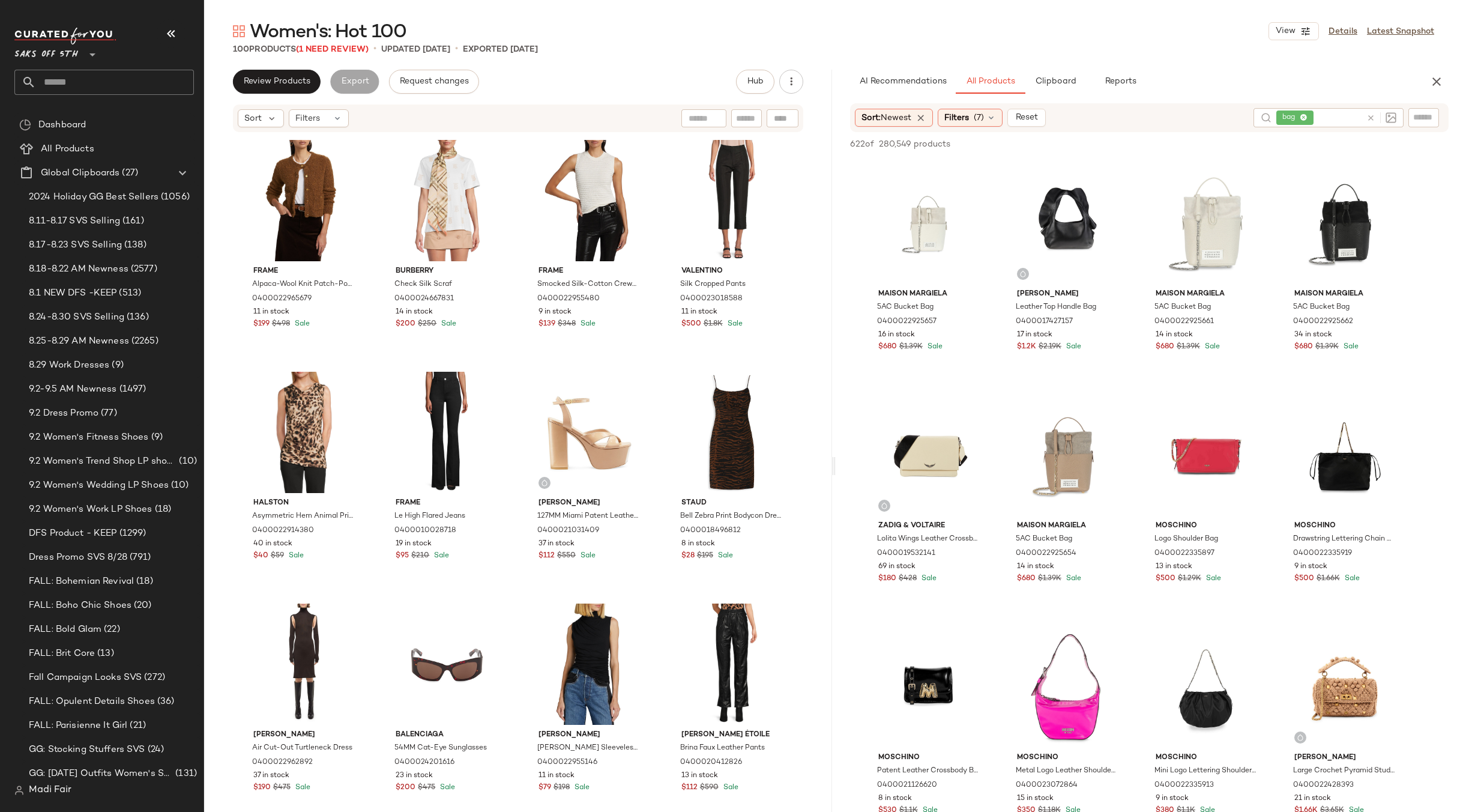
click at [1374, 116] on icon at bounding box center [1370, 118] width 9 height 9
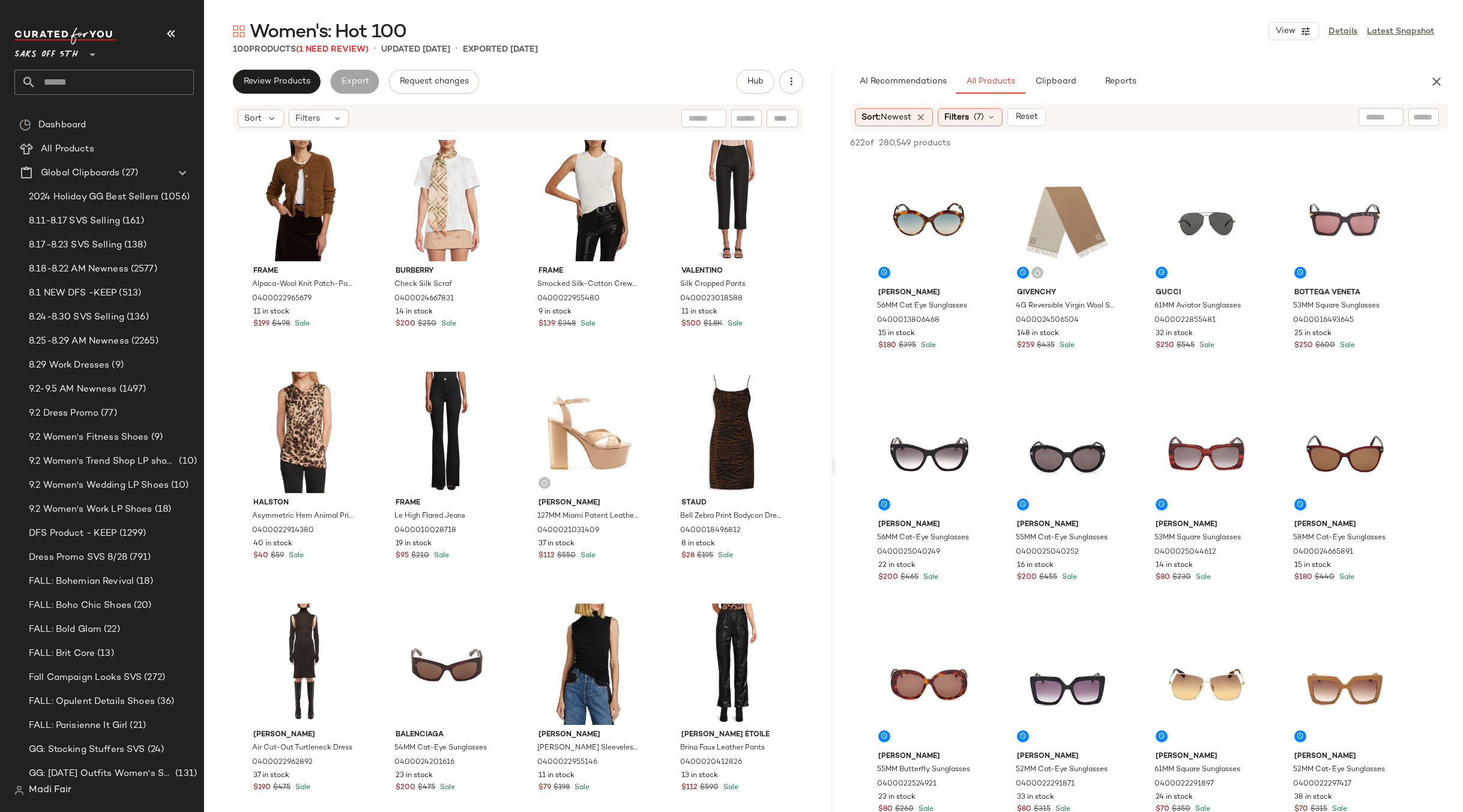
click at [1088, 33] on div "Women's: Hot 100 View Details Latest Snapshot" at bounding box center [833, 31] width 1259 height 24
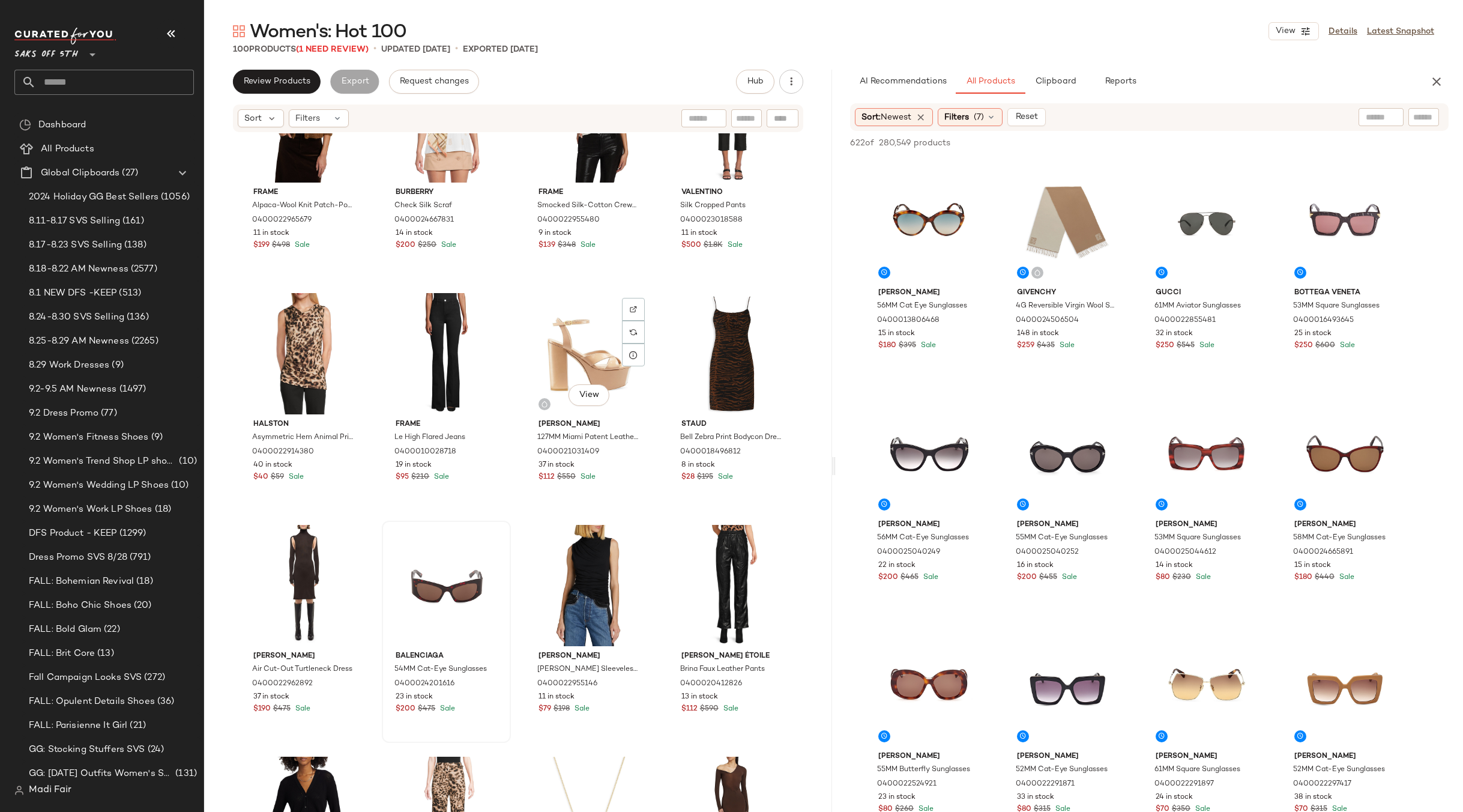
scroll to position [180, 0]
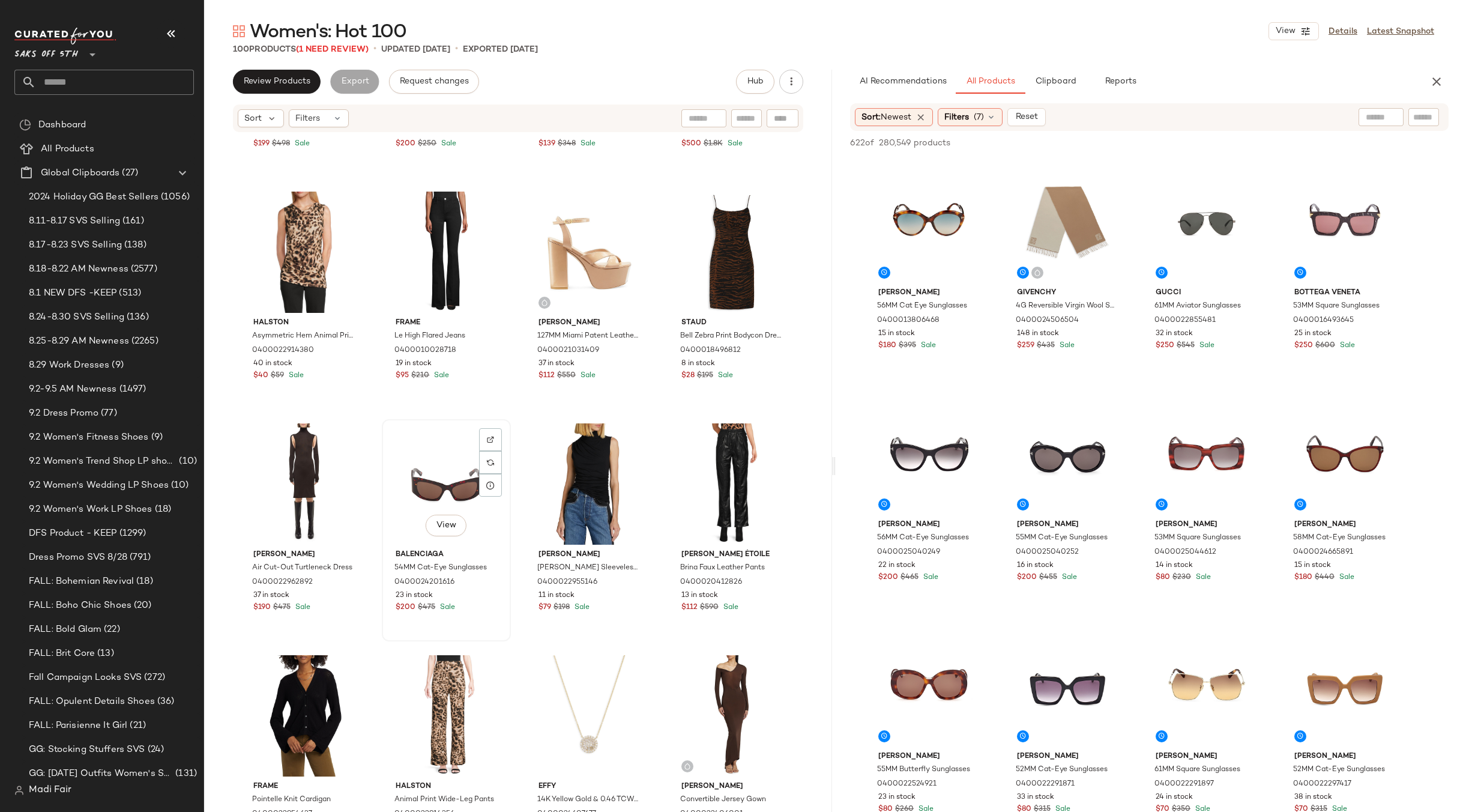
click at [422, 468] on div "View" at bounding box center [447, 484] width 121 height 121
click at [919, 217] on div "View" at bounding box center [929, 222] width 121 height 121
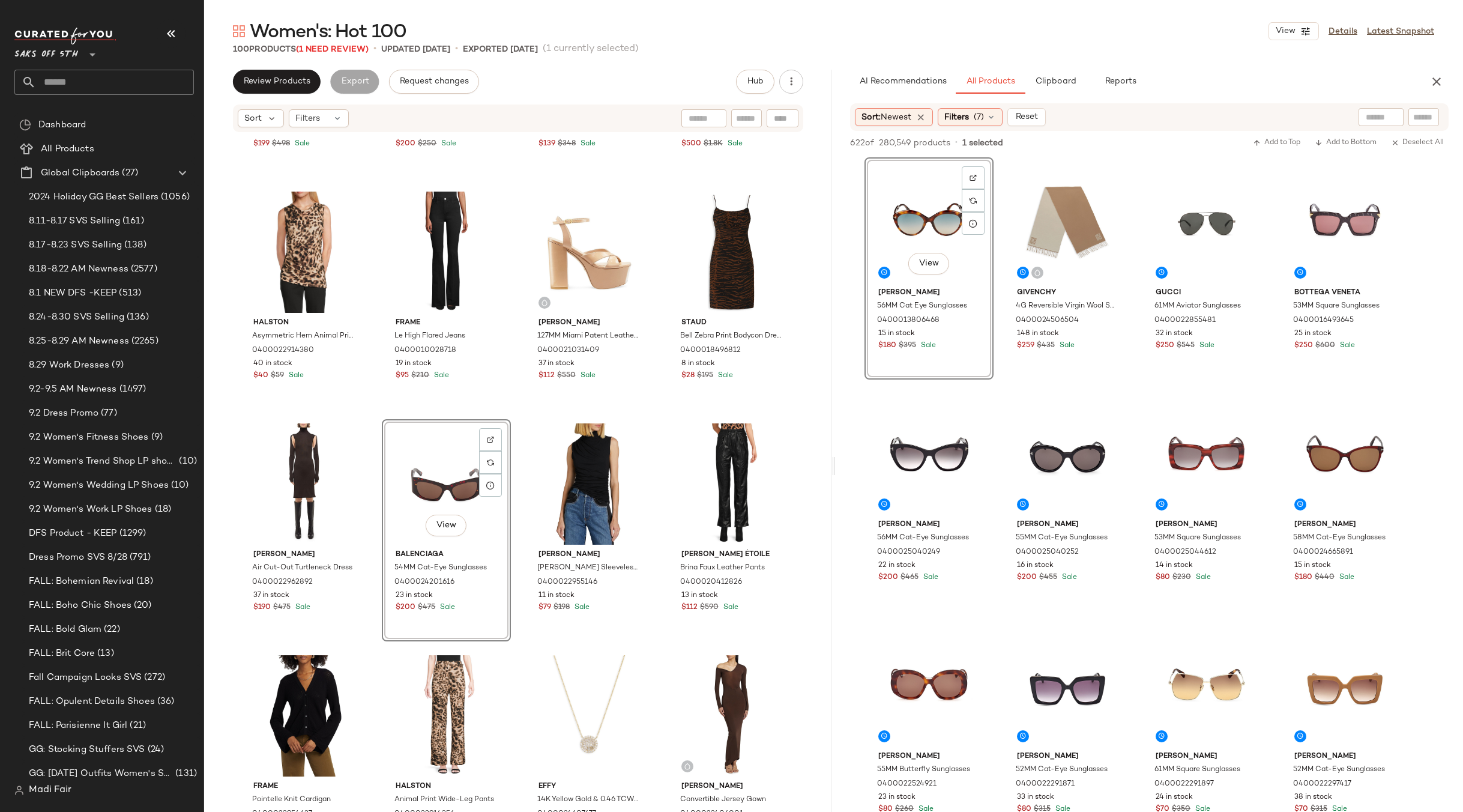
click at [662, 415] on div "Frame Alpaca-Wool Knit Patch-Pocket Cardigan 0400022965679 11 in stock $199 $49…" at bounding box center [518, 311] width 558 height 712
click at [1443, 76] on icon "button" at bounding box center [1437, 82] width 14 height 14
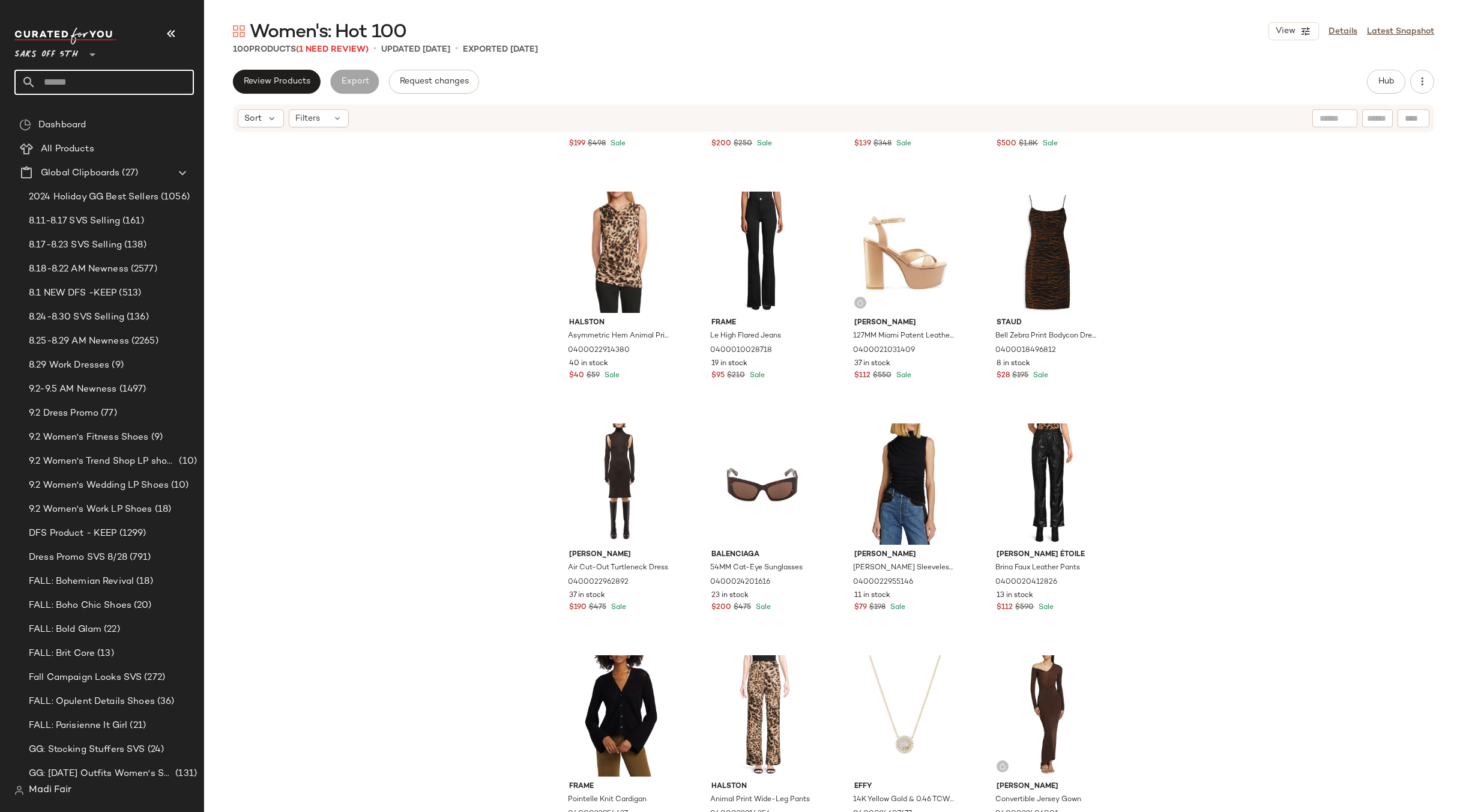
click at [139, 80] on input "text" at bounding box center [115, 82] width 158 height 25
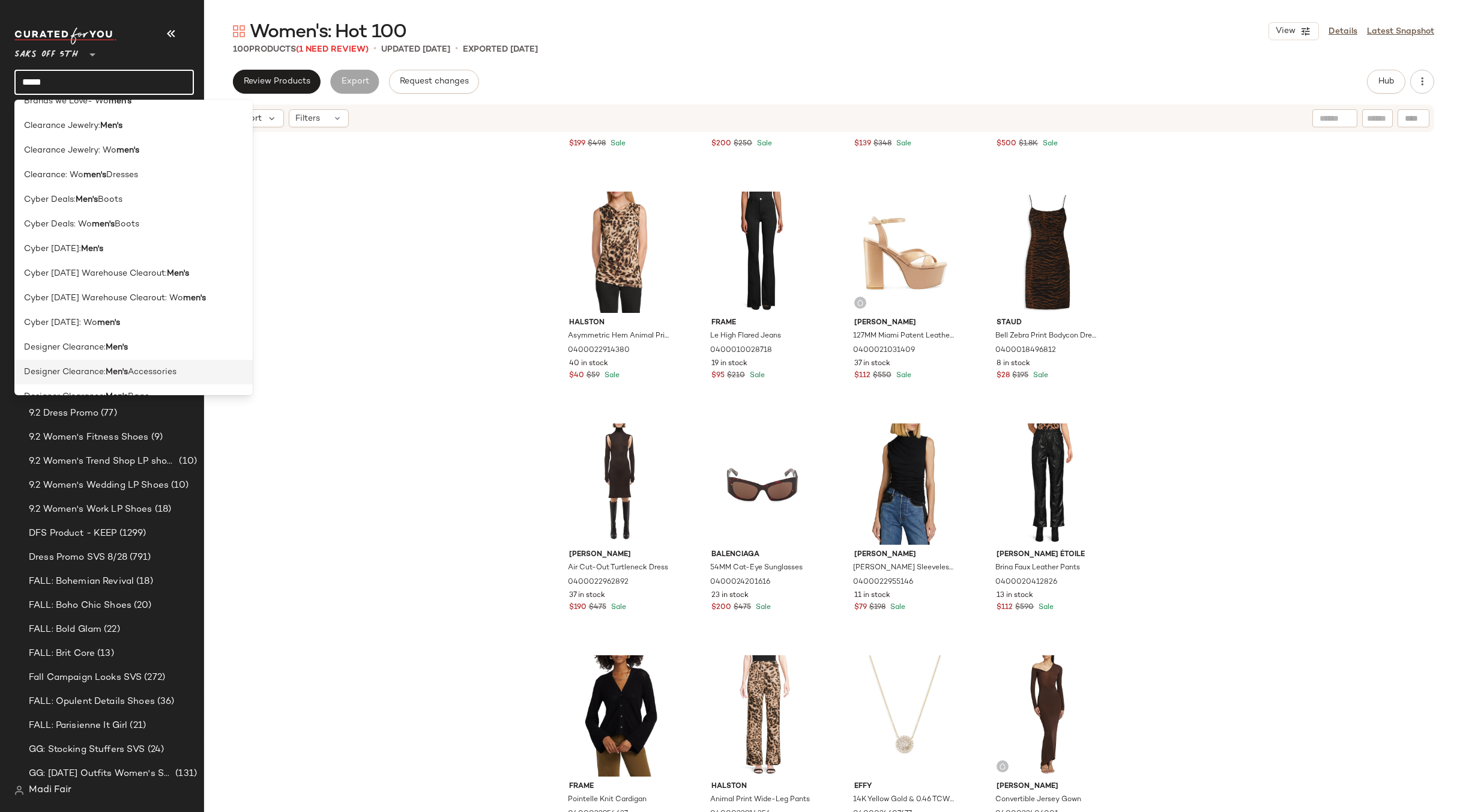
scroll to position [420, 0]
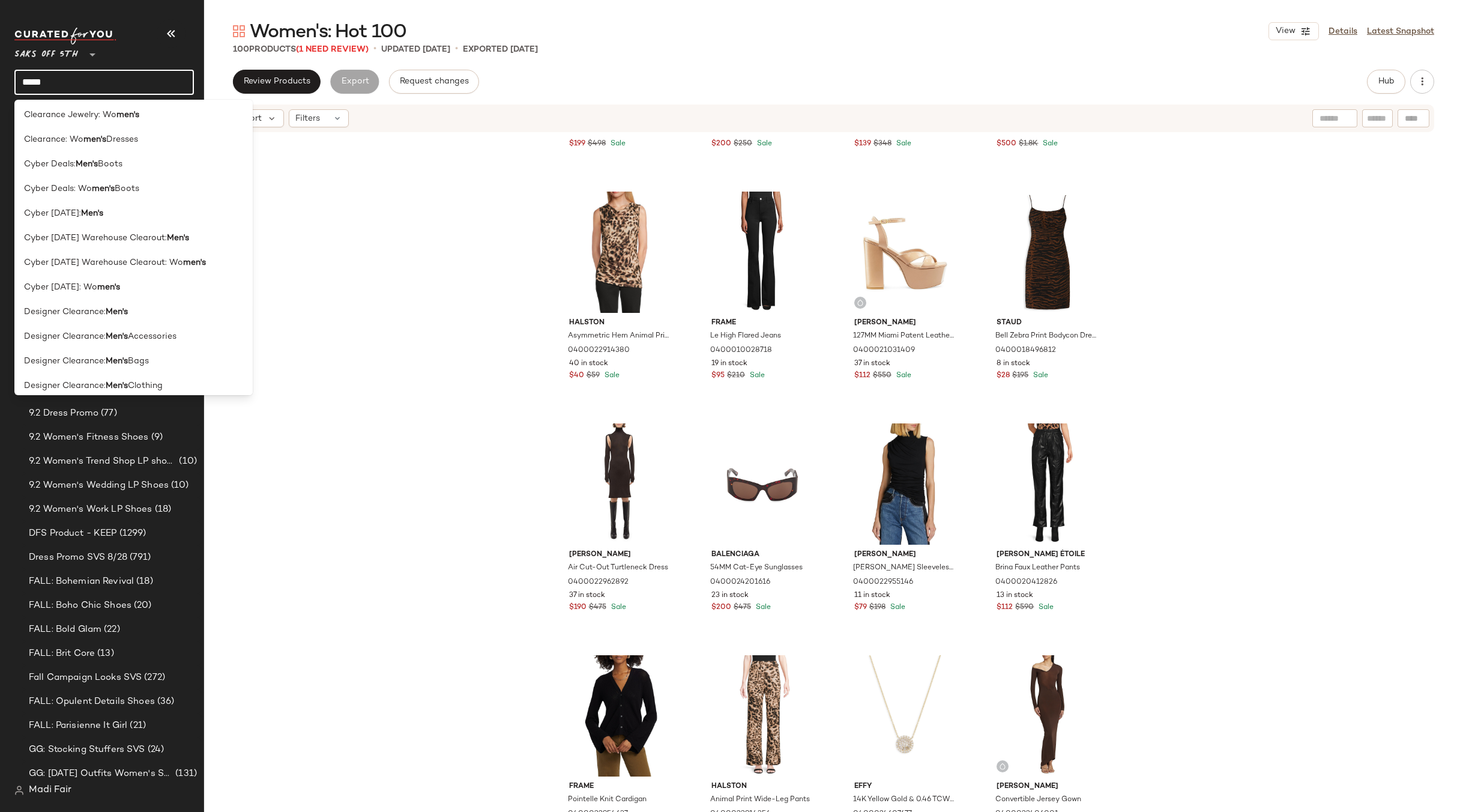
drag, startPoint x: 52, startPoint y: 81, endPoint x: 12, endPoint y: 80, distance: 40.0
click at [12, 80] on nav "Saks OFF 5TH ** ***** Dashboard All Products Global Clipboards (27) 2024 Holida…" at bounding box center [102, 406] width 204 height 812
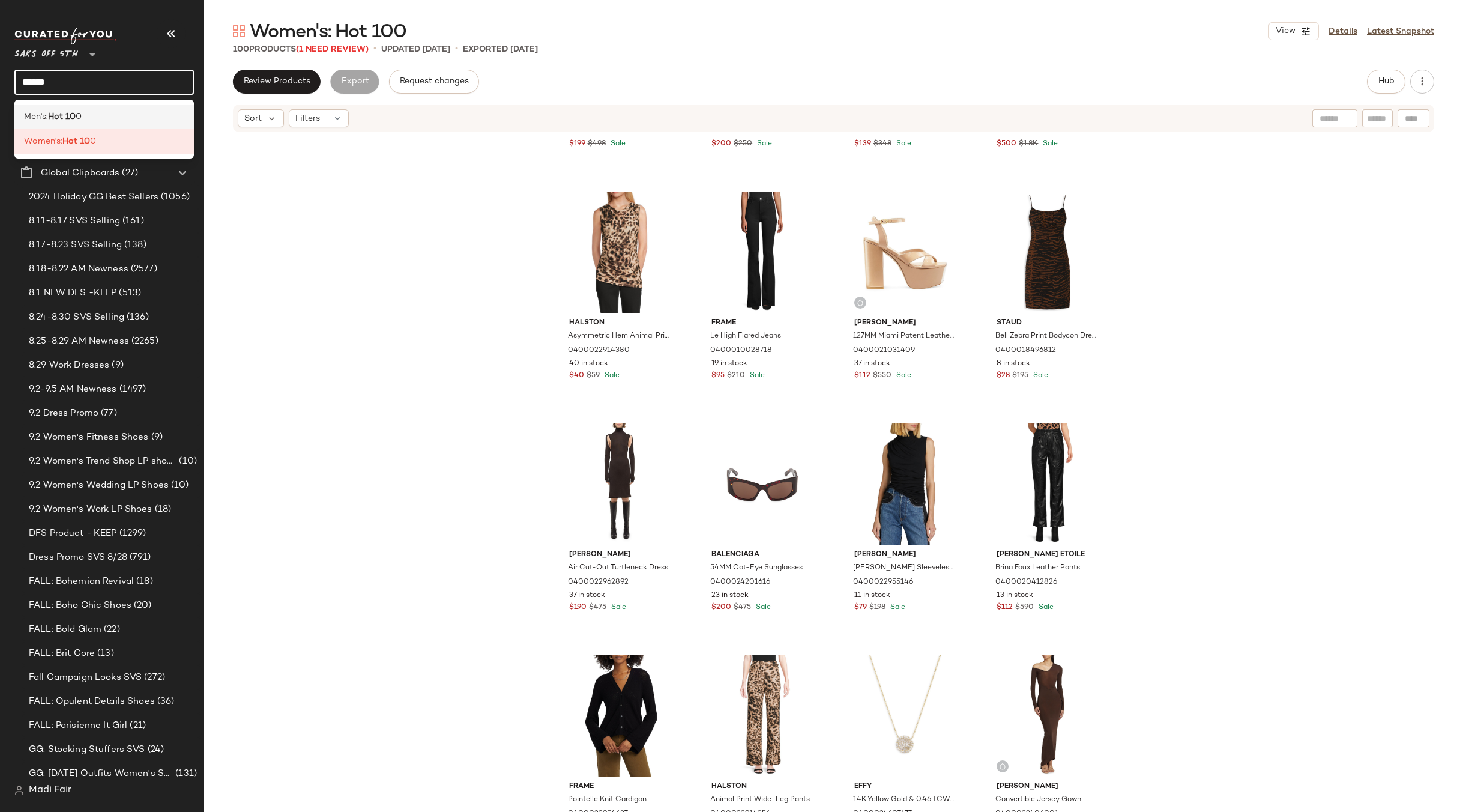
type input "******"
click at [47, 119] on span "Men's:" at bounding box center [36, 117] width 24 height 13
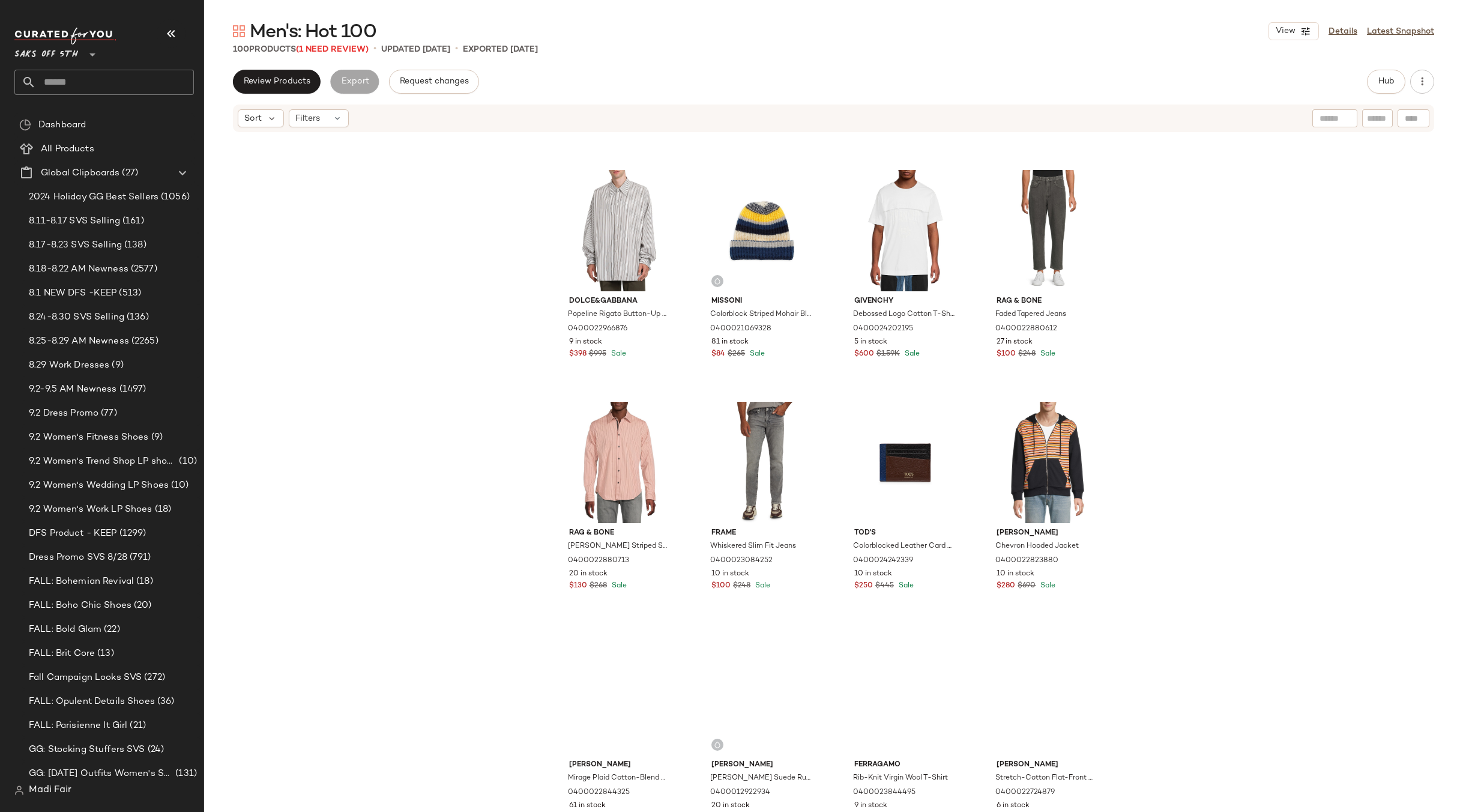
scroll to position [5082, 0]
